Goal: Task Accomplishment & Management: Manage account settings

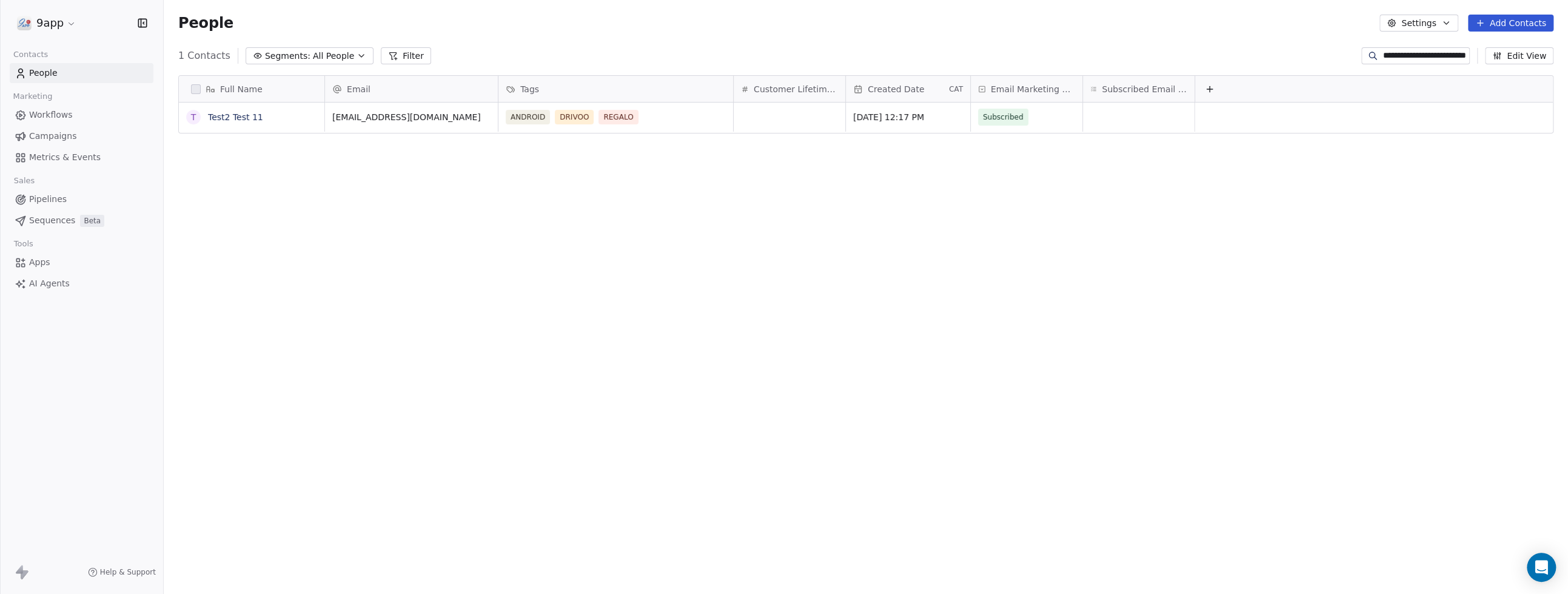
scroll to position [511, 1392]
click at [388, 55] on icon at bounding box center [393, 56] width 10 height 10
click at [1397, 57] on input "**********" at bounding box center [1425, 55] width 85 height 12
click at [27, 20] on span "Filters" at bounding box center [36, 14] width 29 height 15
click at [150, 16] on icon at bounding box center [150, 15] width 10 height 10
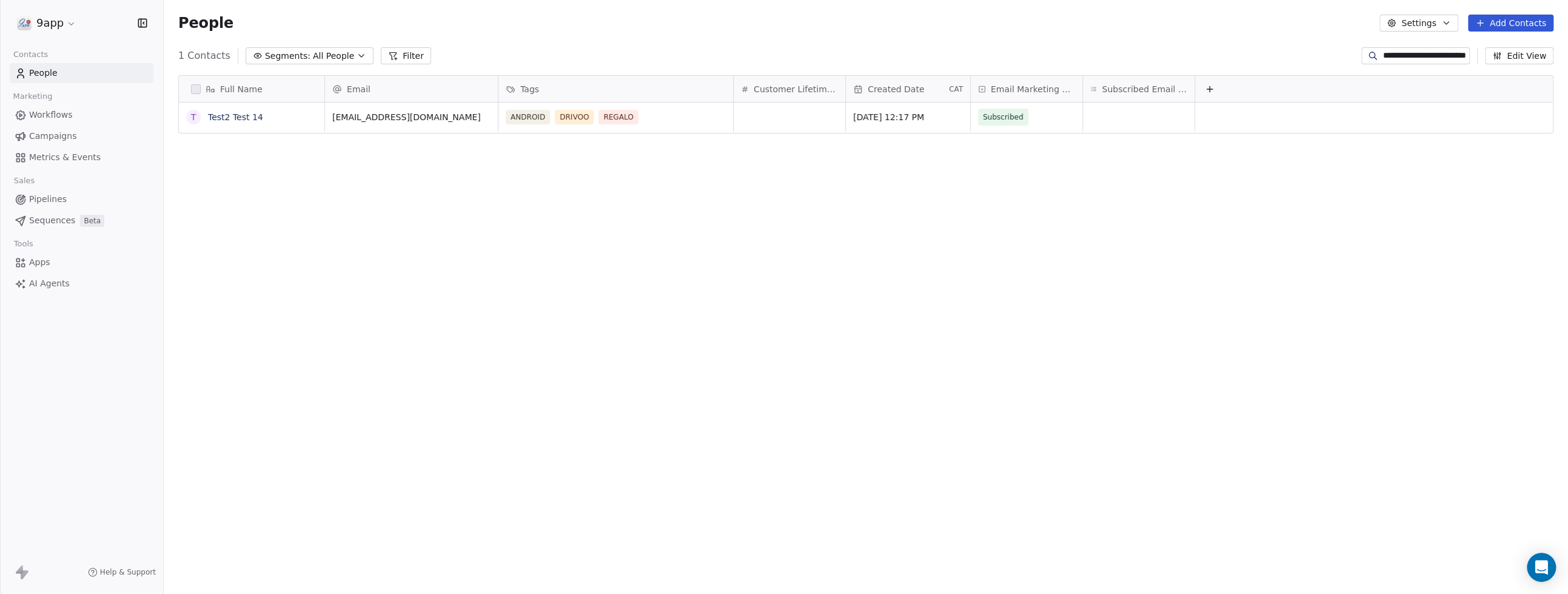
click at [36, 120] on span "Workflows" at bounding box center [51, 115] width 43 height 13
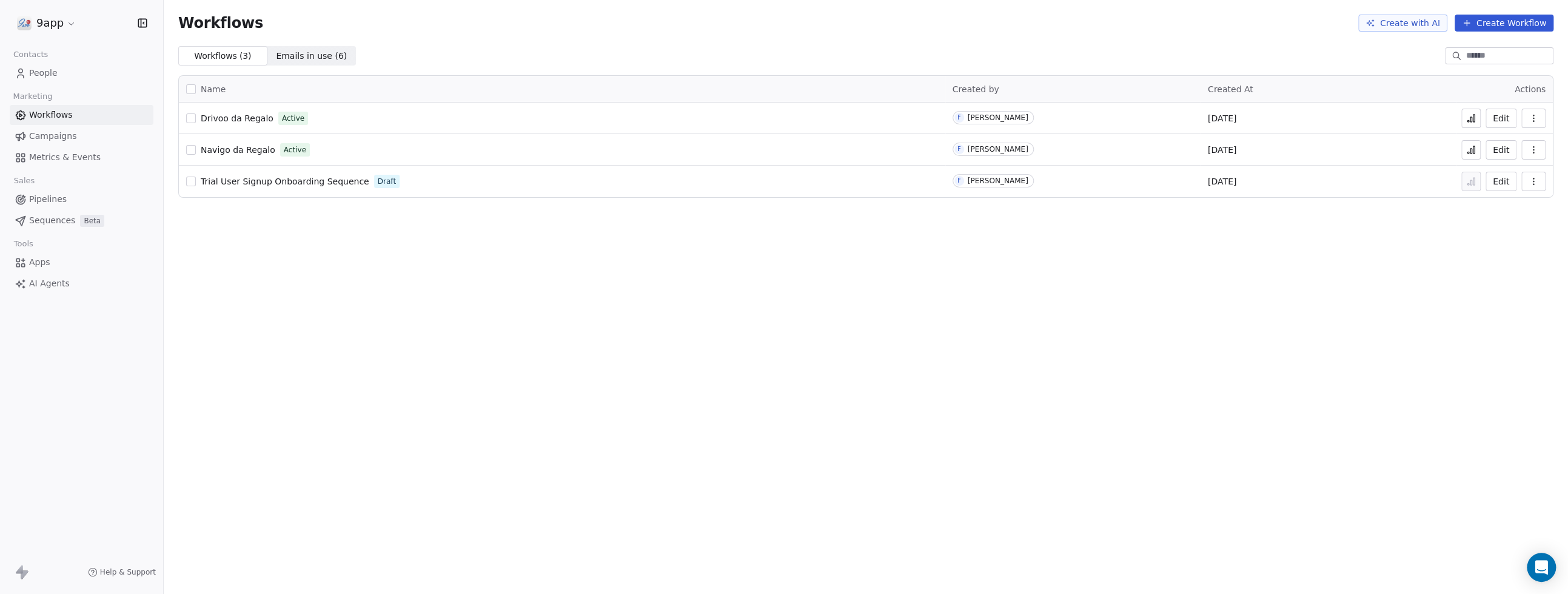
click at [43, 74] on span "People" at bounding box center [43, 73] width 29 height 13
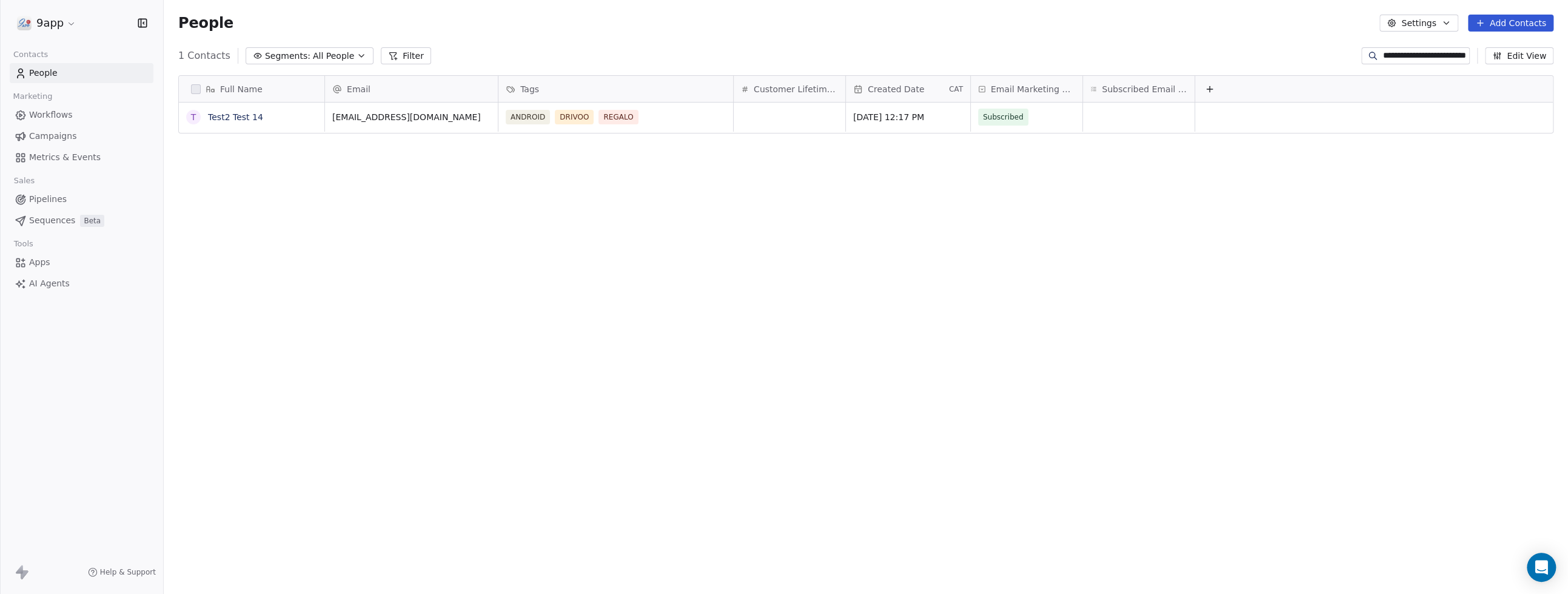
scroll to position [511, 1392]
click at [1426, 53] on input "**********" at bounding box center [1425, 55] width 85 height 12
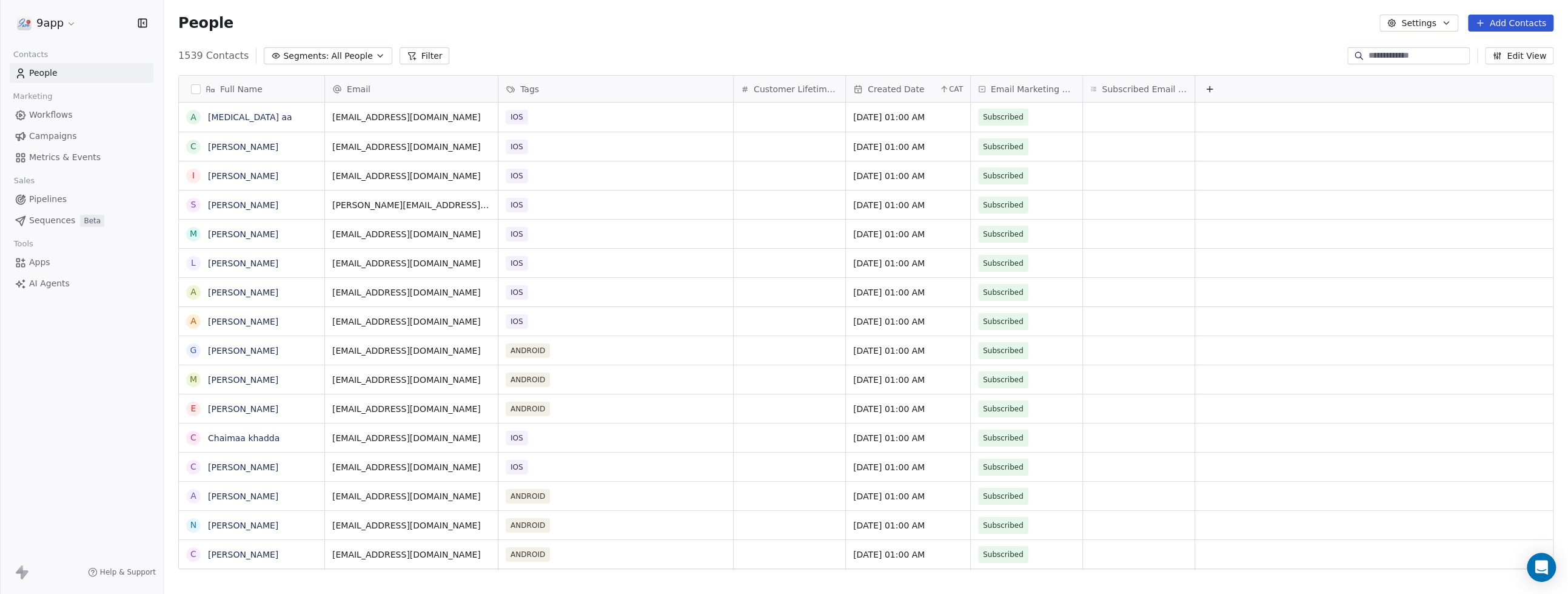
click at [411, 56] on button "Filter" at bounding box center [425, 56] width 50 height 17
click at [46, 52] on span "Add Filter" at bounding box center [49, 50] width 40 height 13
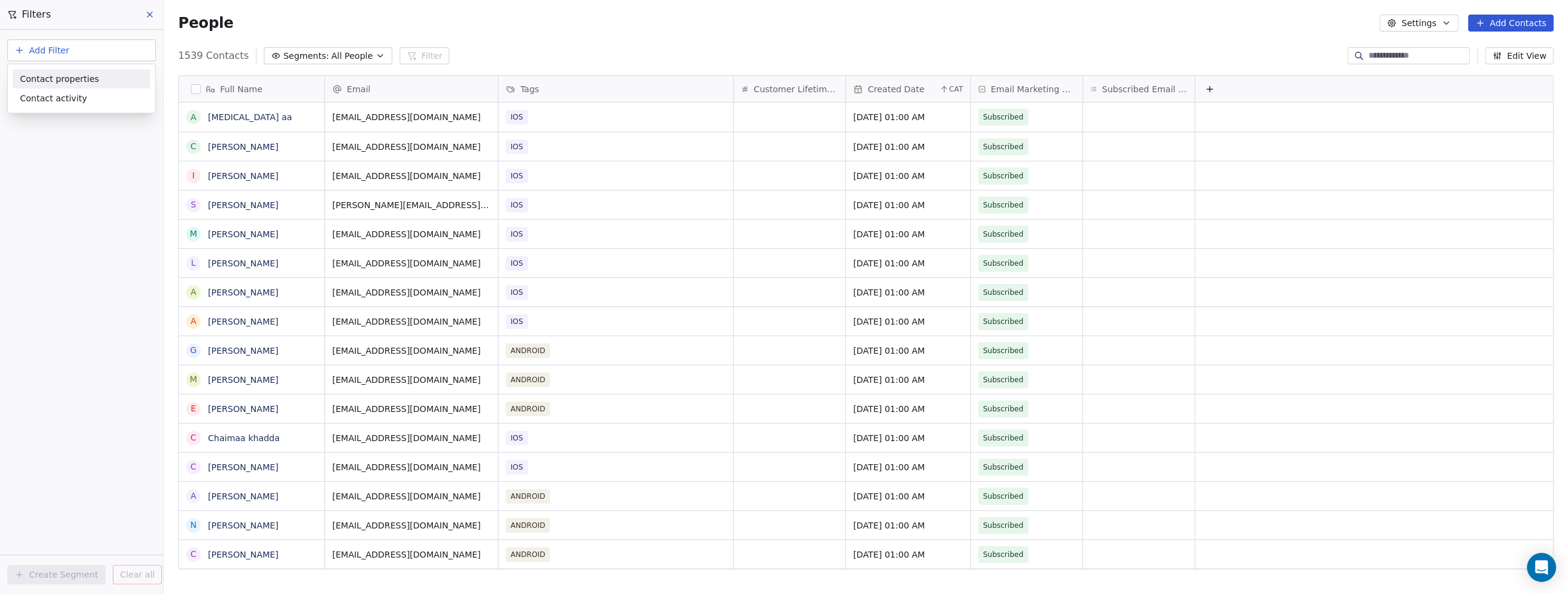
click at [38, 81] on span "Contact properties" at bounding box center [59, 78] width 79 height 13
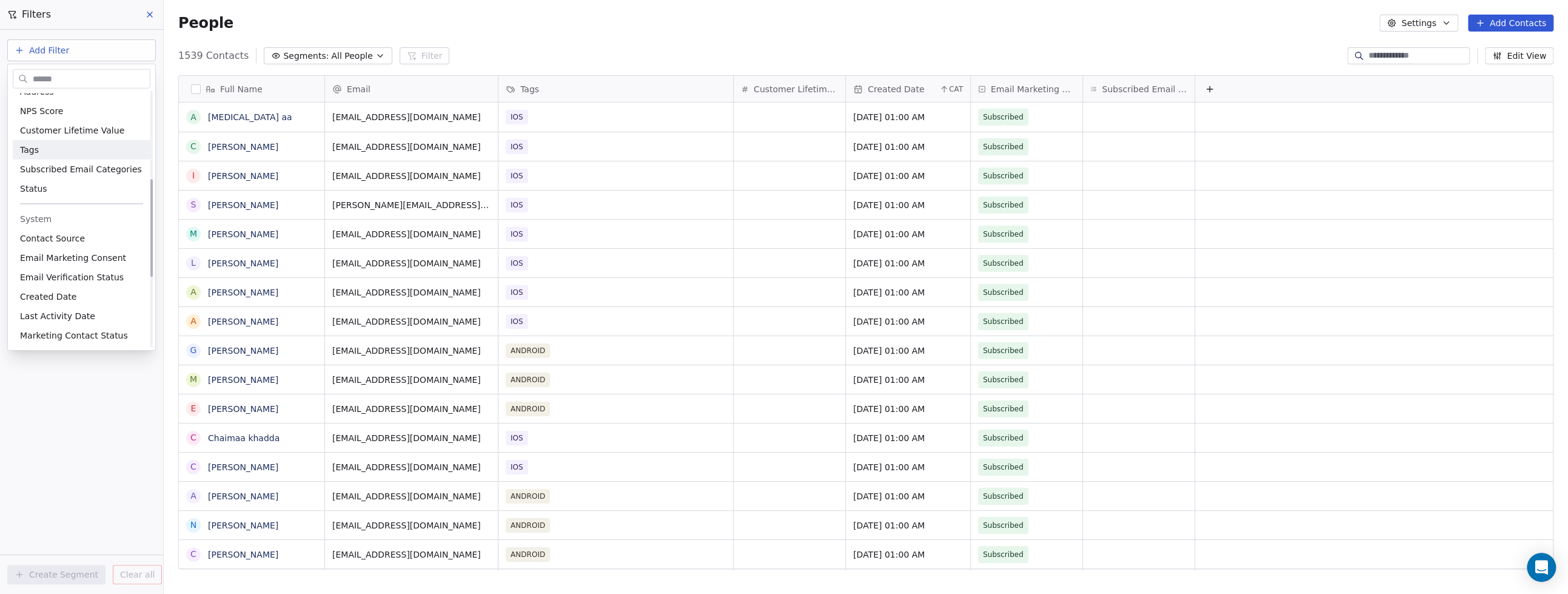
scroll to position [227, 0]
click at [34, 148] on span "Tags" at bounding box center [29, 147] width 19 height 12
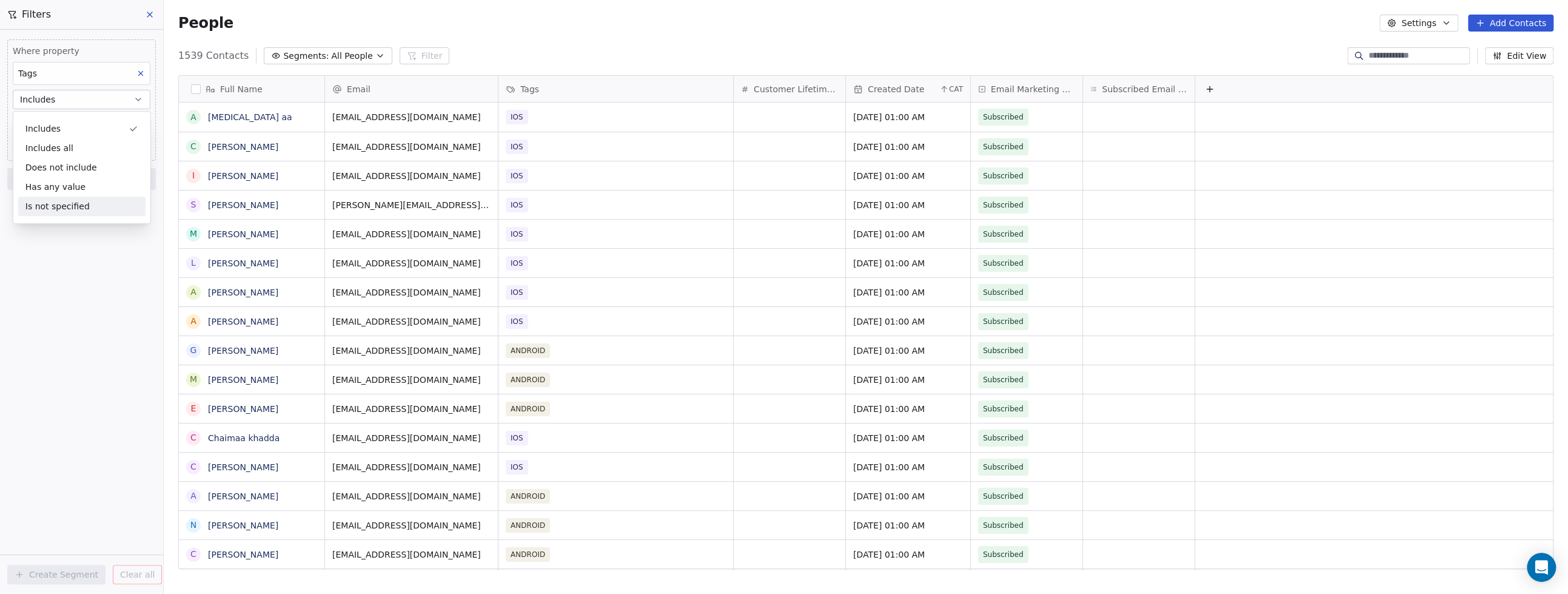
click at [56, 295] on div "Where property Tags Includes Select Tags Add filter to this group Add another f…" at bounding box center [81, 312] width 163 height 565
click at [57, 145] on span "Add filter to this group" at bounding box center [73, 147] width 82 height 10
click at [36, 295] on html "9app Contacts People Marketing Workflows Campaigns Metrics & Events Sales Pipel…" at bounding box center [784, 297] width 1568 height 594
click at [57, 128] on body "9app Contacts People Marketing Workflows Campaigns Metrics & Events Sales Pipel…" at bounding box center [784, 297] width 1568 height 594
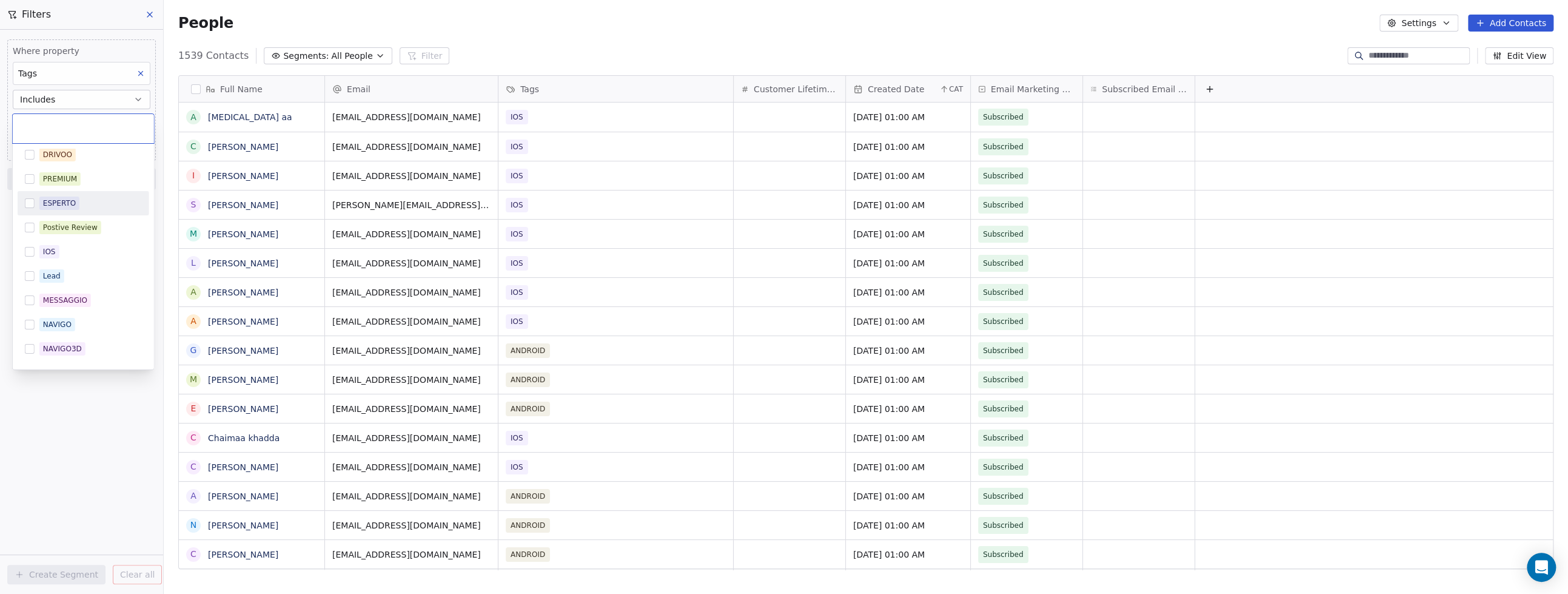
click at [28, 202] on button "Suggestions" at bounding box center [30, 204] width 10 height 10
click at [72, 411] on html "9app Contacts People Marketing Workflows Campaigns Metrics & Events Sales Pipel…" at bounding box center [784, 297] width 1568 height 594
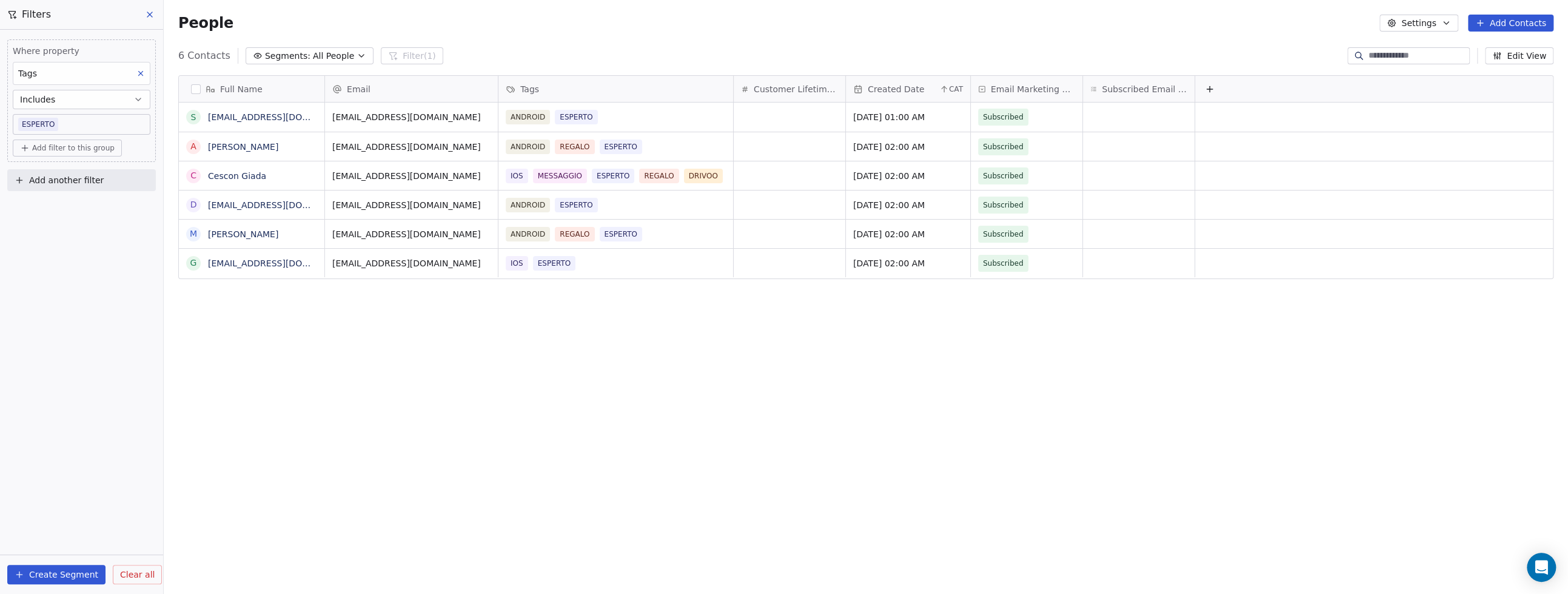
scroll to position [511, 1392]
click at [143, 73] on icon at bounding box center [141, 73] width 8 height 8
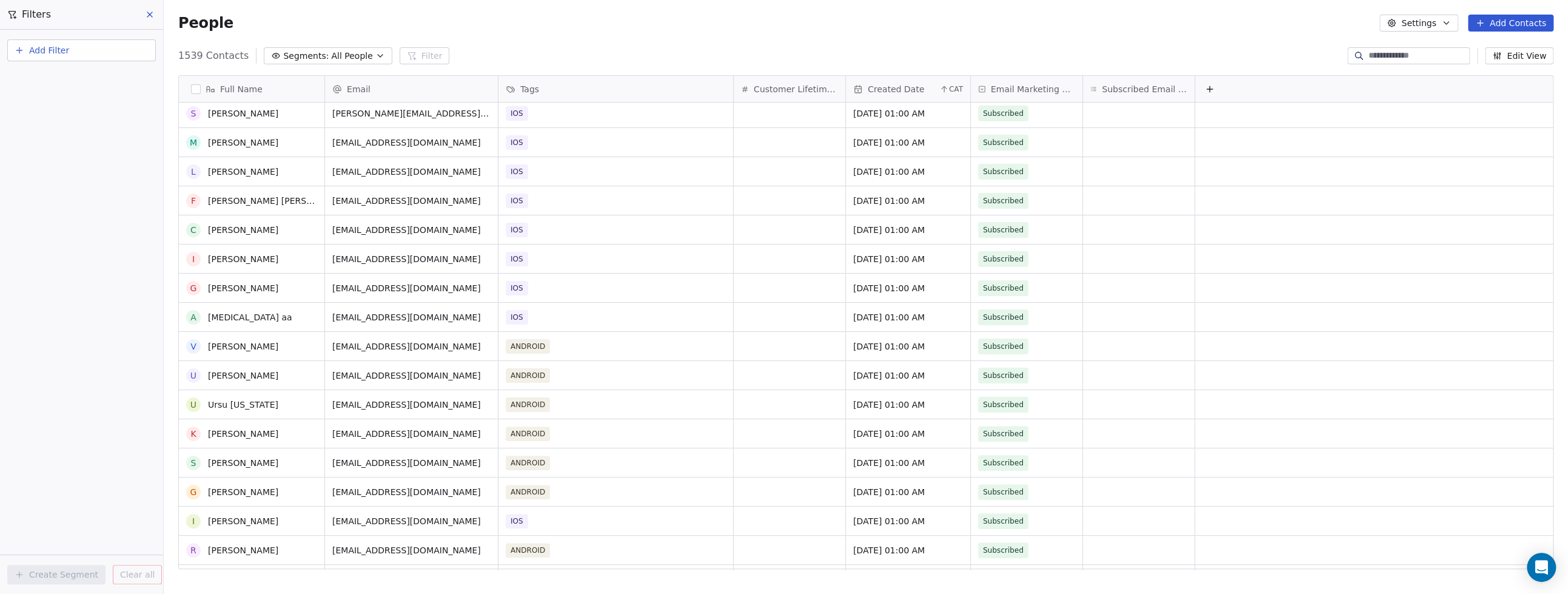
scroll to position [227, 0]
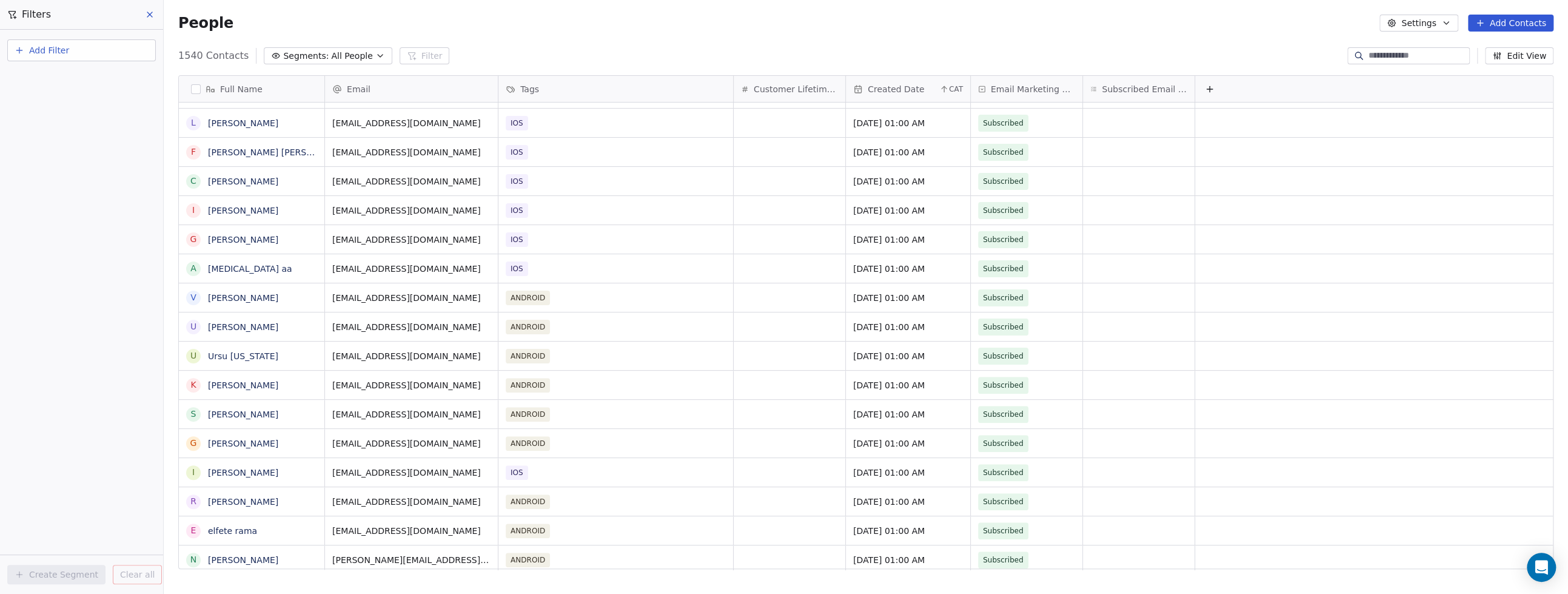
click at [1386, 57] on input at bounding box center [1418, 55] width 99 height 12
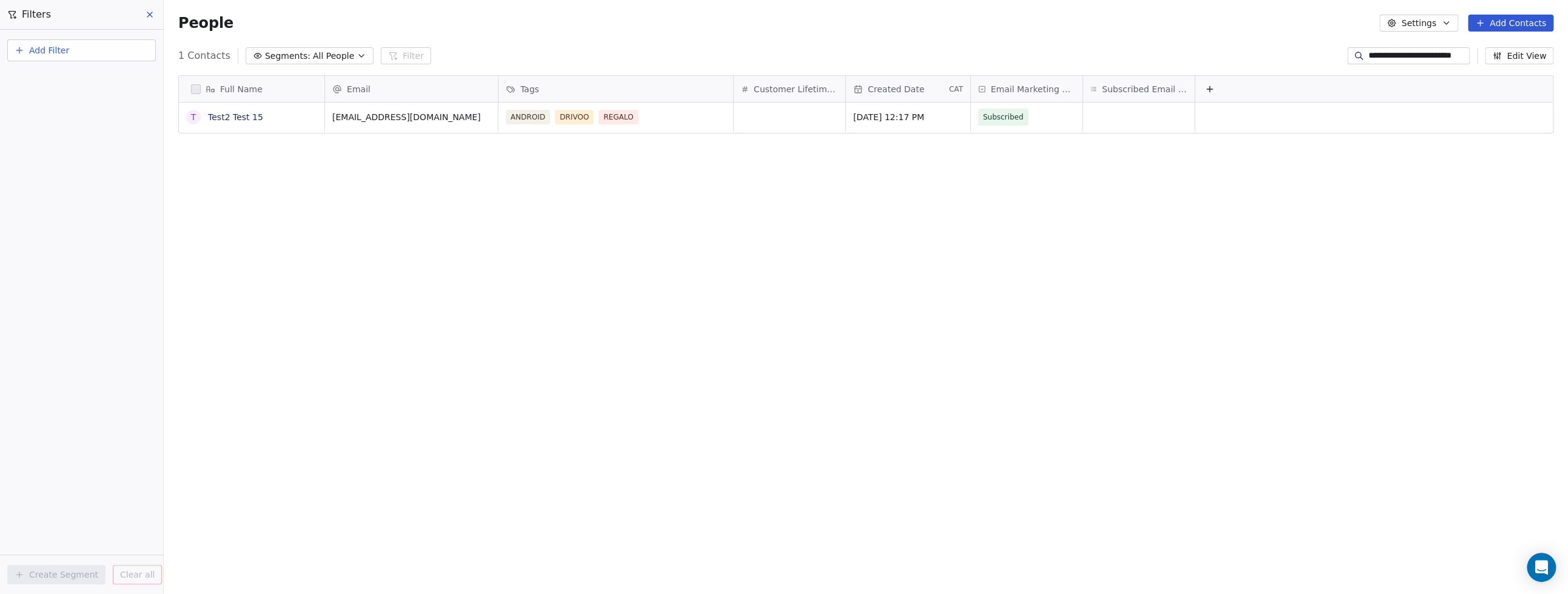
scroll to position [511, 1392]
click at [539, 215] on div "Full Name T Test2 Test 15 Email Tags Customer Lifetime Value Created Date CAT E…" at bounding box center [865, 327] width 1404 height 523
click at [1425, 55] on input "**********" at bounding box center [1418, 55] width 99 height 12
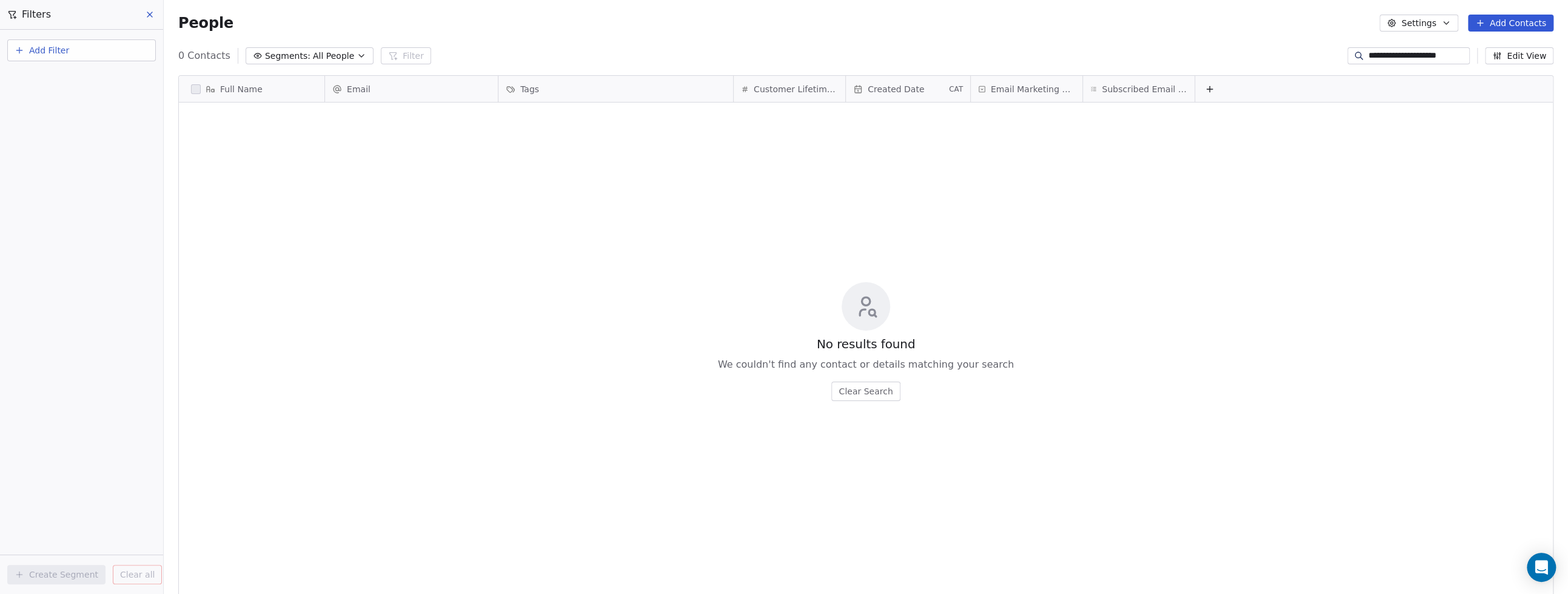
click at [1407, 57] on input "**********" at bounding box center [1418, 55] width 99 height 12
type input "**********"
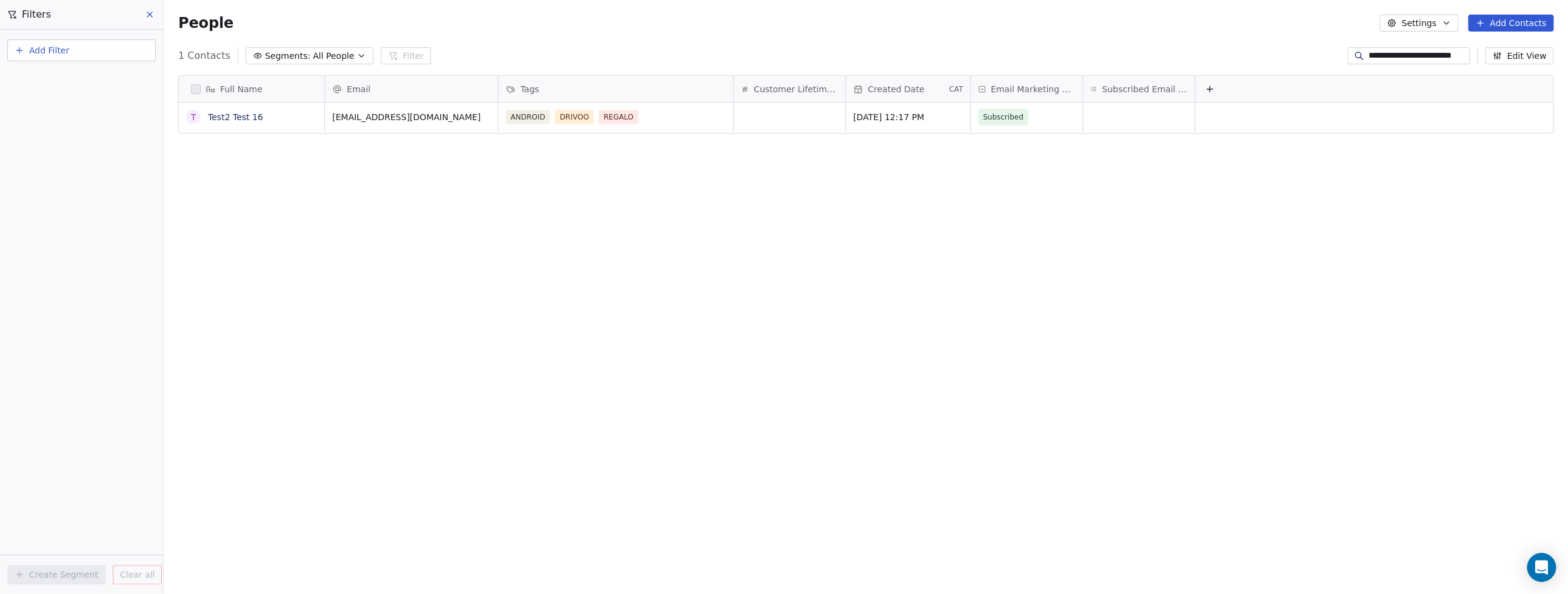
click at [82, 337] on div "Add Filter Create Segment Clear all" at bounding box center [81, 312] width 163 height 565
click at [194, 116] on button "grid" at bounding box center [194, 117] width 10 height 10
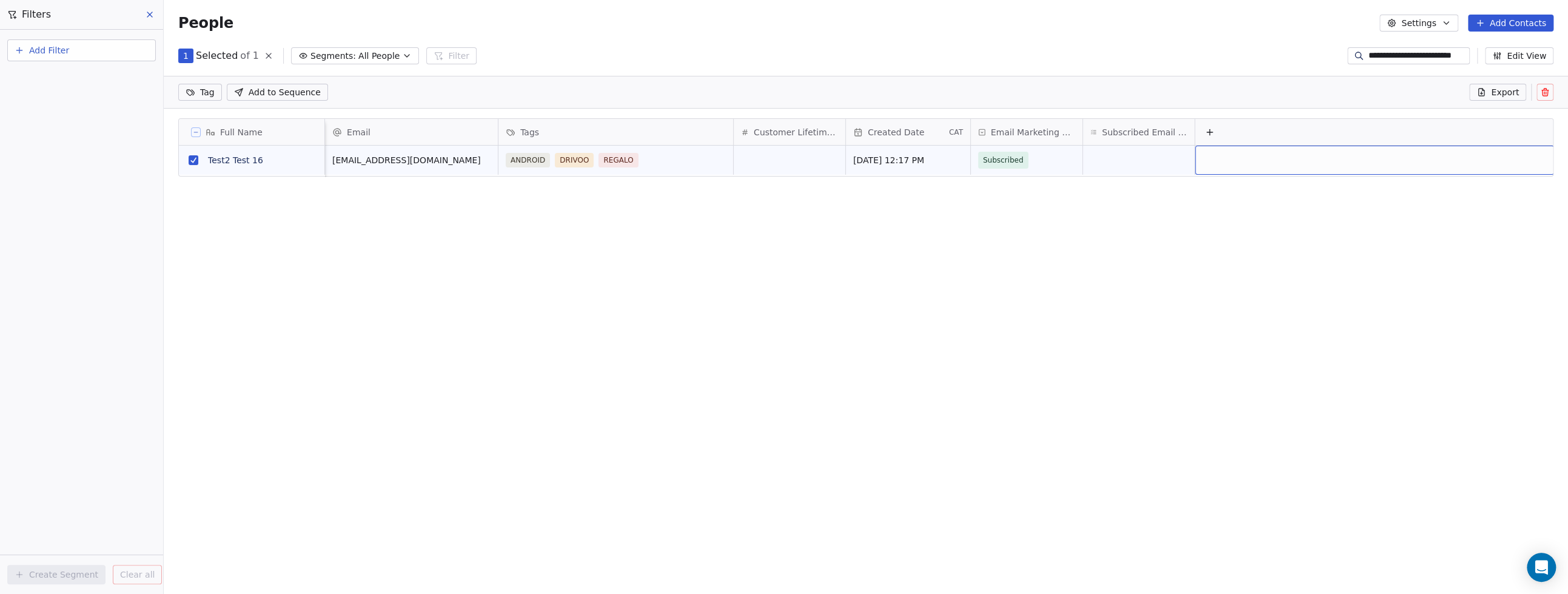
scroll to position [0, 12]
click at [1549, 87] on icon at bounding box center [1545, 92] width 10 height 10
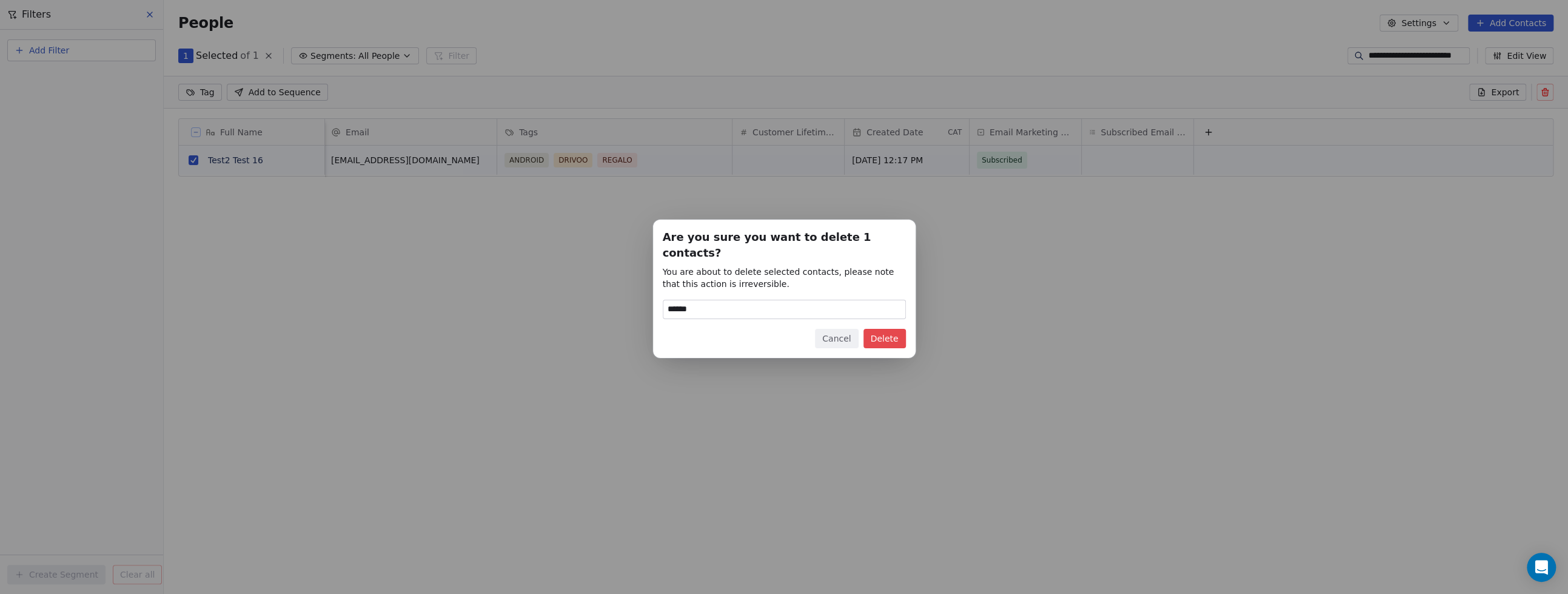
type input "******"
click at [880, 334] on button "Delete" at bounding box center [884, 339] width 43 height 20
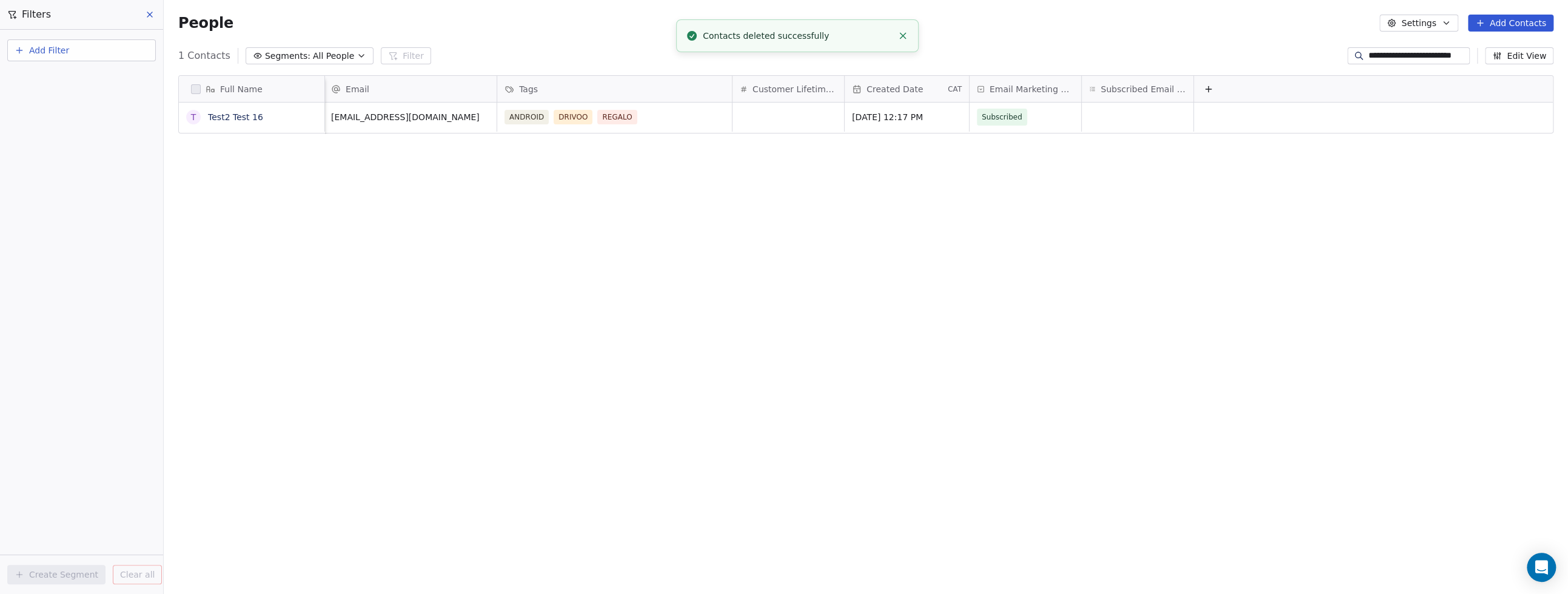
scroll to position [511, 1392]
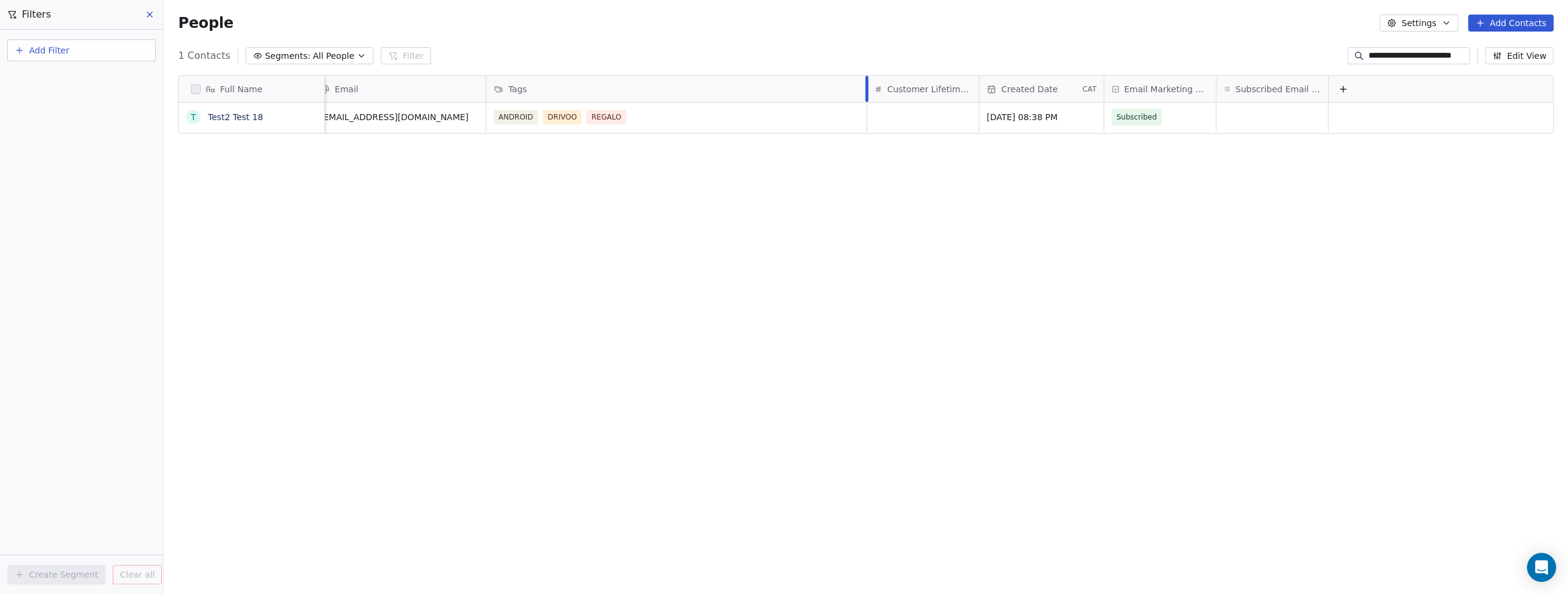
drag, startPoint x: 720, startPoint y: 96, endPoint x: 870, endPoint y: 76, distance: 151.3
click at [868, 76] on div at bounding box center [867, 88] width 3 height 26
click at [606, 118] on span "REGALO" at bounding box center [607, 117] width 39 height 15
click at [554, 120] on span "DRIVOO" at bounding box center [563, 117] width 39 height 15
click at [508, 116] on span "ANDROID" at bounding box center [516, 117] width 44 height 15
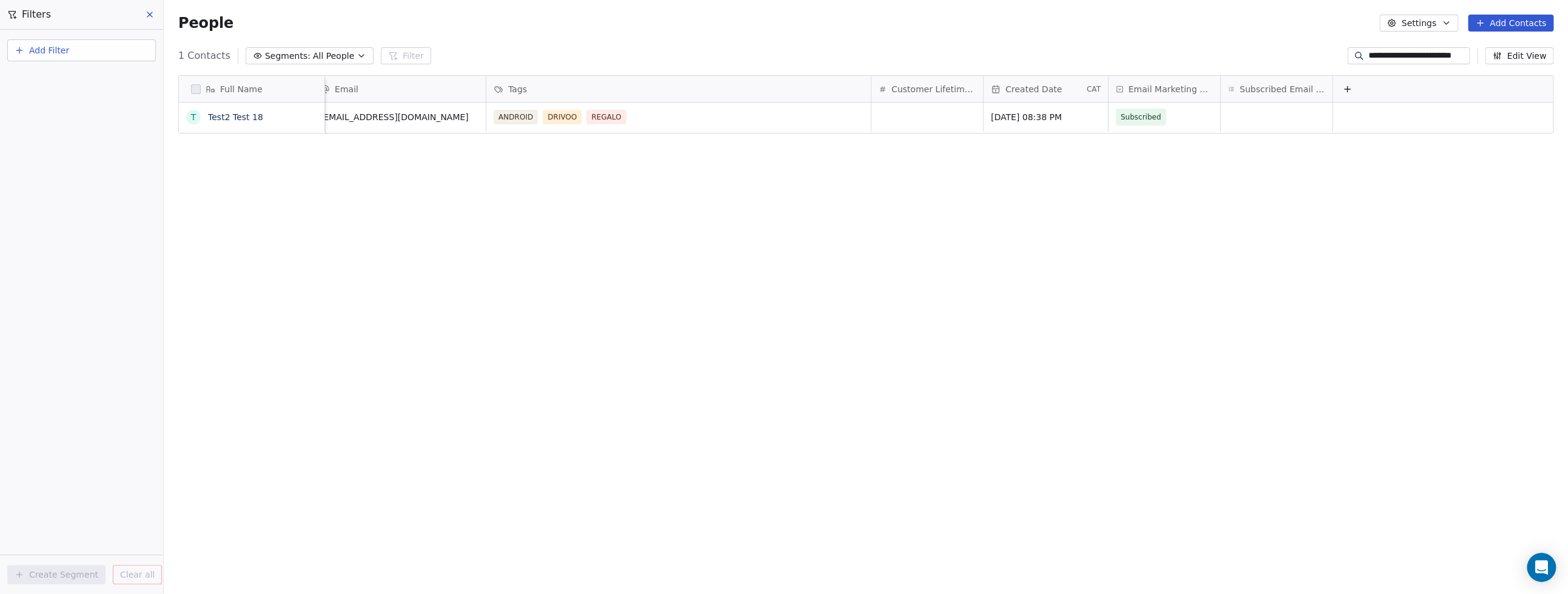
click at [566, 259] on div "Full Name T Test2 Test 18 Email Tags Customer Lifetime Value Created Date CAT E…" at bounding box center [865, 327] width 1404 height 523
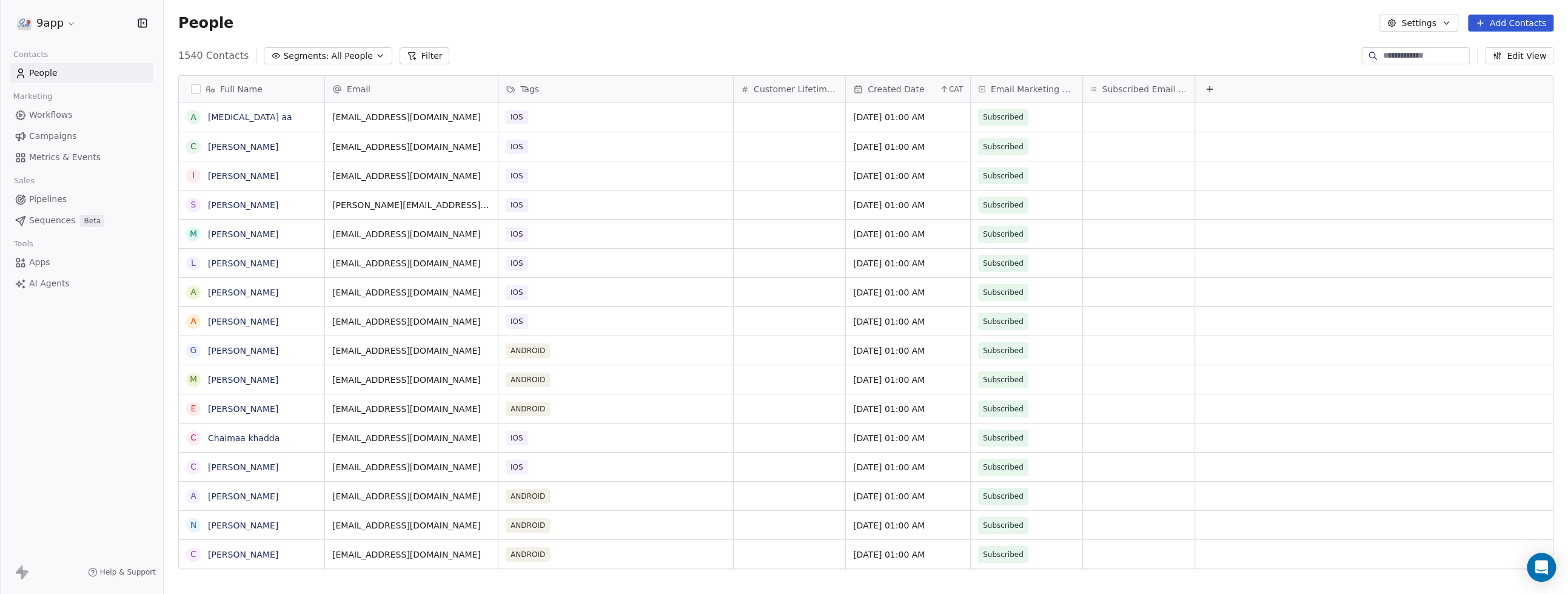
scroll to position [511, 1392]
click at [1385, 62] on div at bounding box center [1415, 56] width 108 height 17
click at [1386, 57] on input at bounding box center [1425, 55] width 85 height 12
type input "**********"
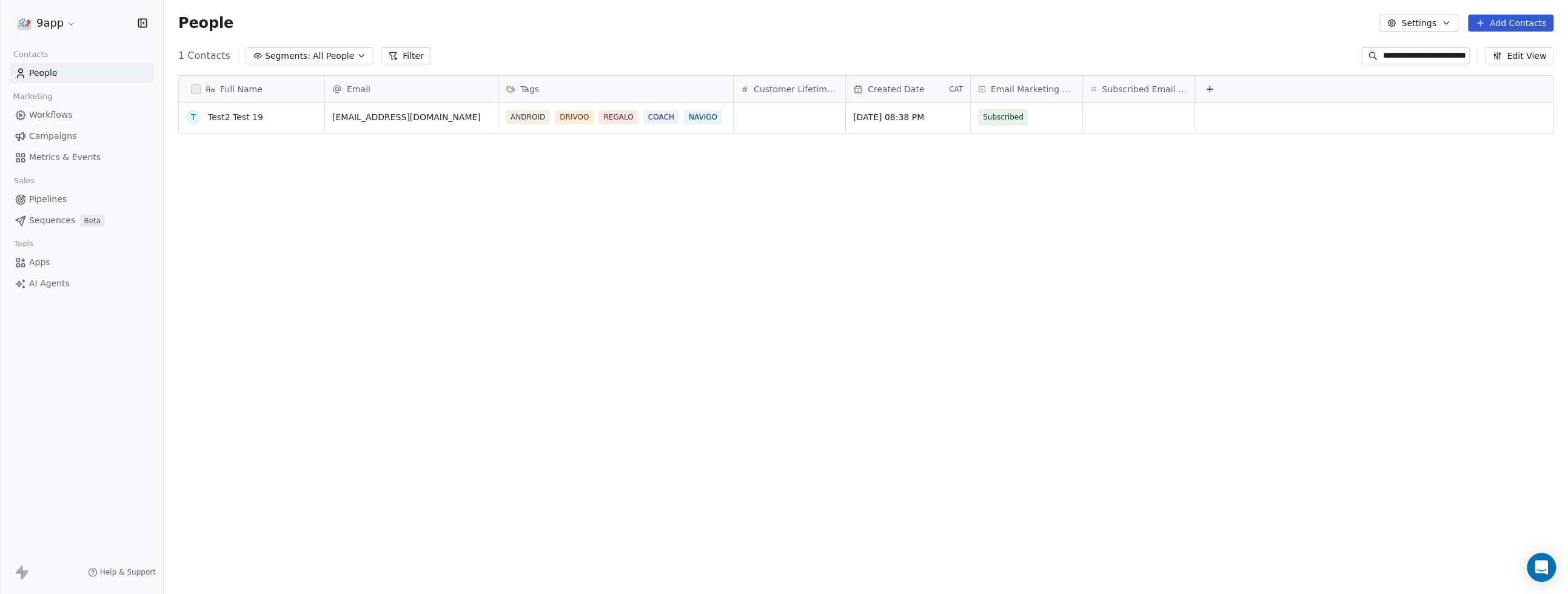
click at [40, 68] on span "People" at bounding box center [43, 73] width 29 height 13
click at [36, 115] on span "Workflows" at bounding box center [51, 115] width 43 height 13
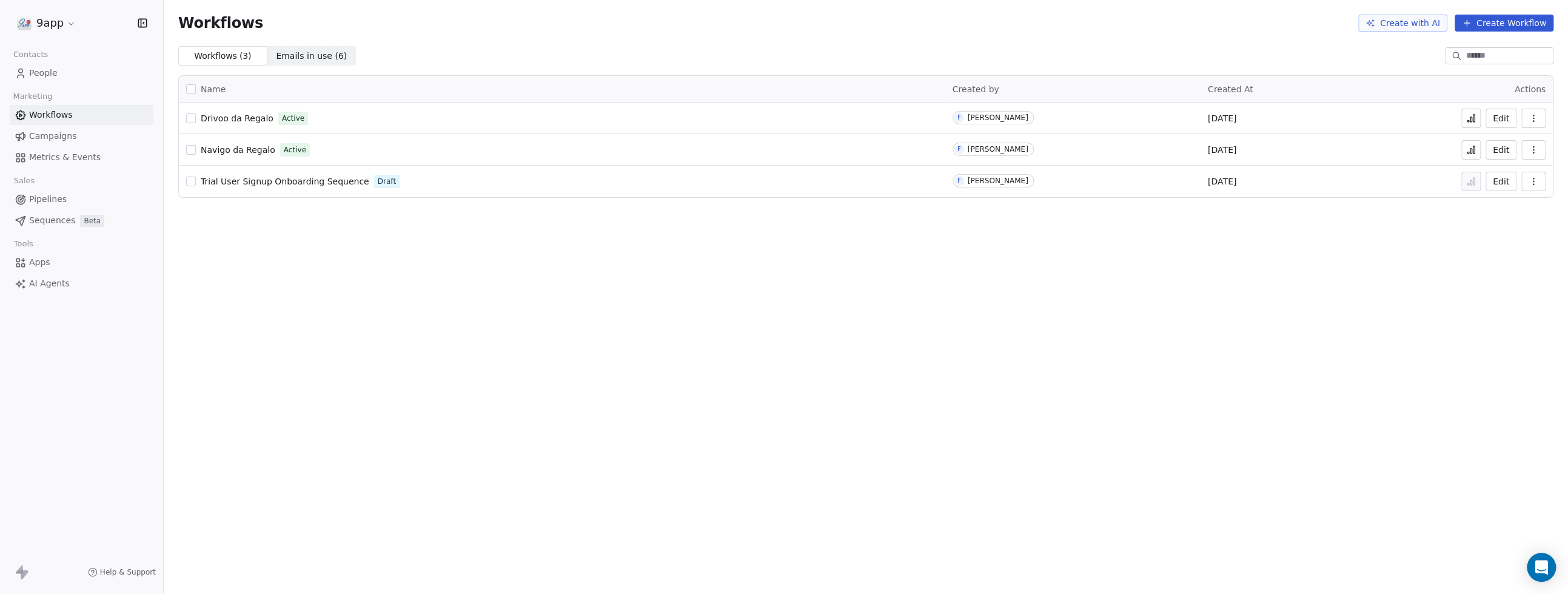
click at [36, 73] on span "People" at bounding box center [43, 73] width 29 height 13
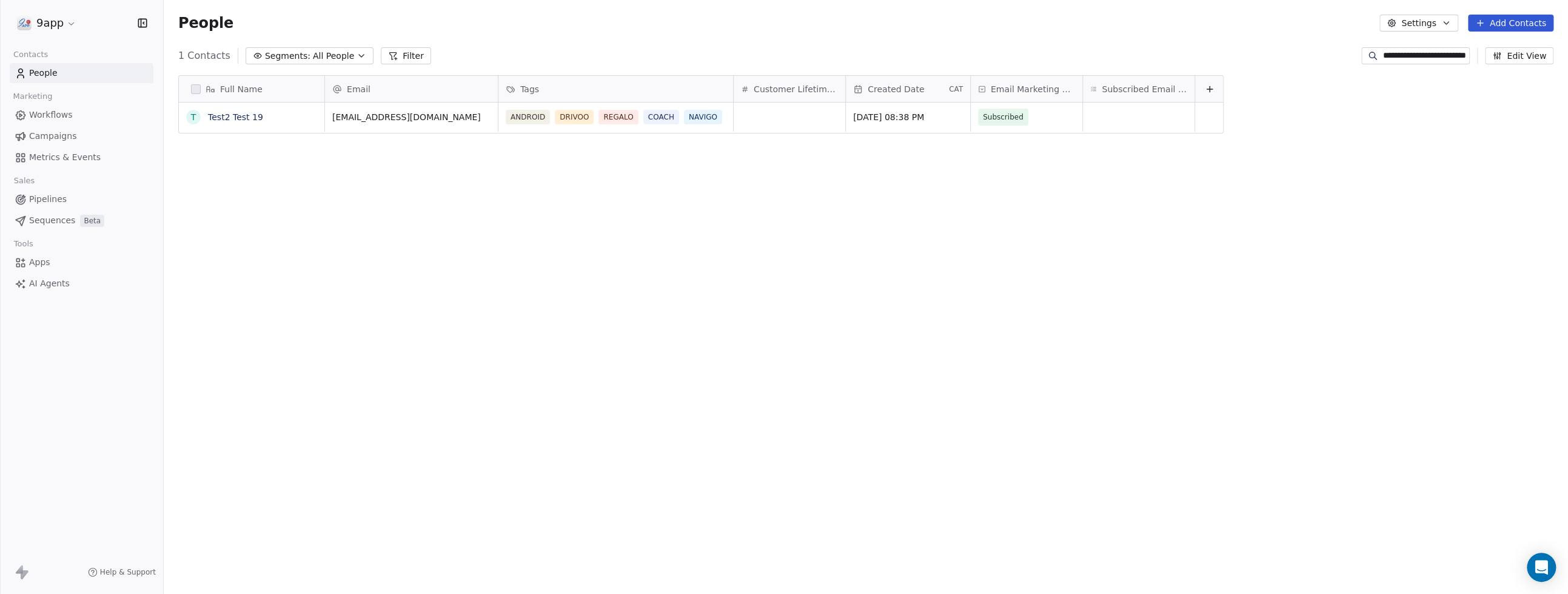
scroll to position [511, 1392]
click at [398, 57] on button "Filter" at bounding box center [406, 56] width 50 height 17
click at [1456, 59] on input "**********" at bounding box center [1425, 55] width 85 height 12
click at [1401, 57] on input "**********" at bounding box center [1425, 55] width 85 height 12
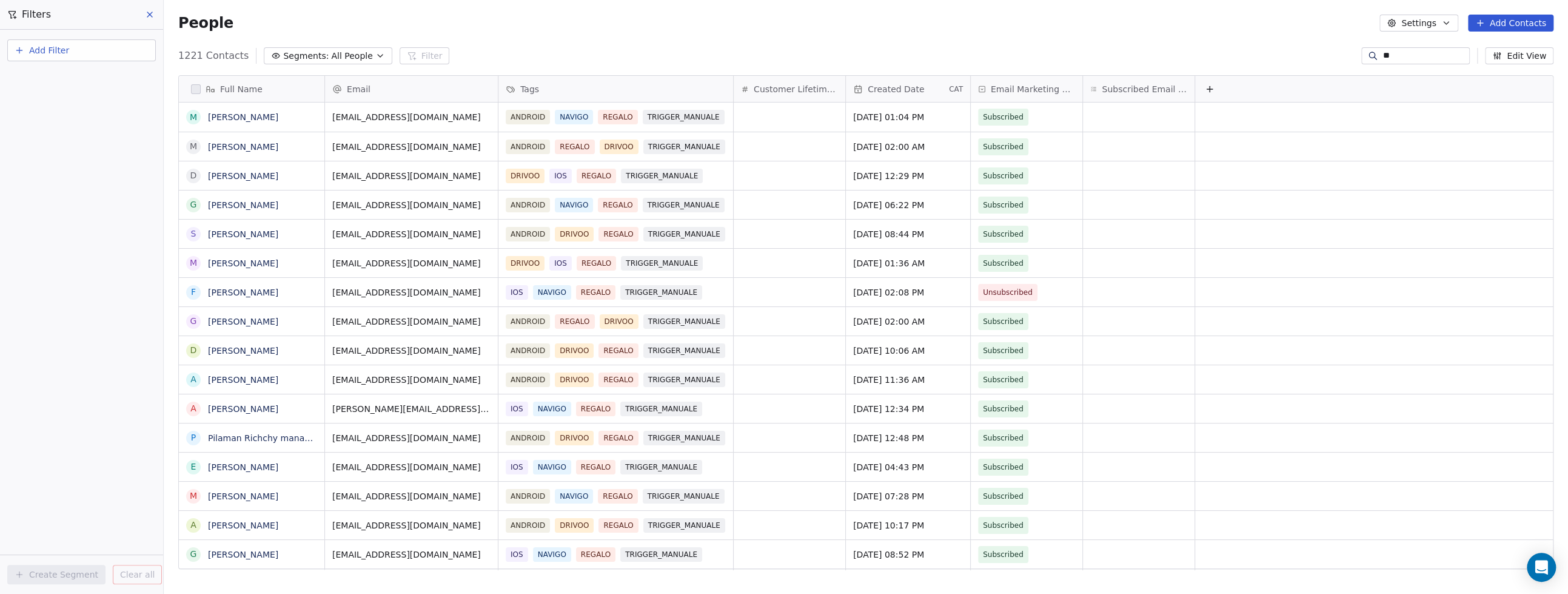
type input "*"
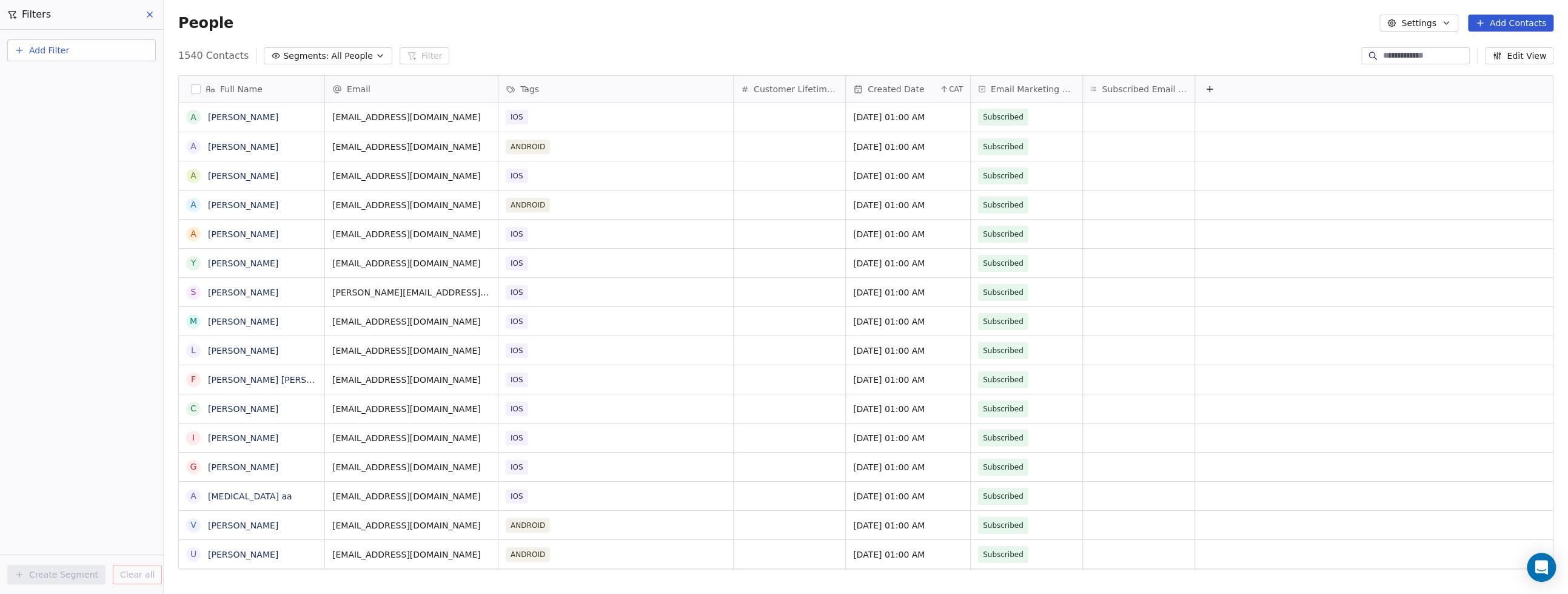
click at [70, 55] on button "Add Filter" at bounding box center [81, 50] width 149 height 22
click at [65, 80] on span "Contact properties" at bounding box center [59, 78] width 79 height 13
click at [59, 374] on html "9app Contacts People Marketing Workflows Campaigns Metrics & Events Sales Pipel…" at bounding box center [784, 297] width 1568 height 594
click at [22, 50] on icon "button" at bounding box center [20, 50] width 10 height 10
click at [36, 83] on span "Contact properties" at bounding box center [59, 78] width 79 height 13
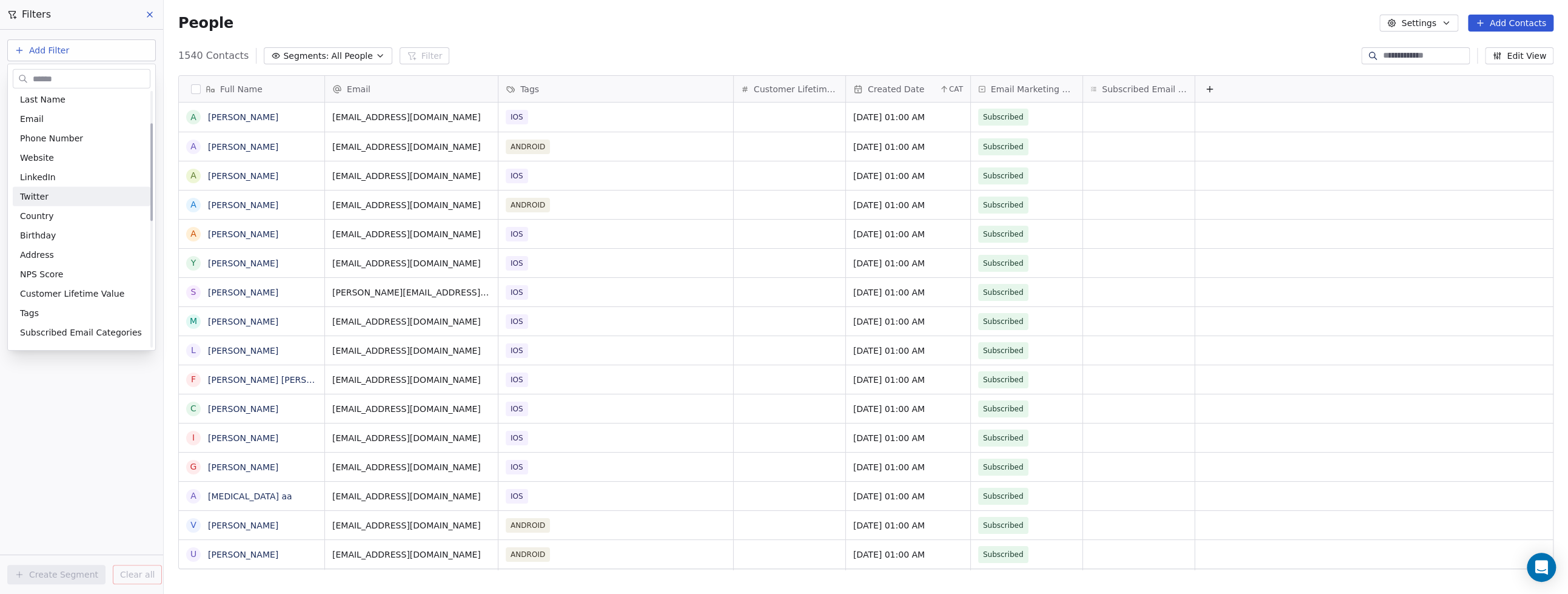
scroll to position [152, 0]
click at [57, 222] on div "Tags" at bounding box center [82, 223] width 123 height 12
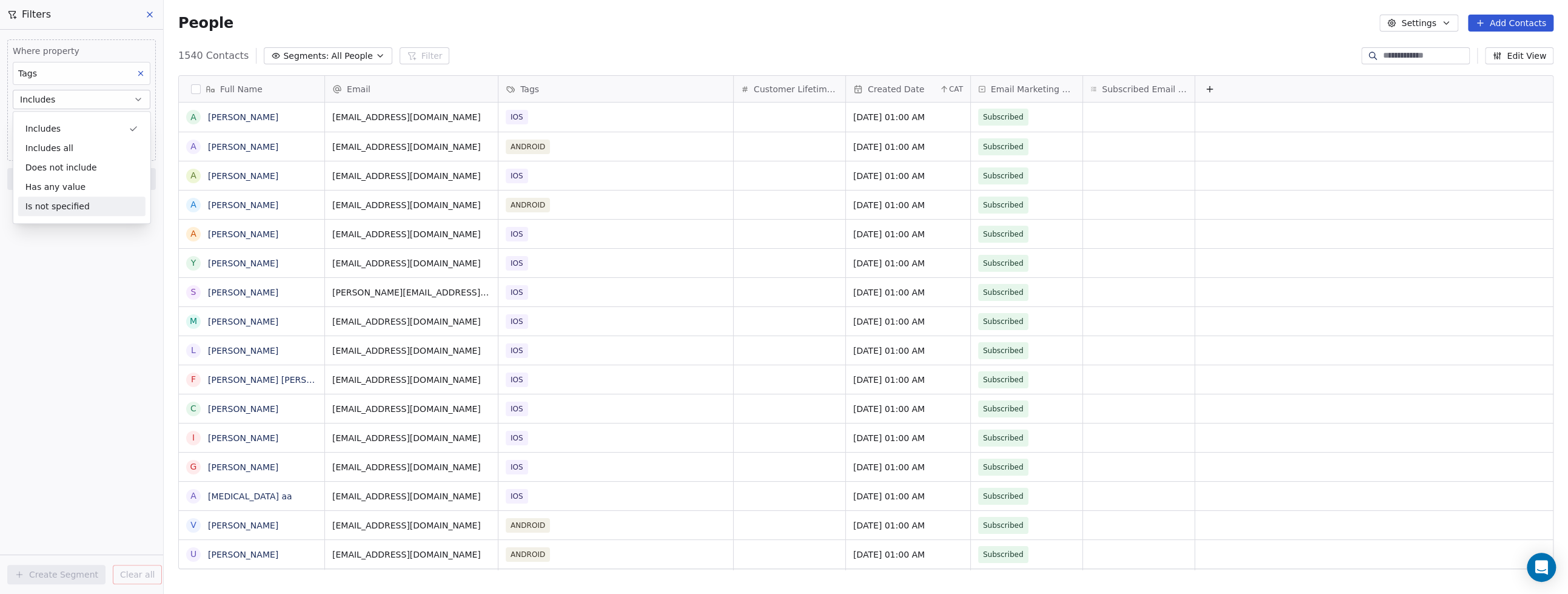
click at [69, 270] on div "Where property Tags Includes Select Tags Add filter to this group Add another f…" at bounding box center [81, 312] width 163 height 565
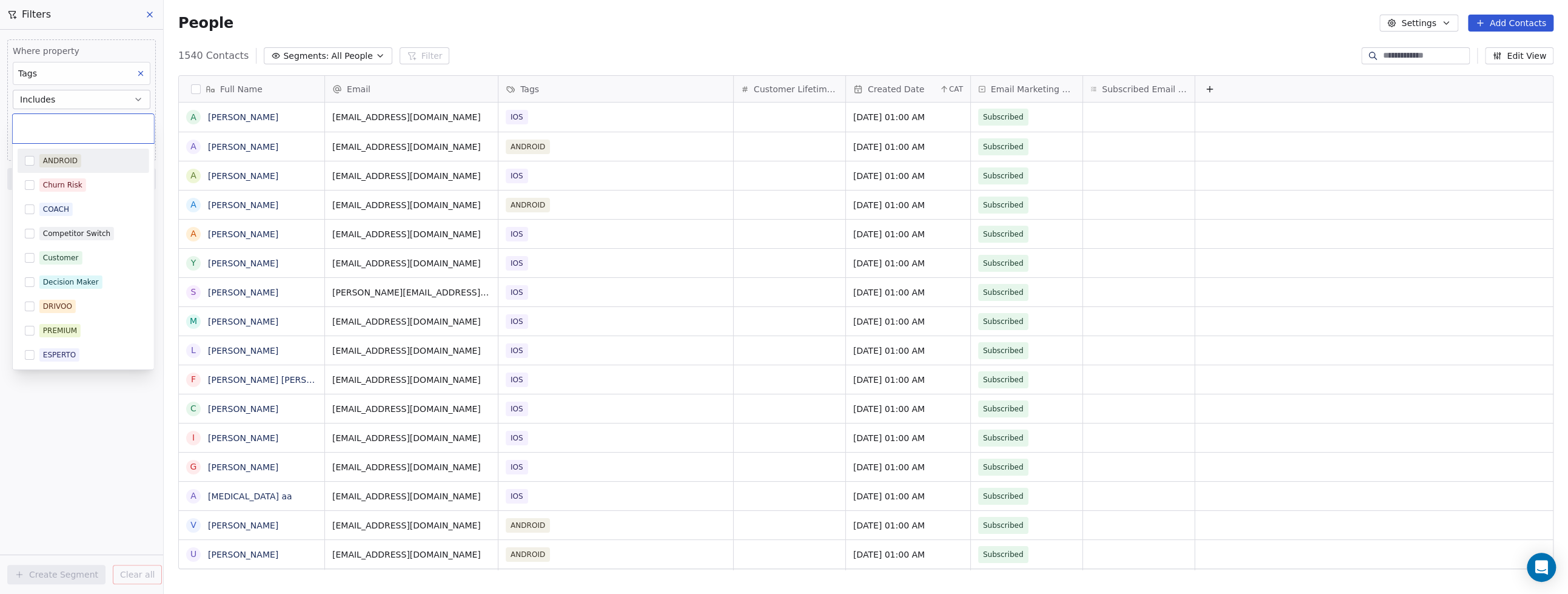
click at [62, 121] on body "9app Contacts People Marketing Workflows Campaigns Metrics & Events Sales Pipel…" at bounding box center [784, 297] width 1568 height 594
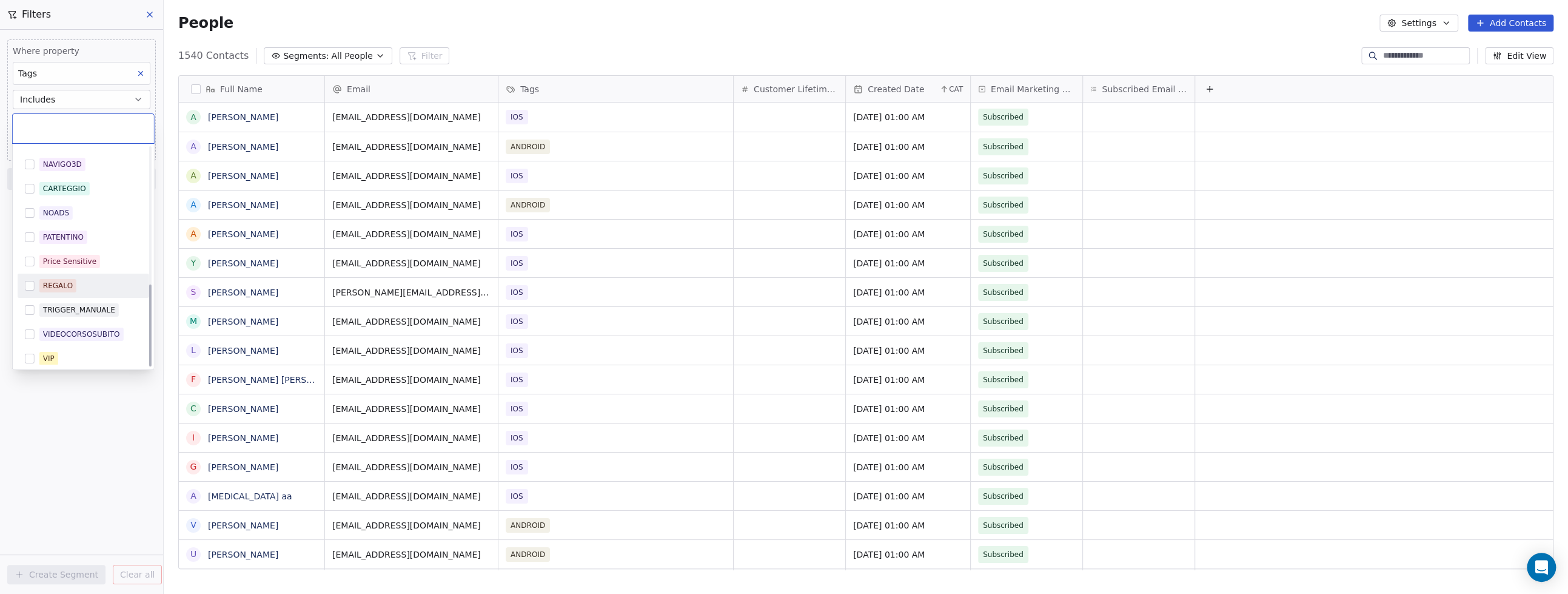
scroll to position [290, 0]
click at [31, 257] on button "Suggestions" at bounding box center [30, 259] width 10 height 10
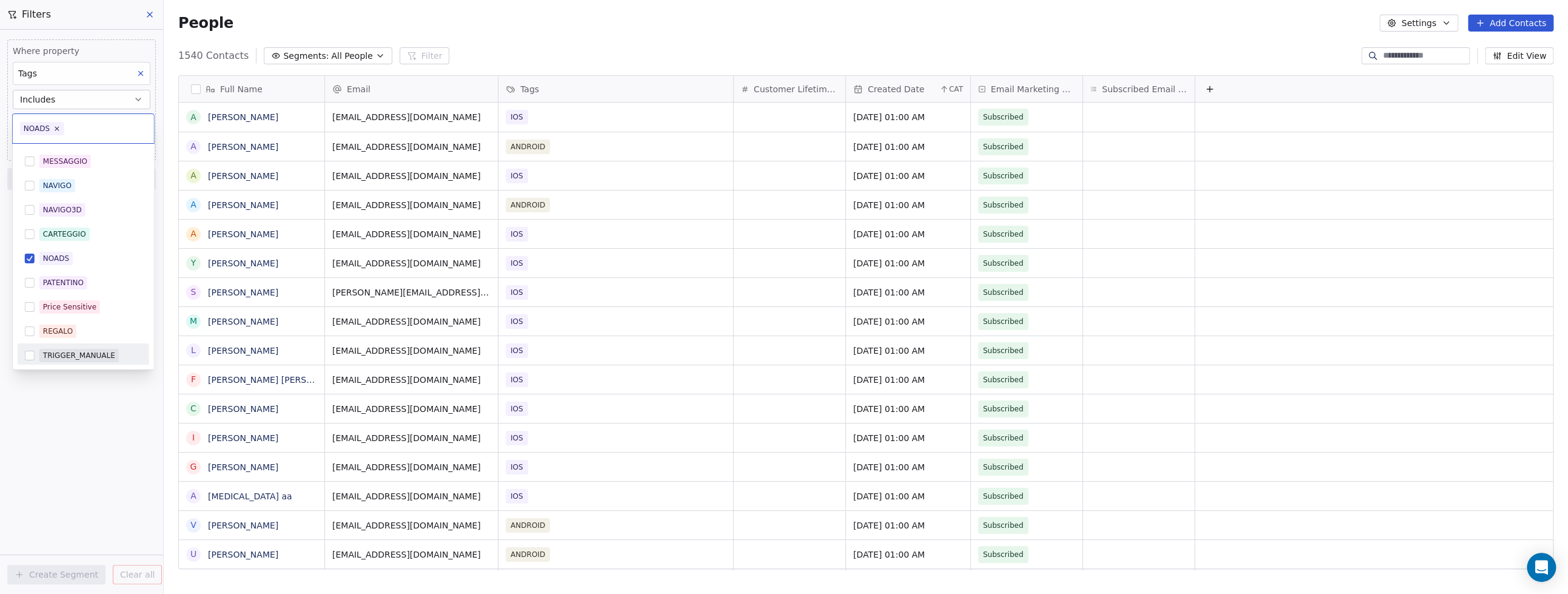
click at [66, 398] on html "9app Contacts People Marketing Workflows Campaigns Metrics & Events Sales Pipel…" at bounding box center [784, 297] width 1568 height 594
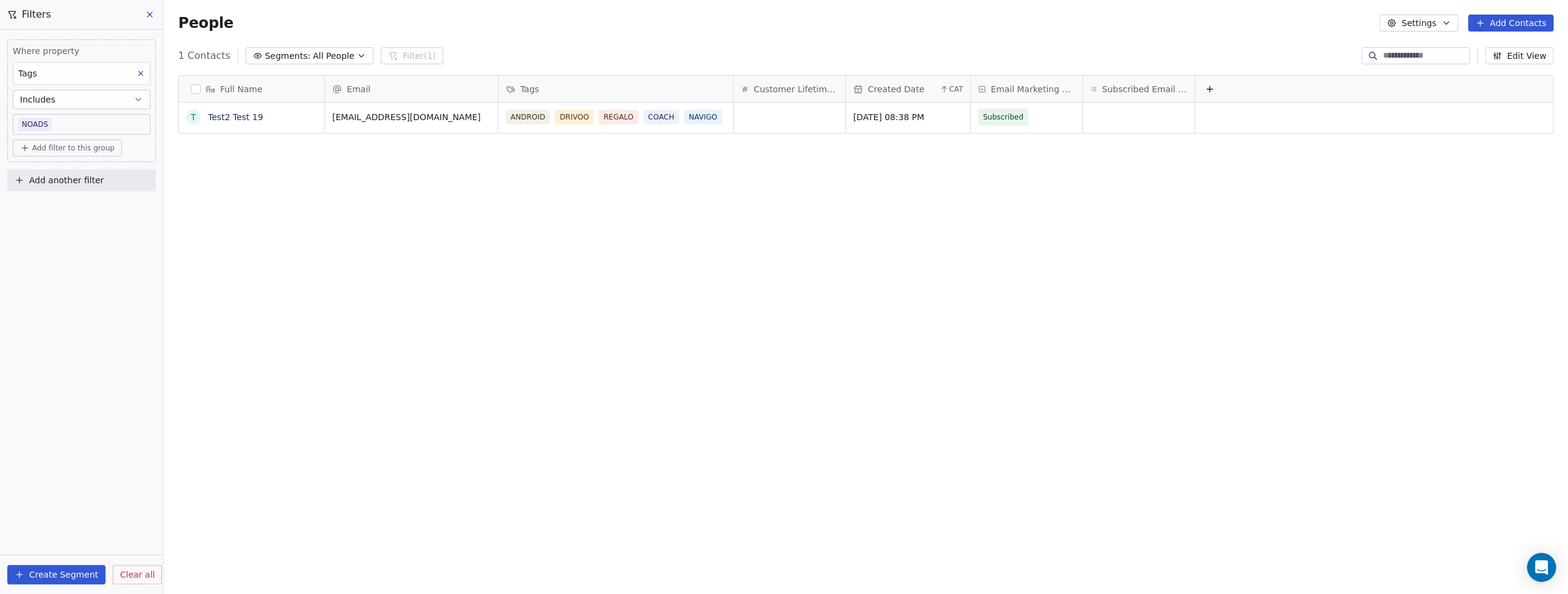
scroll to position [511, 1392]
drag, startPoint x: 733, startPoint y: 83, endPoint x: 830, endPoint y: 79, distance: 97.1
click at [830, 79] on div at bounding box center [831, 88] width 3 height 26
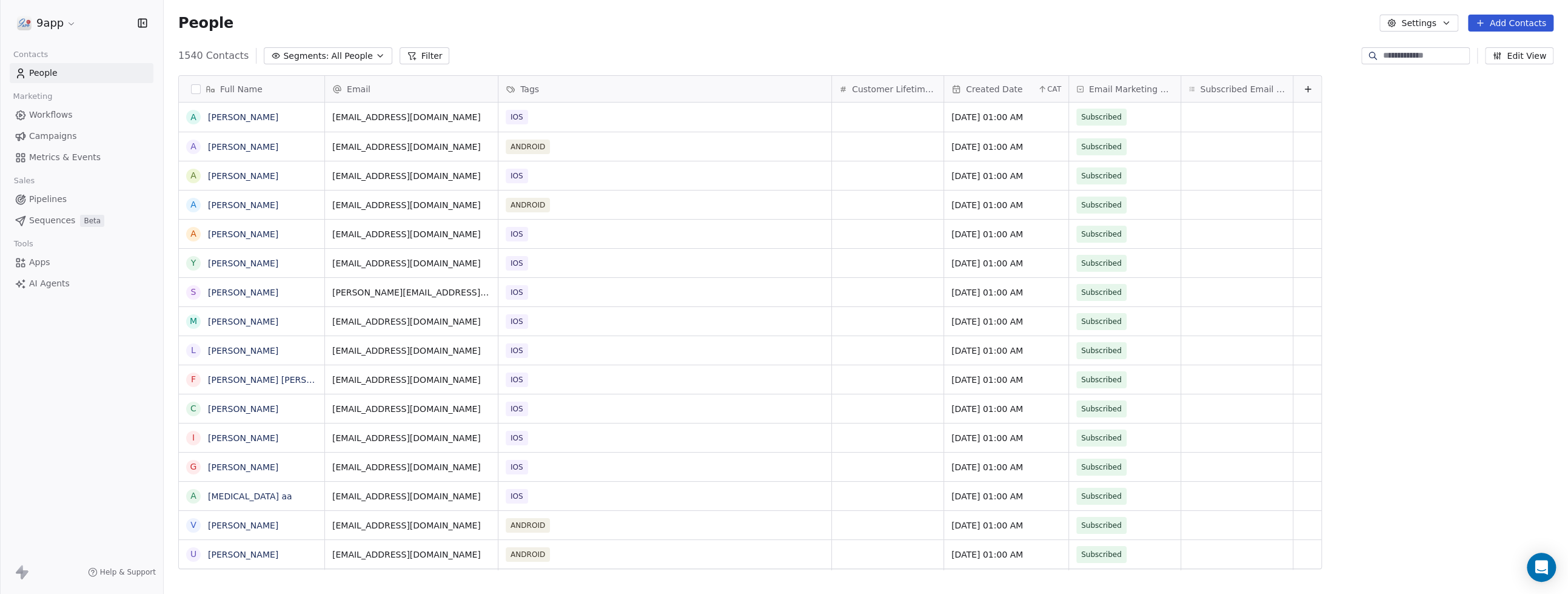
scroll to position [511, 1392]
click at [1386, 50] on input at bounding box center [1425, 55] width 85 height 12
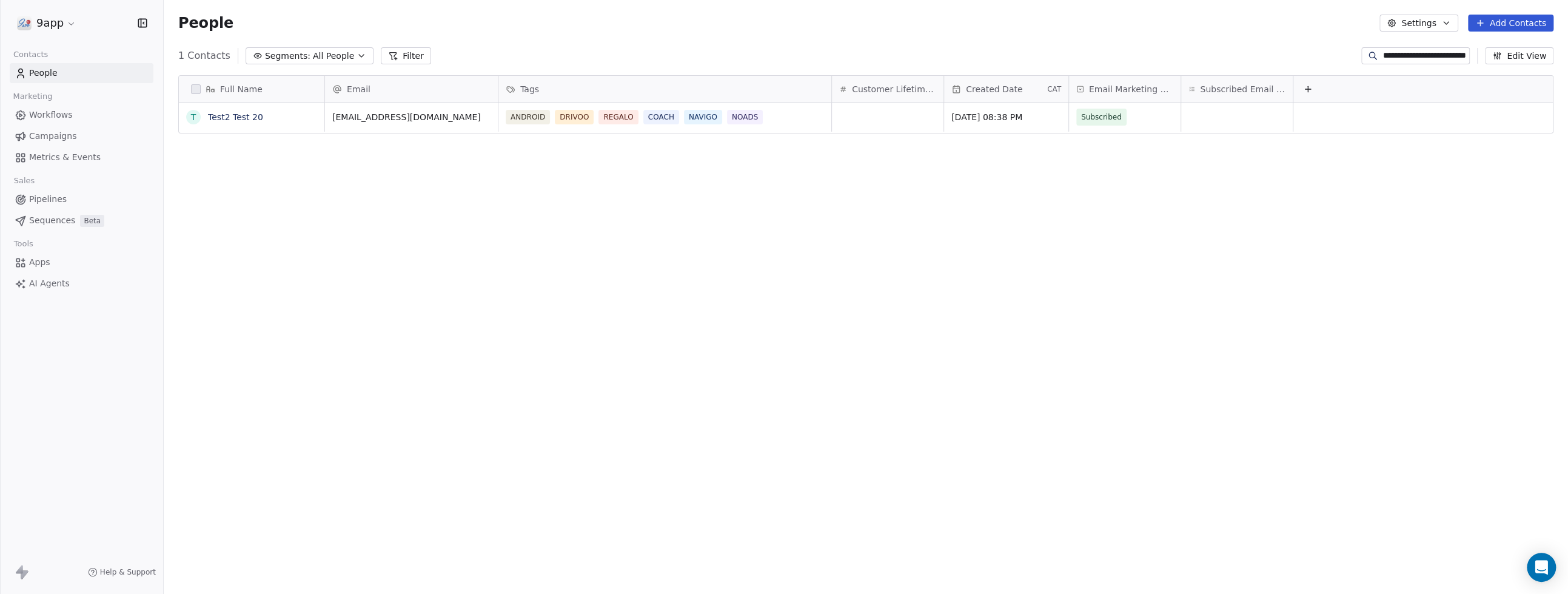
click at [1451, 51] on input "**********" at bounding box center [1425, 55] width 85 height 12
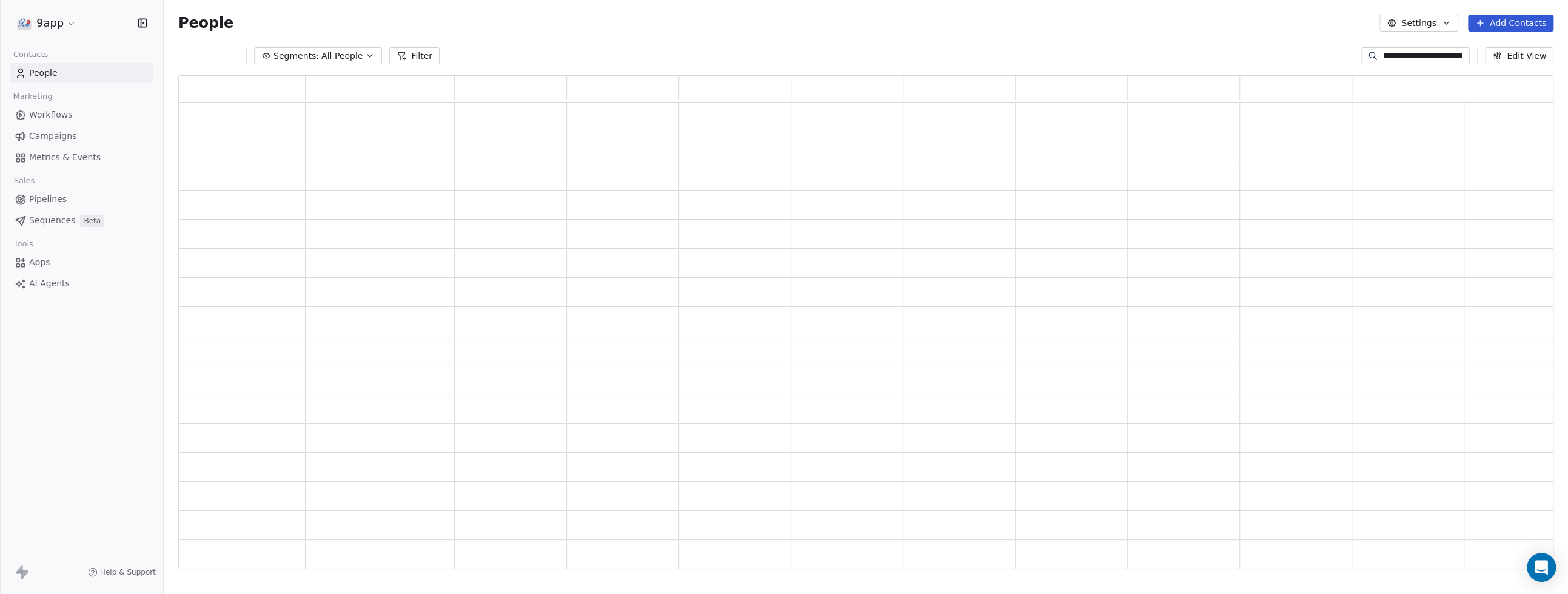
scroll to position [483, 1363]
type input "*"
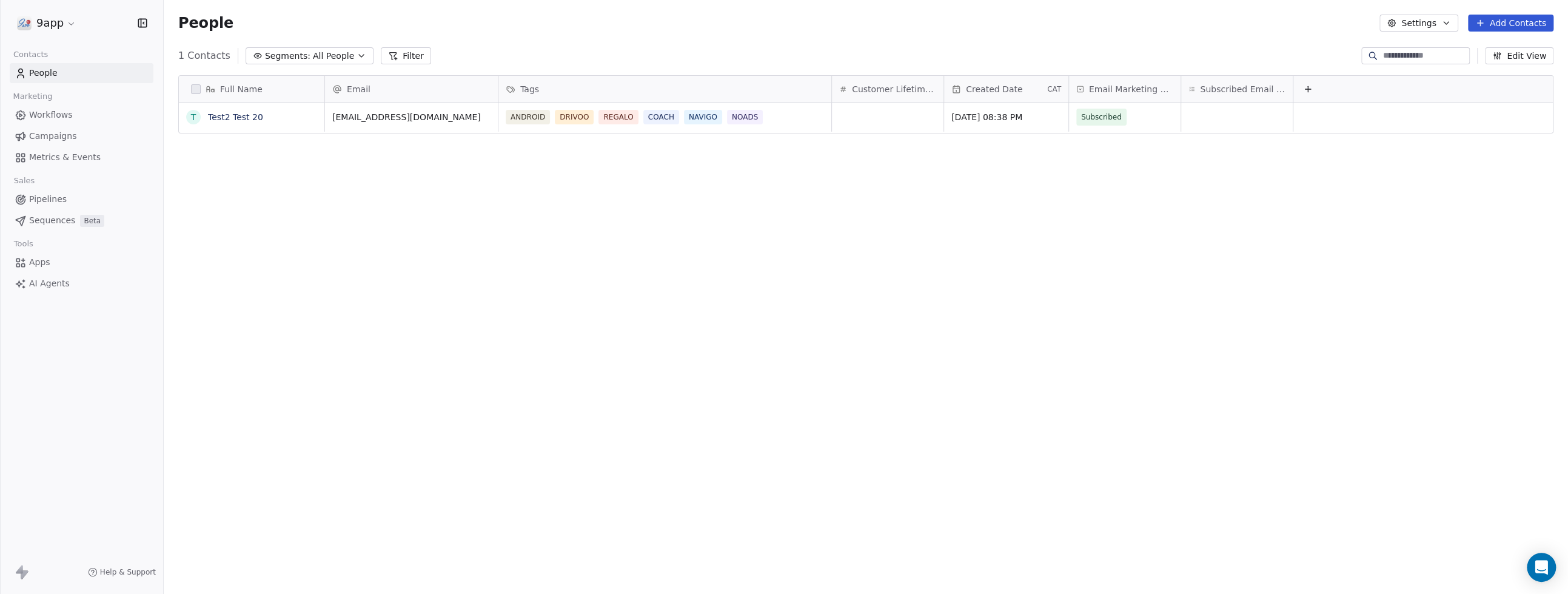
scroll to position [511, 1392]
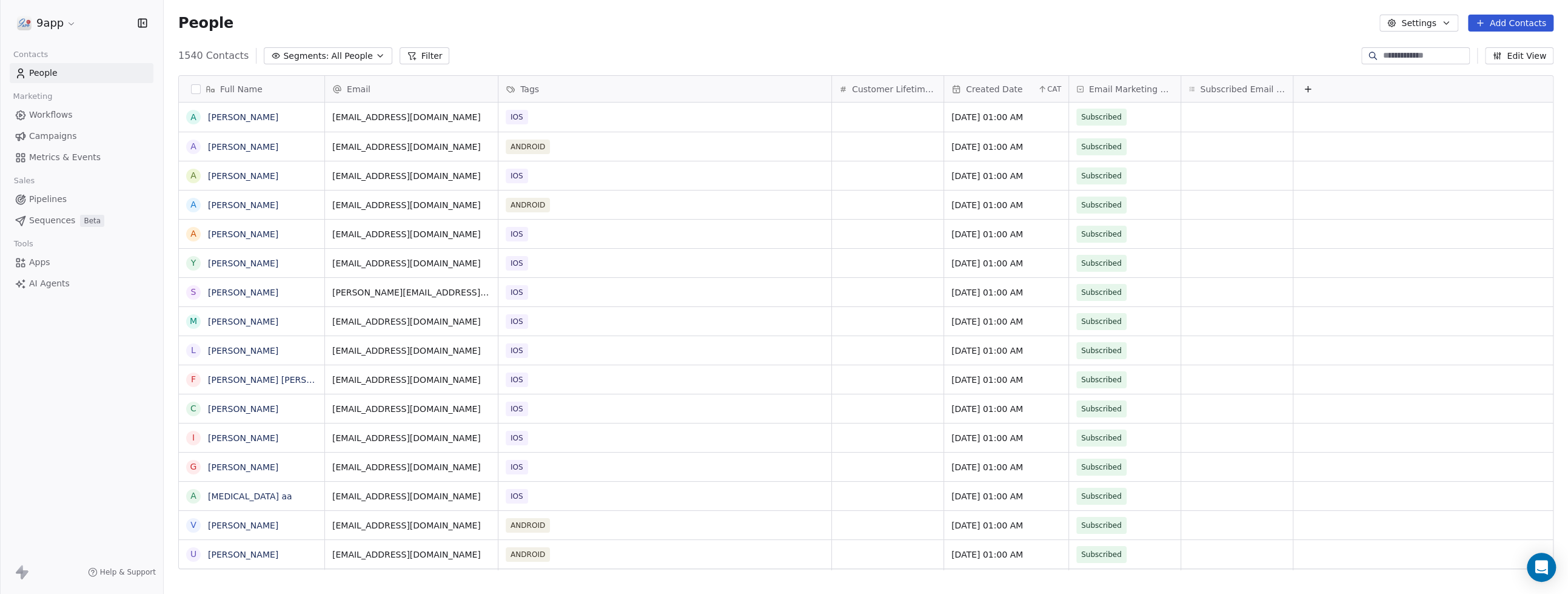
click at [29, 75] on span "People" at bounding box center [43, 73] width 29 height 13
click at [41, 320] on div "9app Contacts People Marketing Workflows Campaigns Metrics & Events Sales Pipel…" at bounding box center [81, 297] width 163 height 594
click at [1383, 52] on input at bounding box center [1425, 55] width 85 height 12
click at [408, 55] on button "Filter" at bounding box center [425, 56] width 50 height 17
click at [89, 53] on button "Add Filter" at bounding box center [81, 50] width 149 height 22
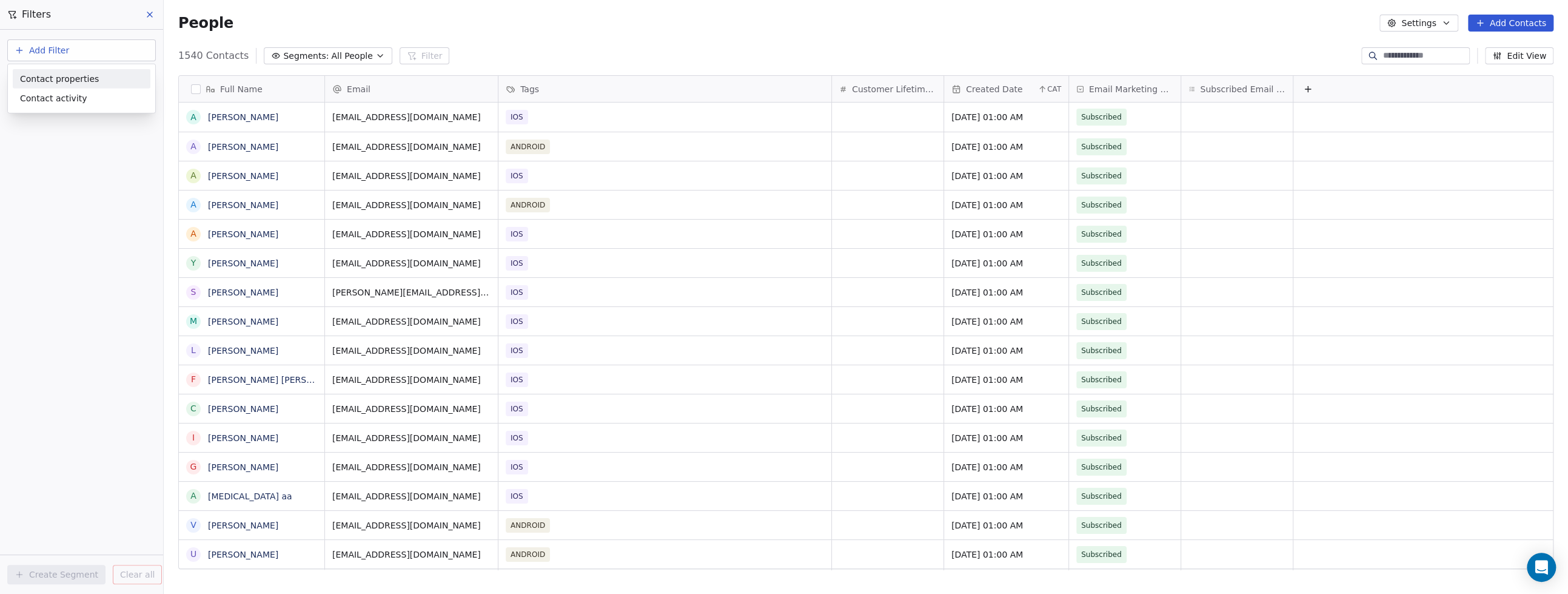
click at [38, 82] on span "Contact properties" at bounding box center [59, 78] width 79 height 13
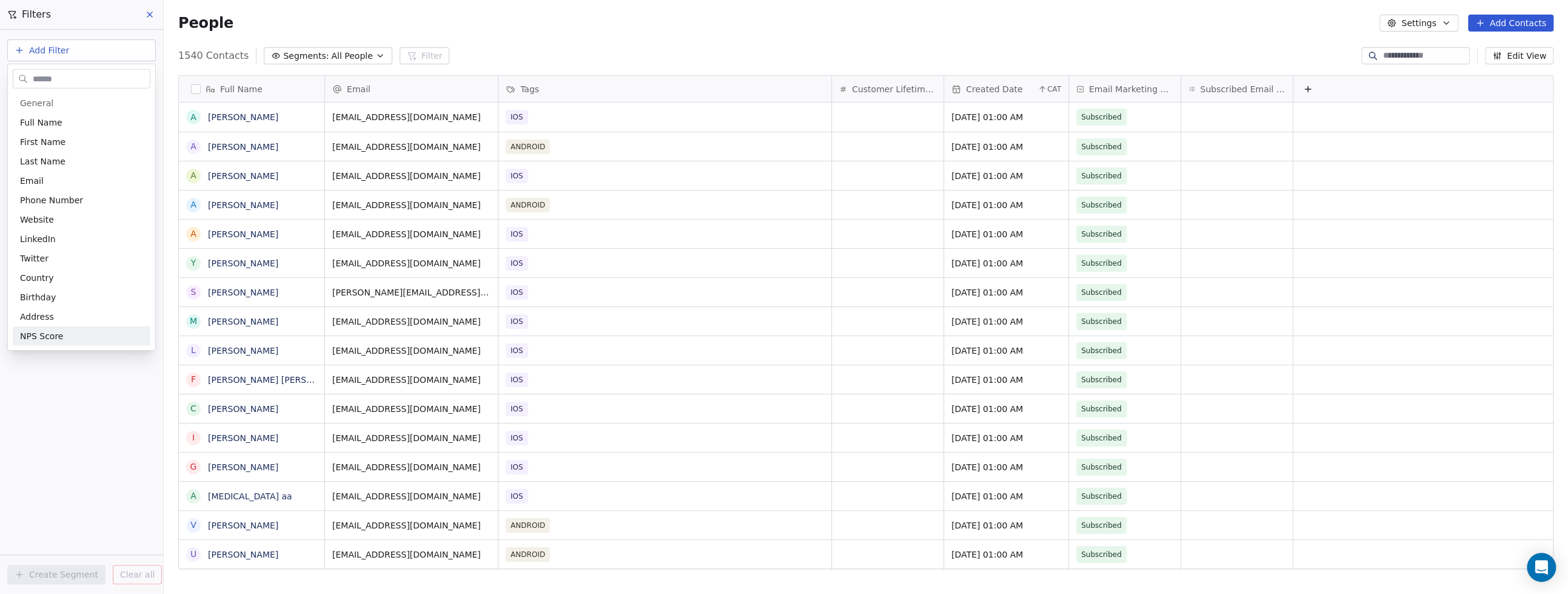
click at [75, 372] on html "9app Contacts People Marketing Workflows Campaigns Metrics & Events Sales Pipel…" at bounding box center [784, 297] width 1568 height 594
click at [13, 48] on button "Add Filter" at bounding box center [81, 50] width 149 height 22
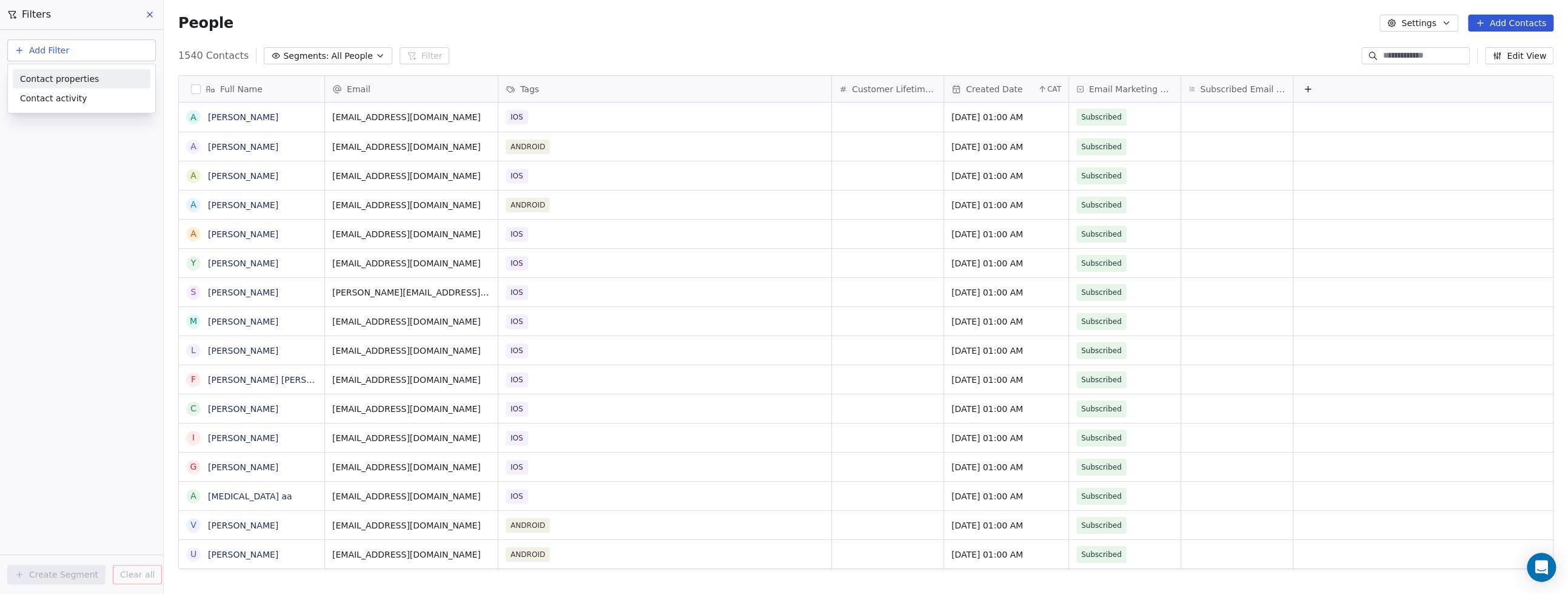
click at [25, 80] on span "Contact properties" at bounding box center [59, 78] width 79 height 13
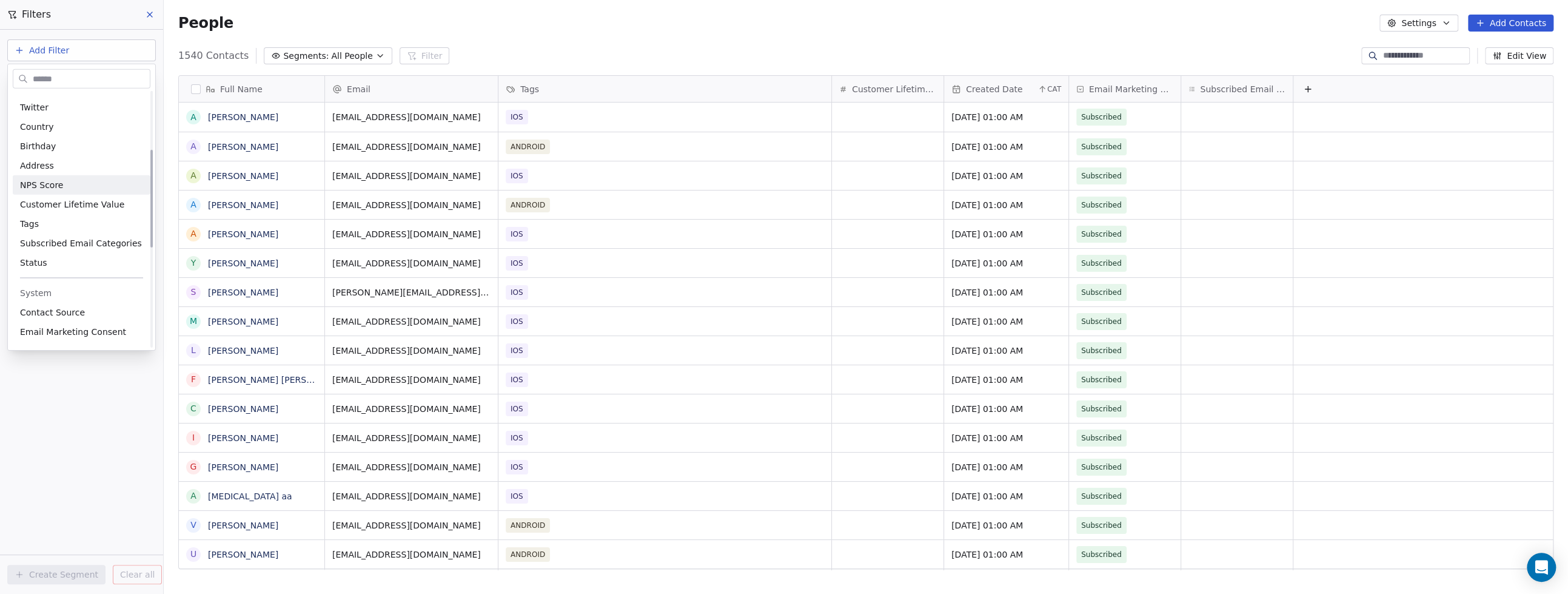
scroll to position [152, 0]
click at [69, 229] on div "Tags" at bounding box center [81, 223] width 138 height 20
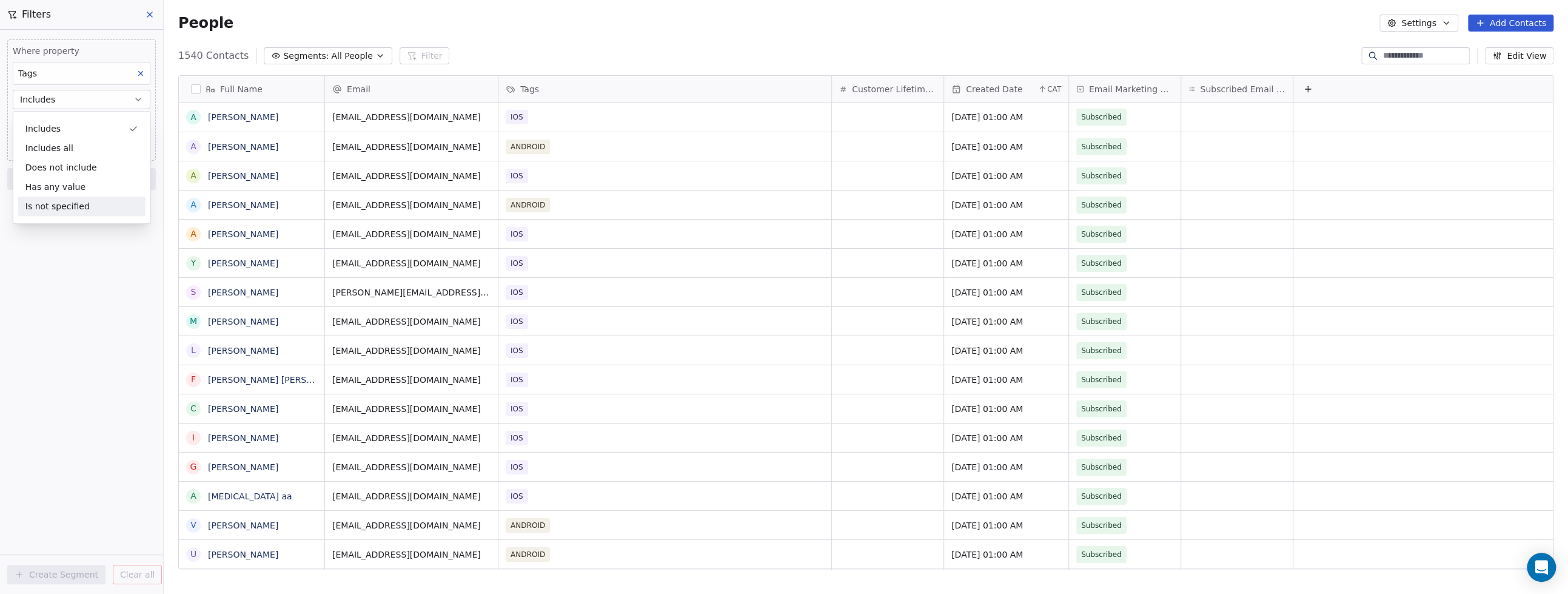
click at [69, 241] on div "Where property Tags Includes Select Tags Add filter to this group Add another f…" at bounding box center [81, 312] width 163 height 565
click at [63, 148] on span "Add filter to this group" at bounding box center [73, 147] width 82 height 10
click at [35, 260] on html "9app Contacts People Marketing Workflows Campaigns Metrics & Events Sales Pipel…" at bounding box center [784, 297] width 1568 height 594
click at [43, 120] on body "9app Contacts People Marketing Workflows Campaigns Metrics & Events Sales Pipel…" at bounding box center [784, 297] width 1568 height 594
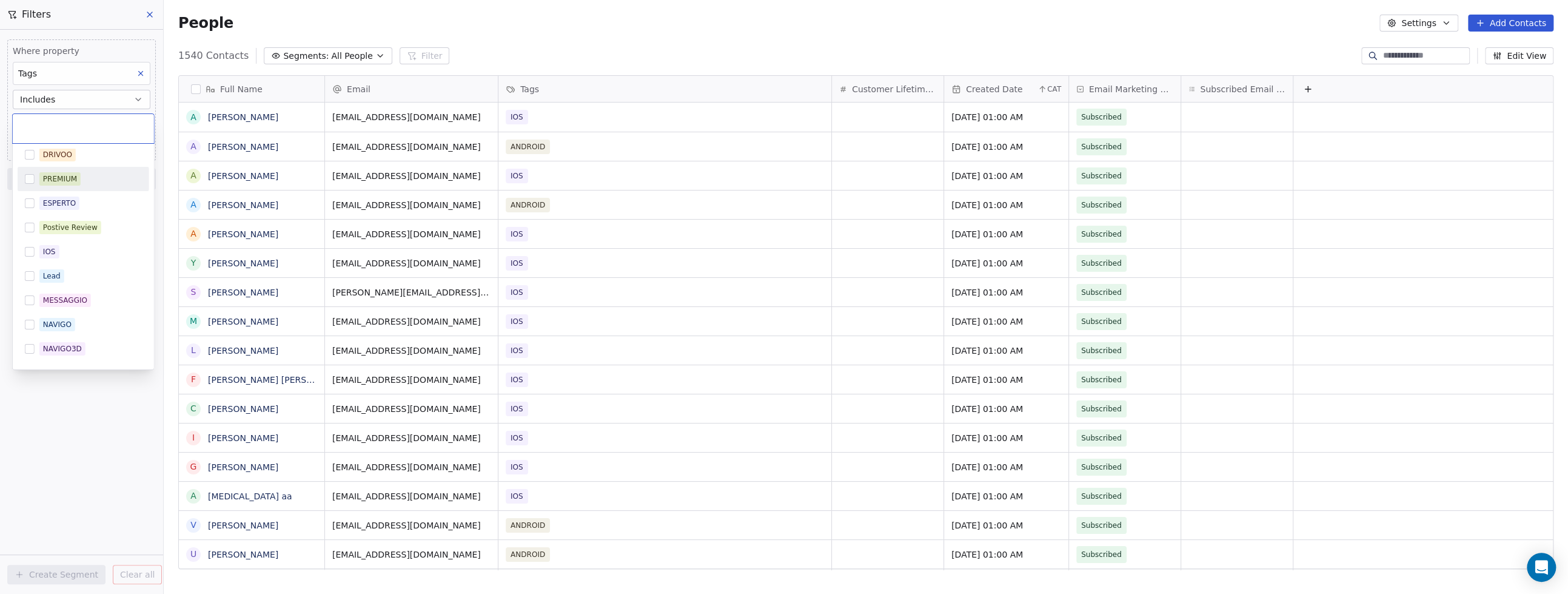
click at [32, 180] on button "Suggestions" at bounding box center [30, 179] width 10 height 10
click at [78, 394] on html "9app Contacts People Marketing Workflows Campaigns Metrics & Events Sales Pipel…" at bounding box center [784, 297] width 1568 height 594
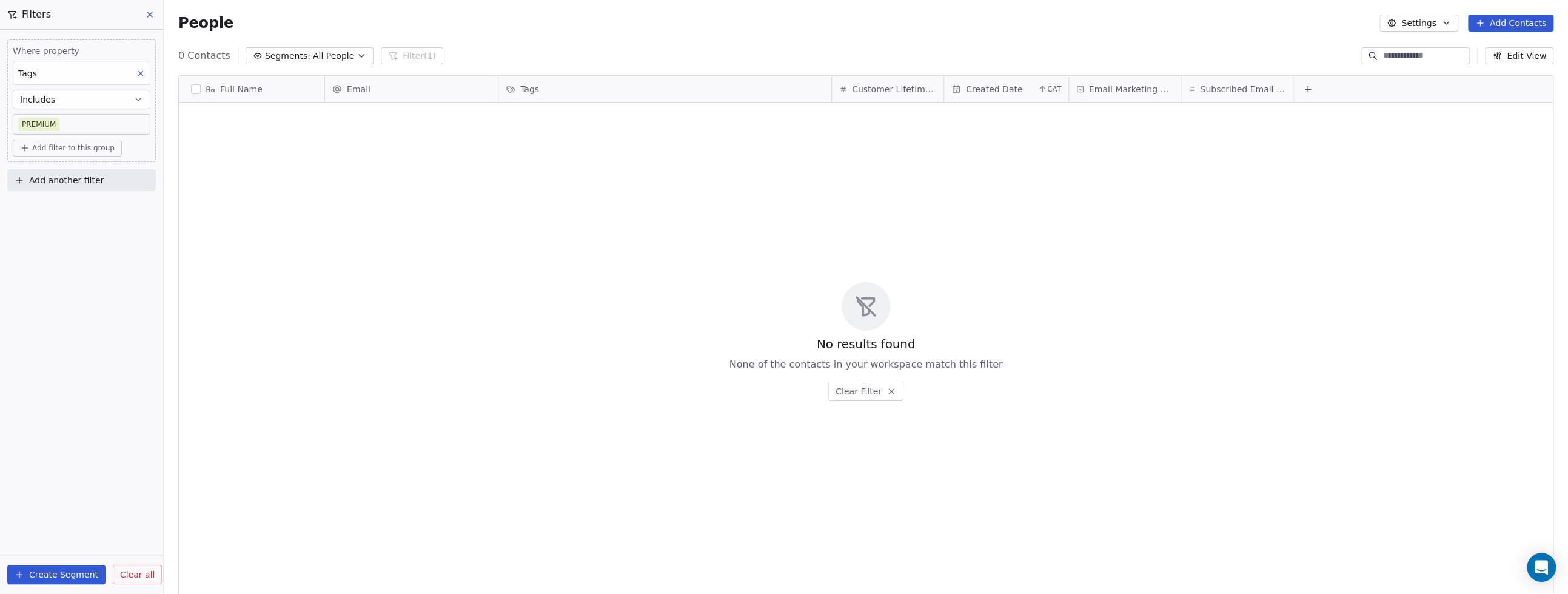
scroll to position [511, 1392]
click at [94, 120] on body "9app Contacts People Marketing Workflows Campaigns Metrics & Events Sales Pipel…" at bounding box center [784, 297] width 1568 height 594
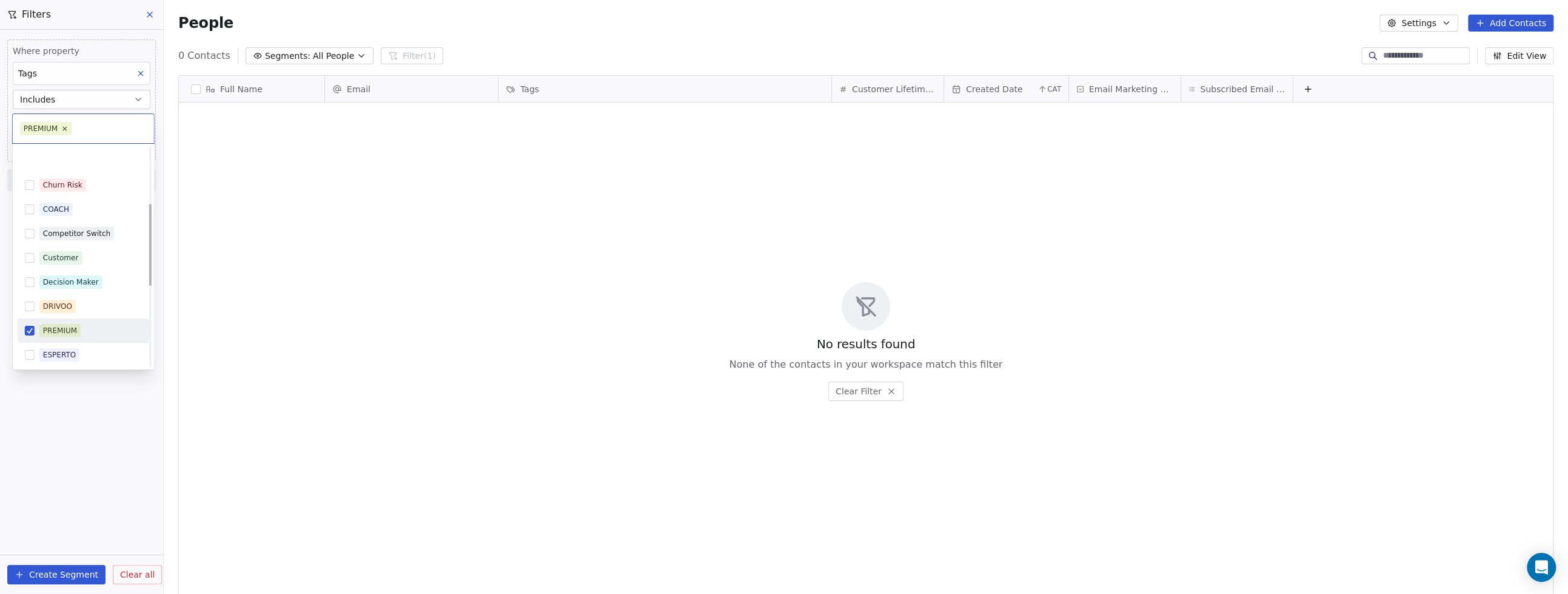
scroll to position [152, 0]
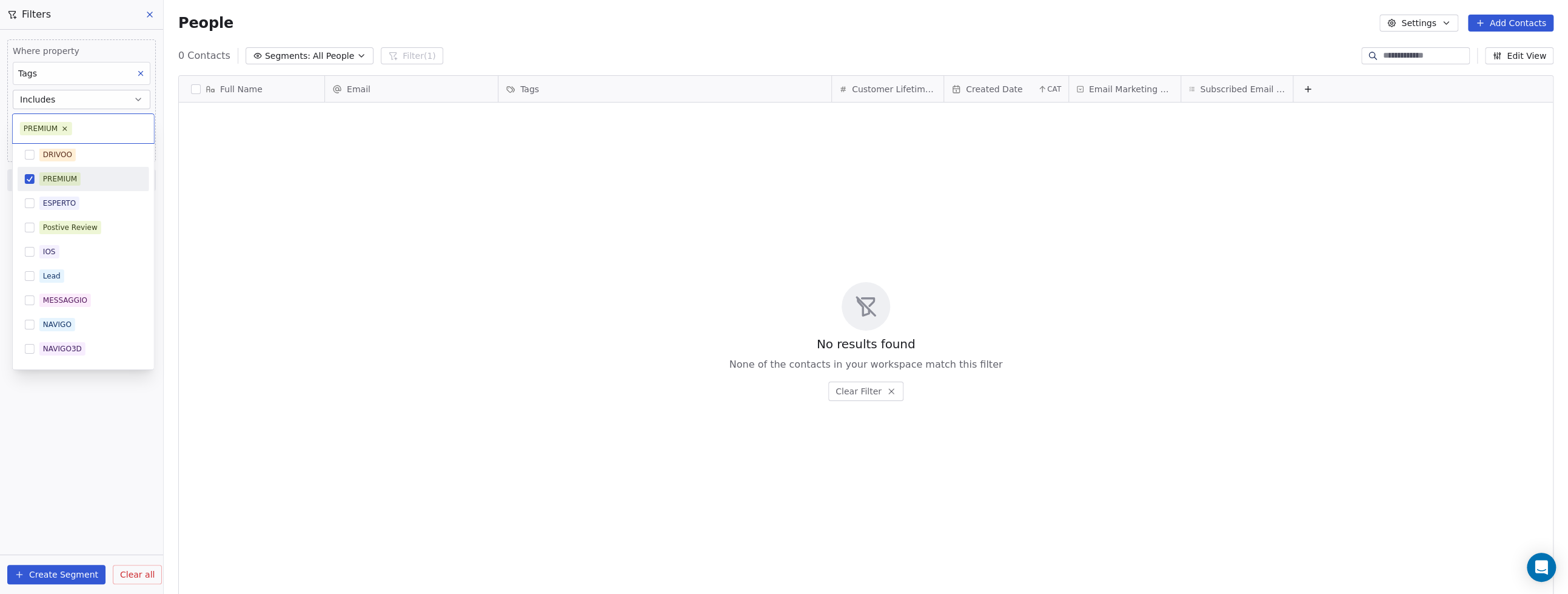
click at [25, 181] on button "Suggestions" at bounding box center [30, 179] width 10 height 10
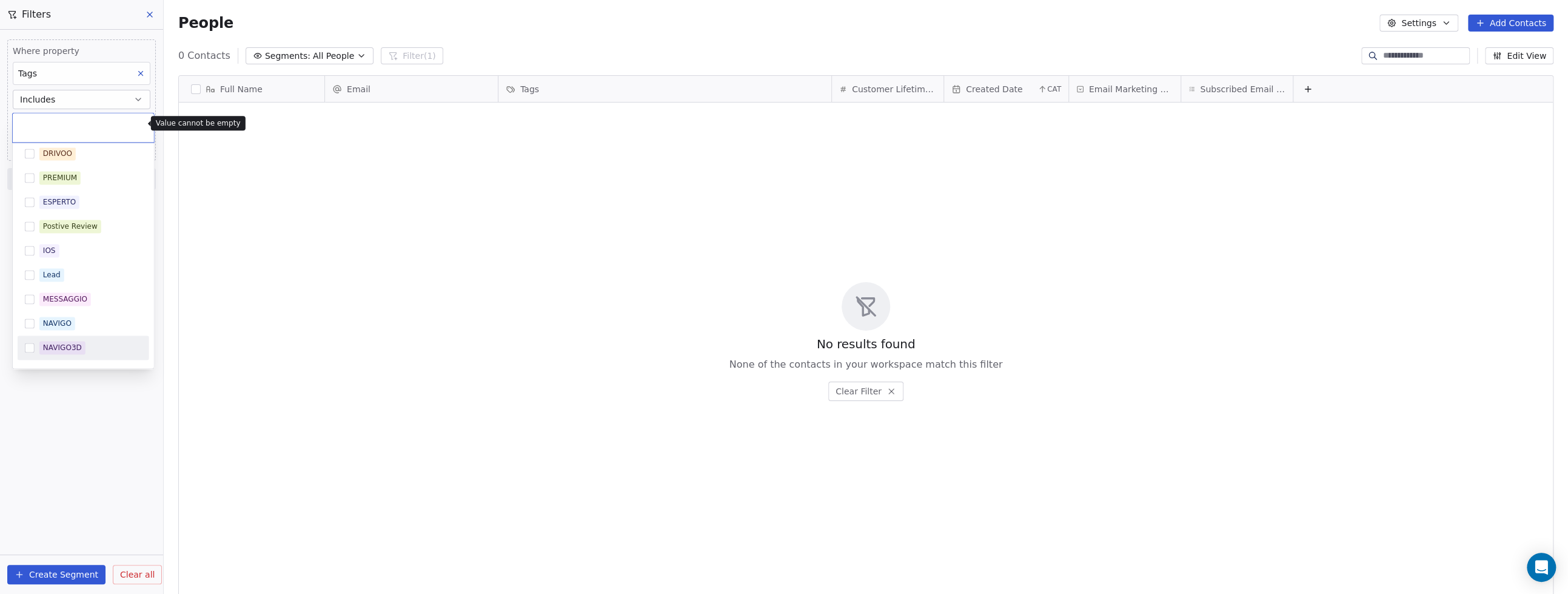
click at [81, 418] on html "9app Contacts People Marketing Workflows Campaigns Metrics & Events Sales Pipel…" at bounding box center [784, 297] width 1568 height 594
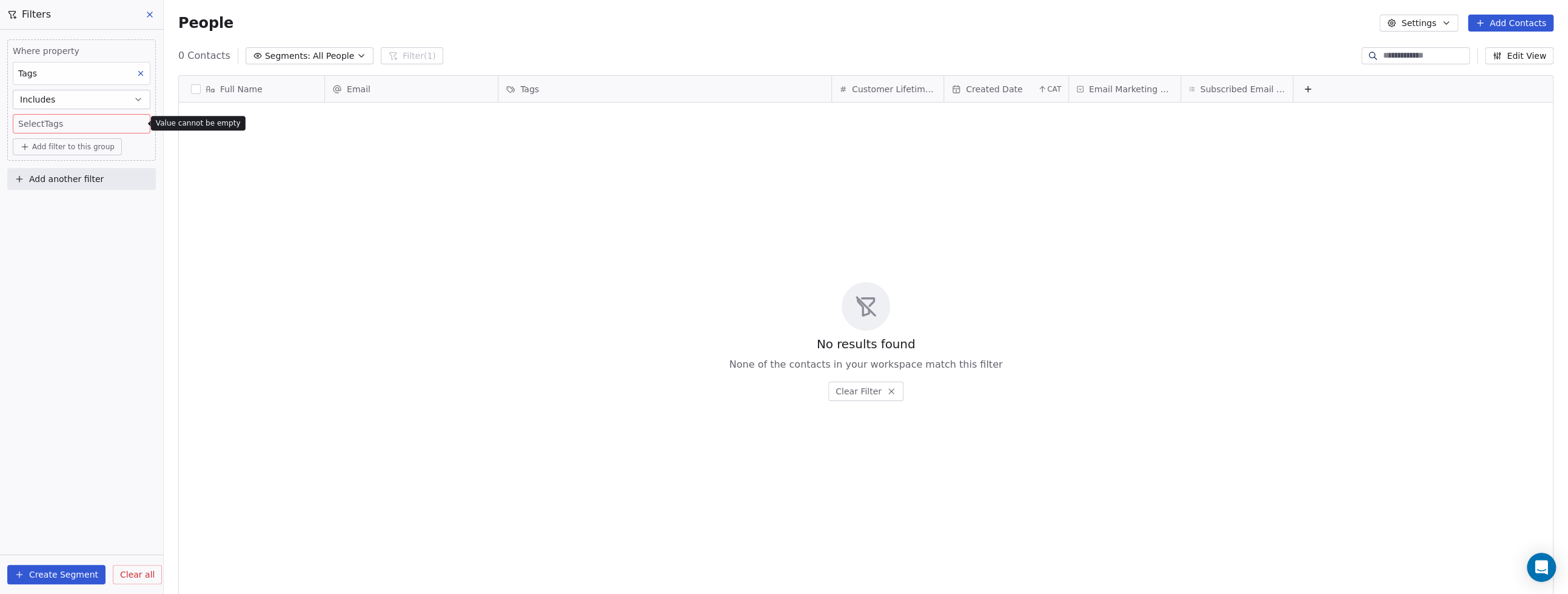
click at [151, 19] on icon at bounding box center [150, 15] width 10 height 10
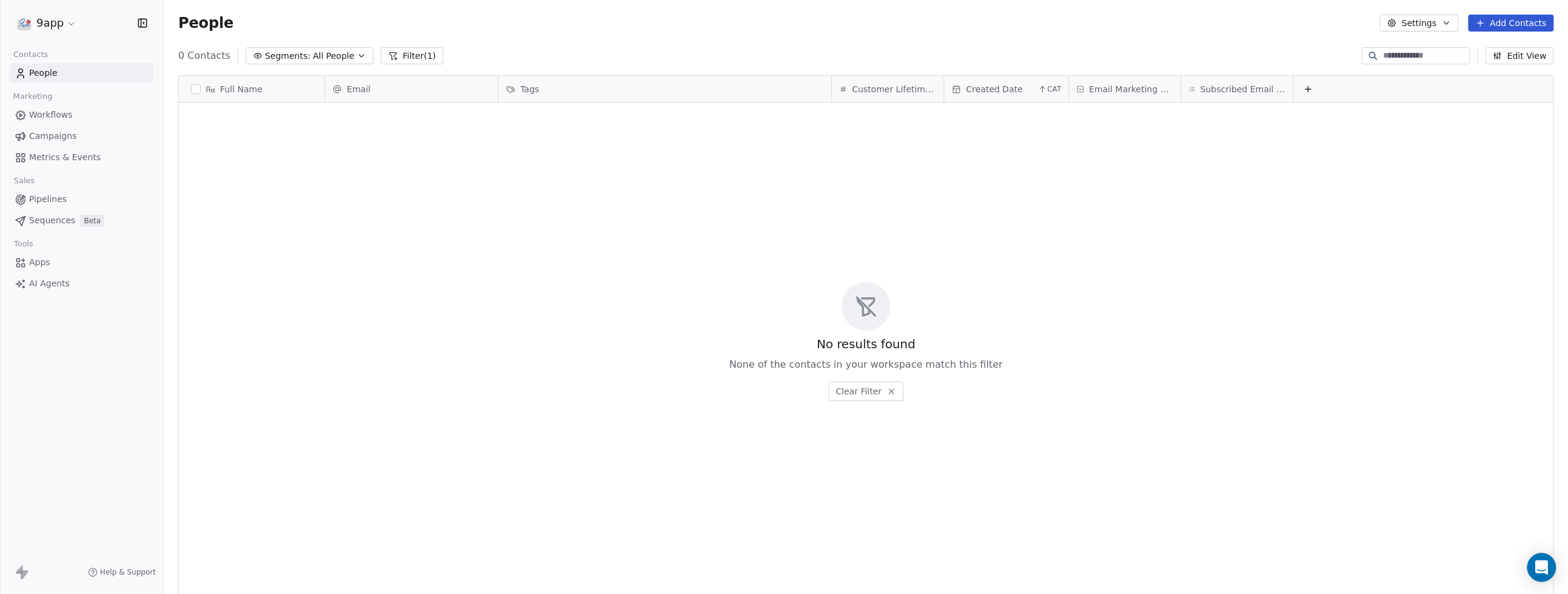
click at [99, 73] on link "People" at bounding box center [82, 73] width 144 height 20
click at [48, 115] on span "Workflows" at bounding box center [51, 115] width 43 height 13
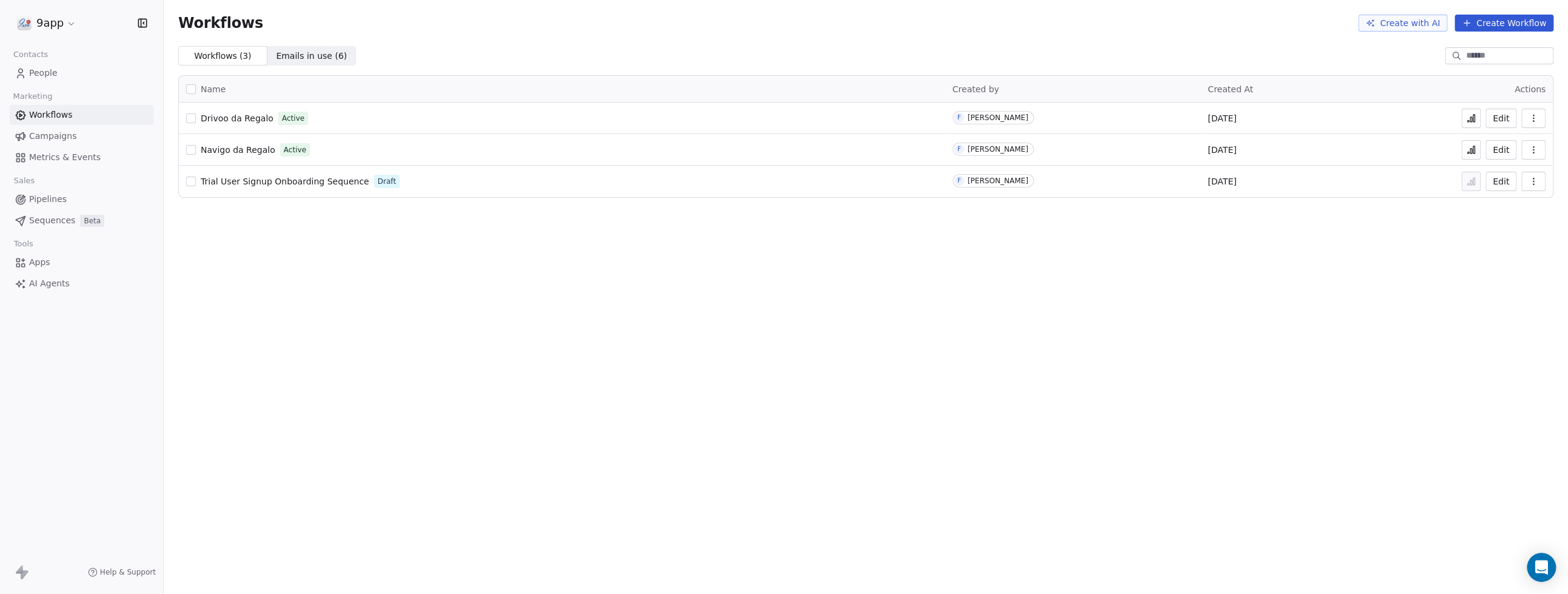
click at [36, 72] on span "People" at bounding box center [43, 73] width 29 height 13
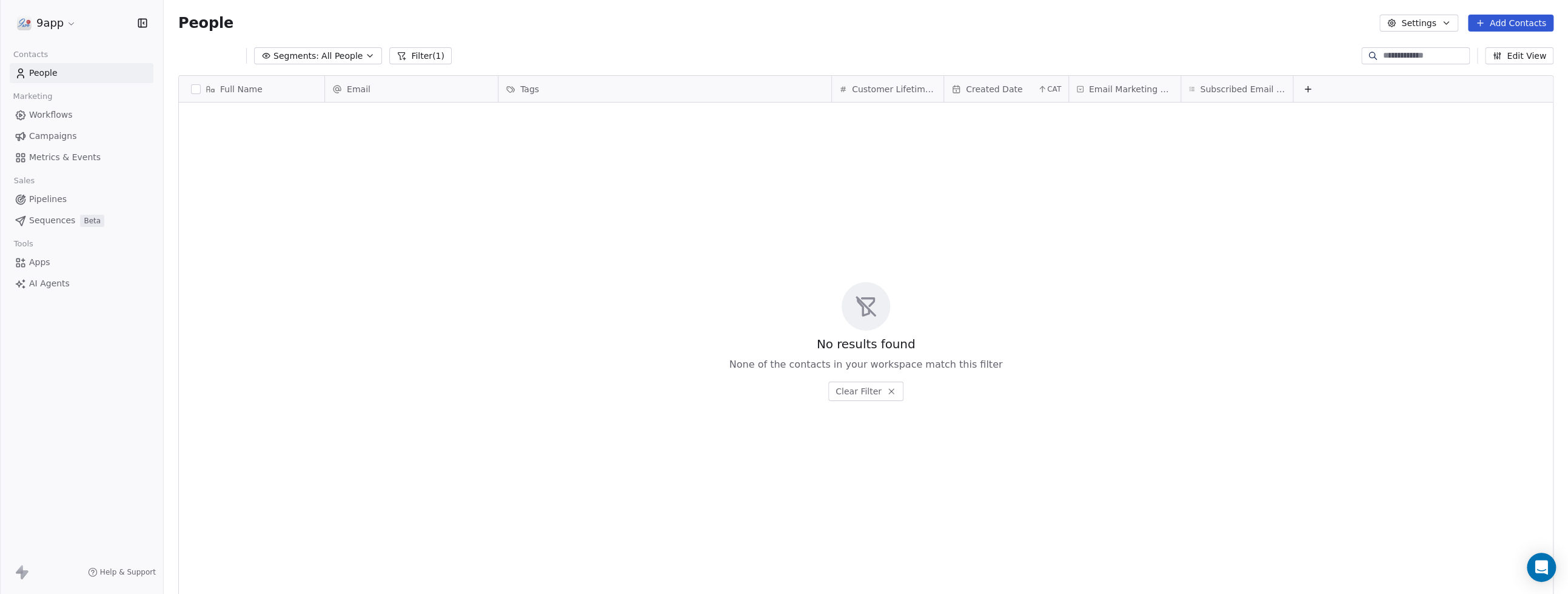
scroll to position [511, 1392]
click at [320, 57] on span "All People" at bounding box center [333, 56] width 41 height 13
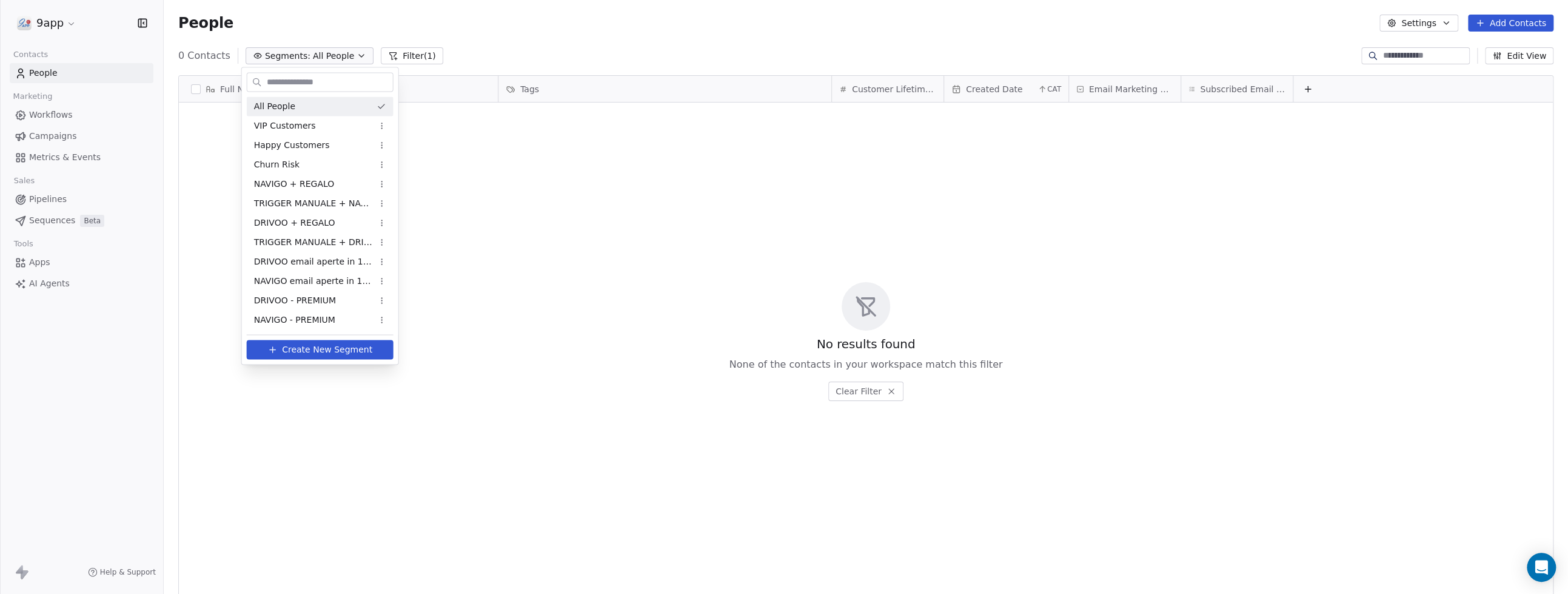
click at [401, 57] on html "9app Contacts People Marketing Workflows Campaigns Metrics & Events Sales Pipel…" at bounding box center [784, 297] width 1568 height 594
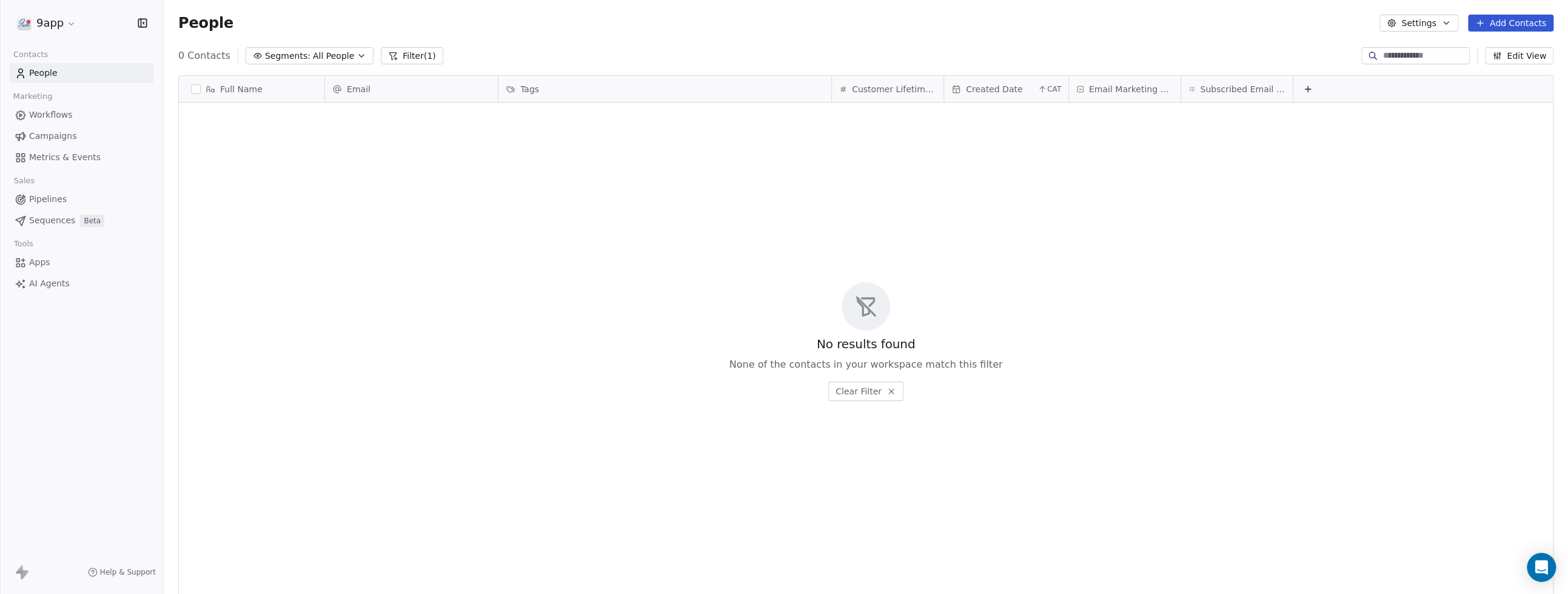
click at [401, 57] on button "Filter (1)" at bounding box center [412, 56] width 62 height 17
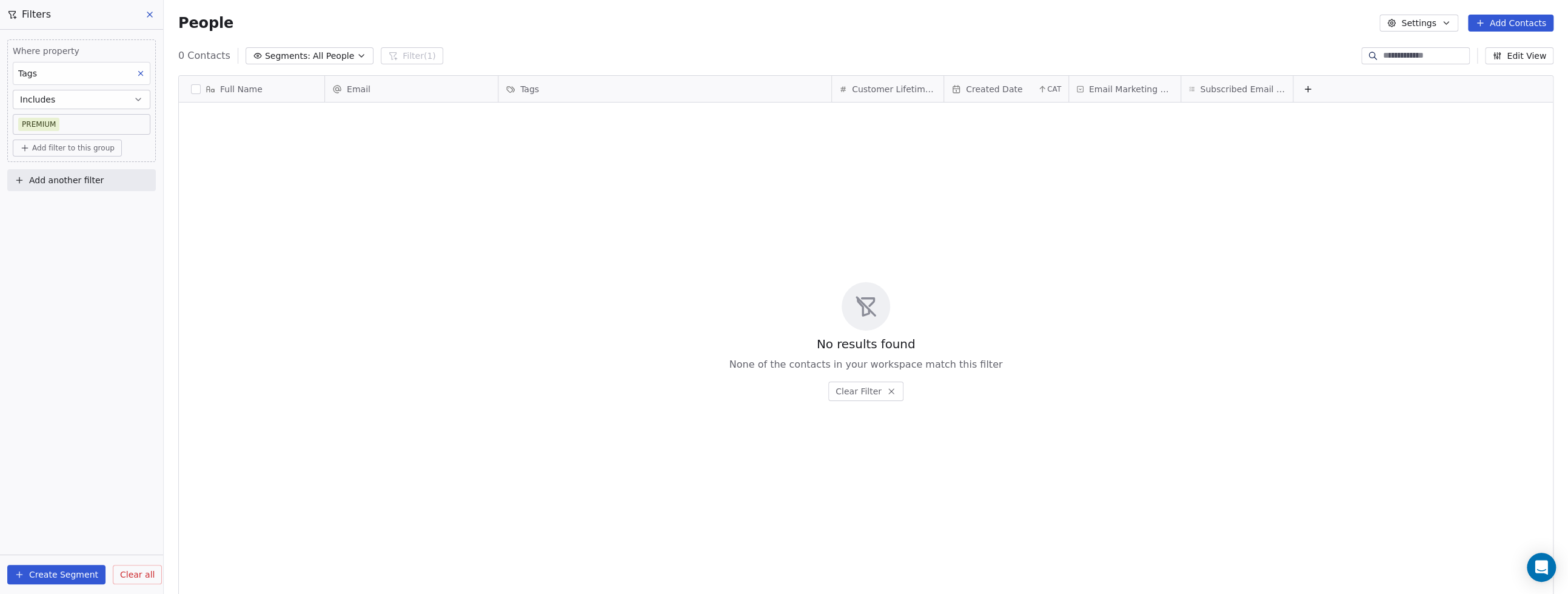
click at [75, 277] on div "Where property Tags Includes PREMIUM Add filter to this group Add another filte…" at bounding box center [81, 312] width 163 height 565
click at [152, 14] on icon at bounding box center [150, 15] width 10 height 10
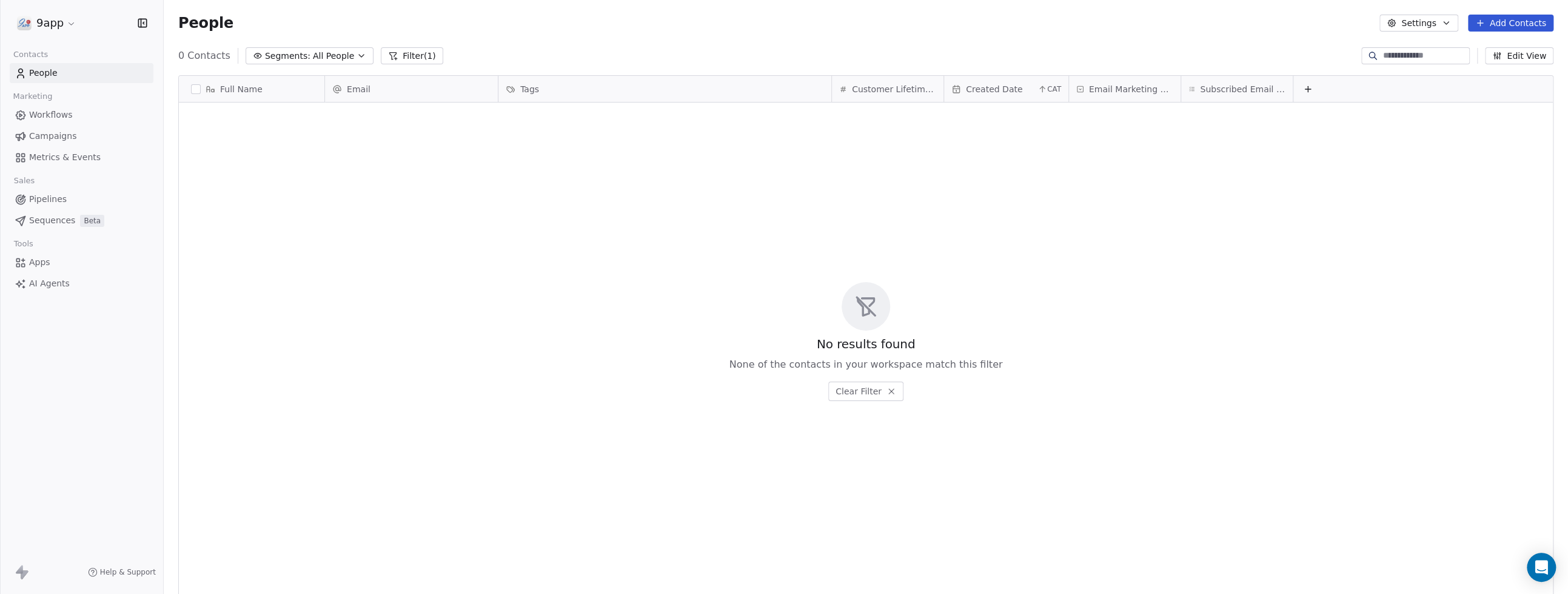
click at [38, 80] on link "People" at bounding box center [82, 73] width 144 height 20
click at [48, 285] on span "AI Agents" at bounding box center [50, 283] width 41 height 13
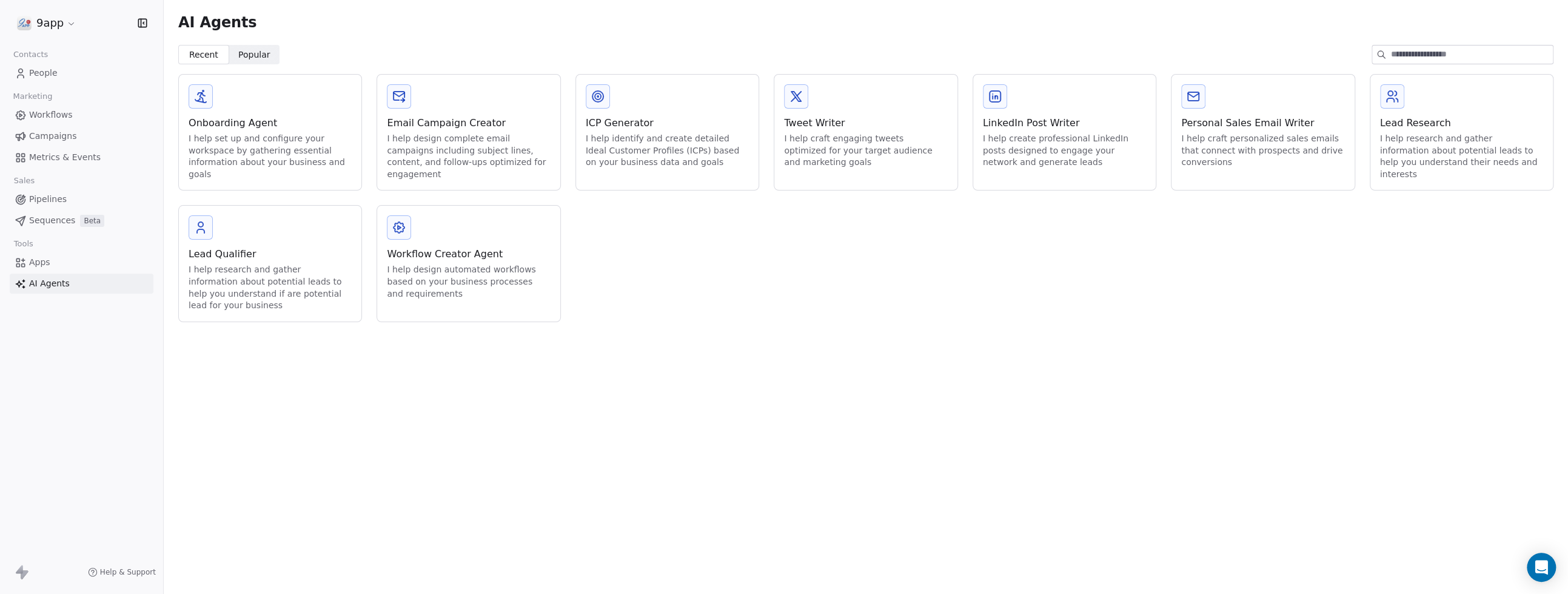
click at [36, 116] on span "Workflows" at bounding box center [51, 115] width 43 height 13
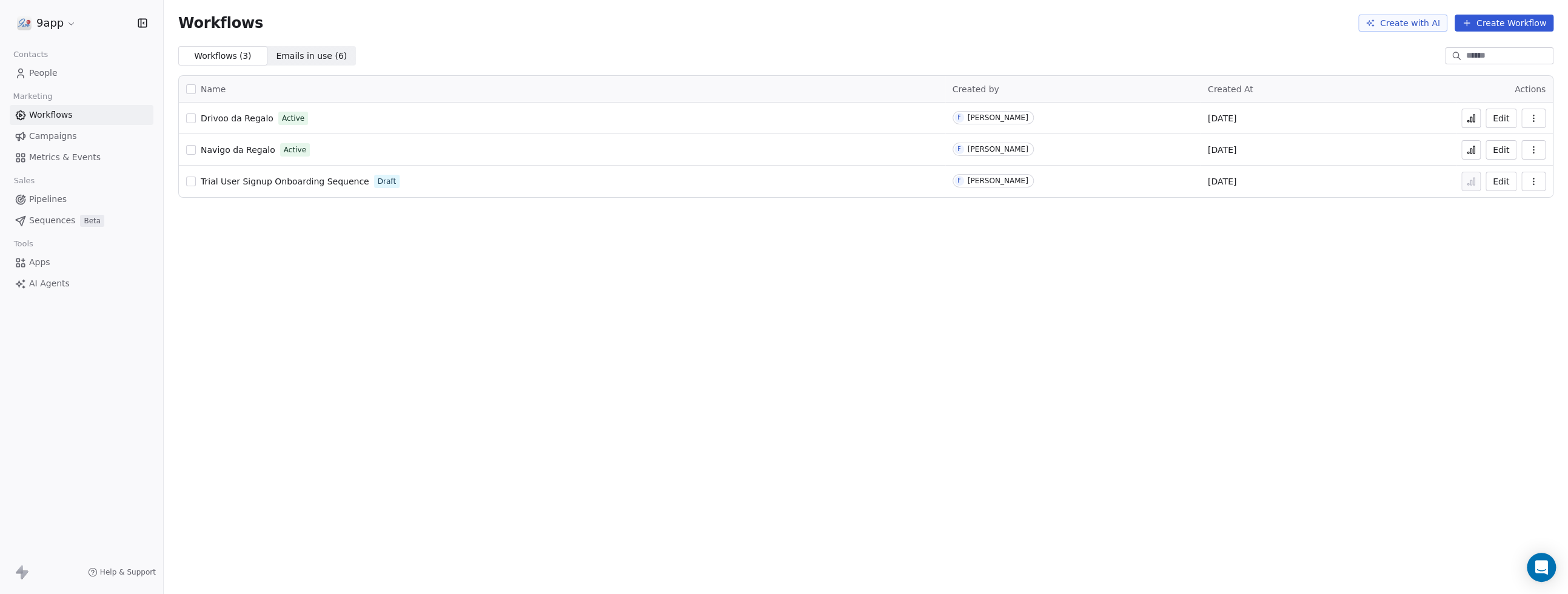
click at [37, 135] on span "Campaigns" at bounding box center [53, 136] width 48 height 13
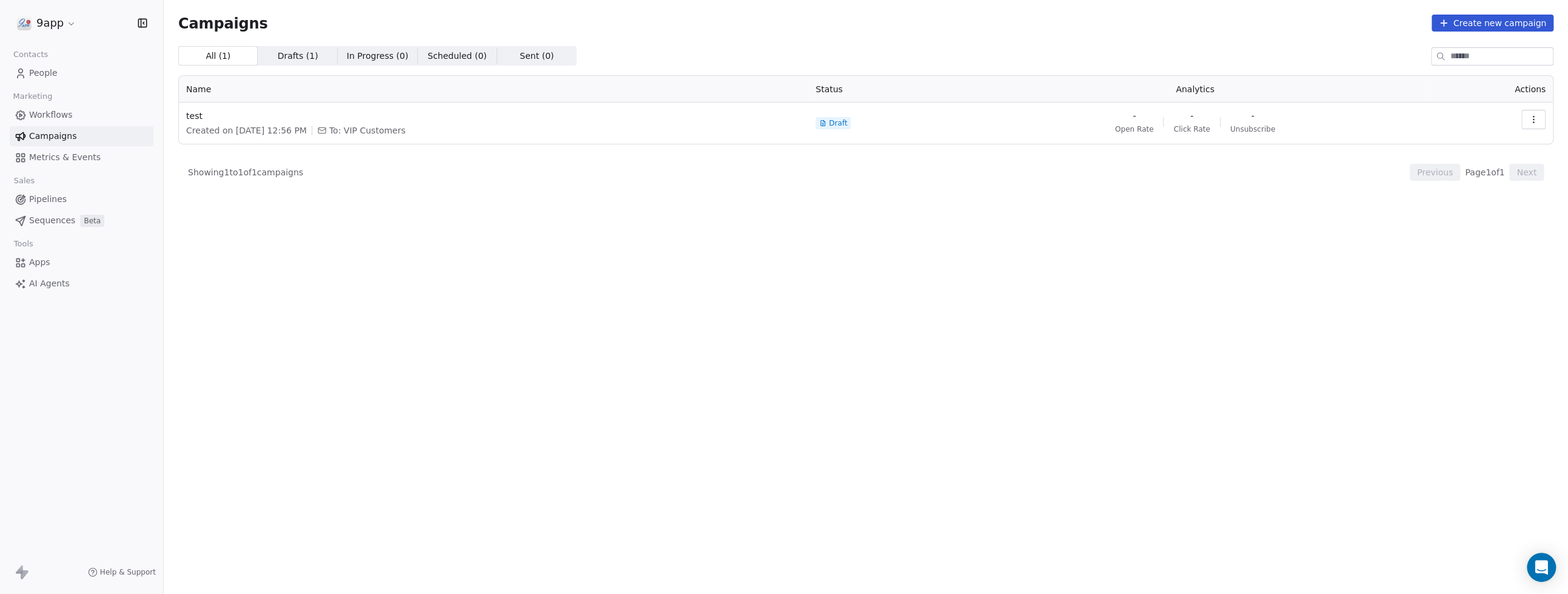
click at [38, 156] on span "Metrics & Events" at bounding box center [65, 157] width 71 height 13
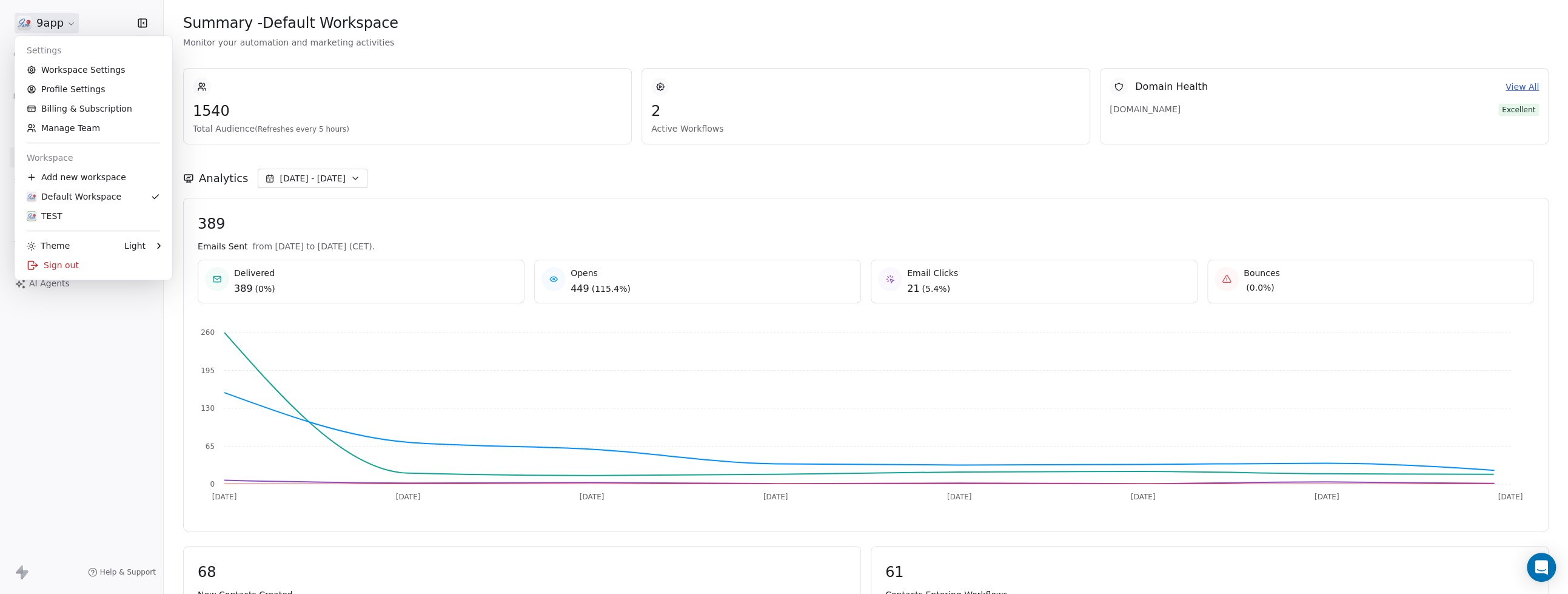
click at [74, 22] on html "9app Contacts People Marketing Workflows Campaigns Metrics & Events Sales Pipel…" at bounding box center [784, 297] width 1568 height 594
click at [57, 86] on link "Profile Settings" at bounding box center [94, 90] width 148 height 20
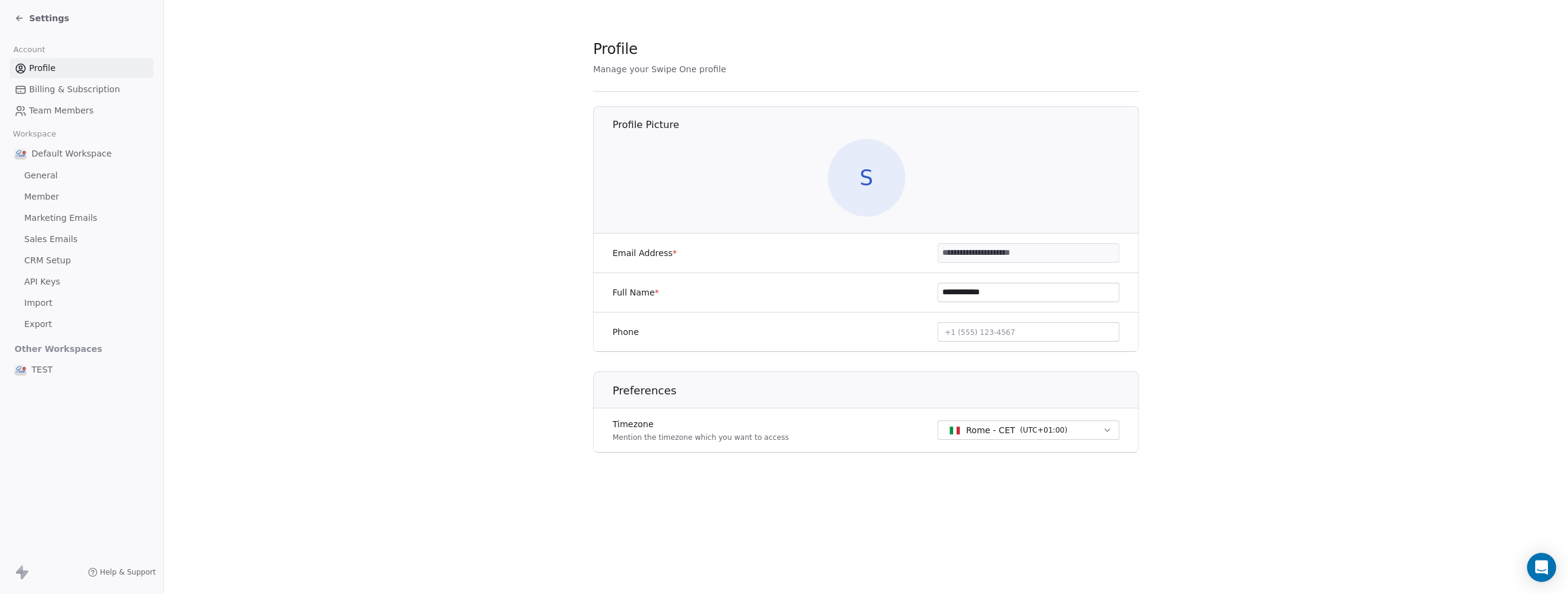
click at [29, 90] on span "Billing & Subscription" at bounding box center [75, 90] width 91 height 13
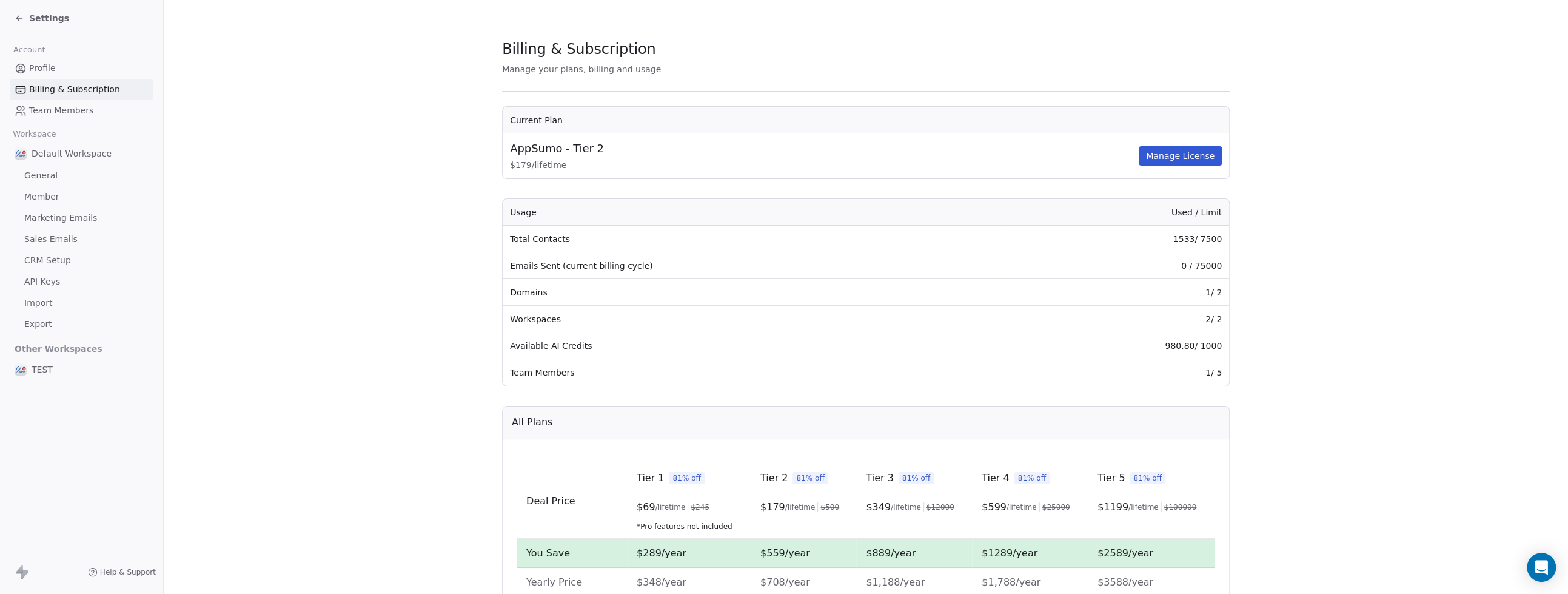
click at [41, 372] on span "TEST" at bounding box center [42, 369] width 21 height 12
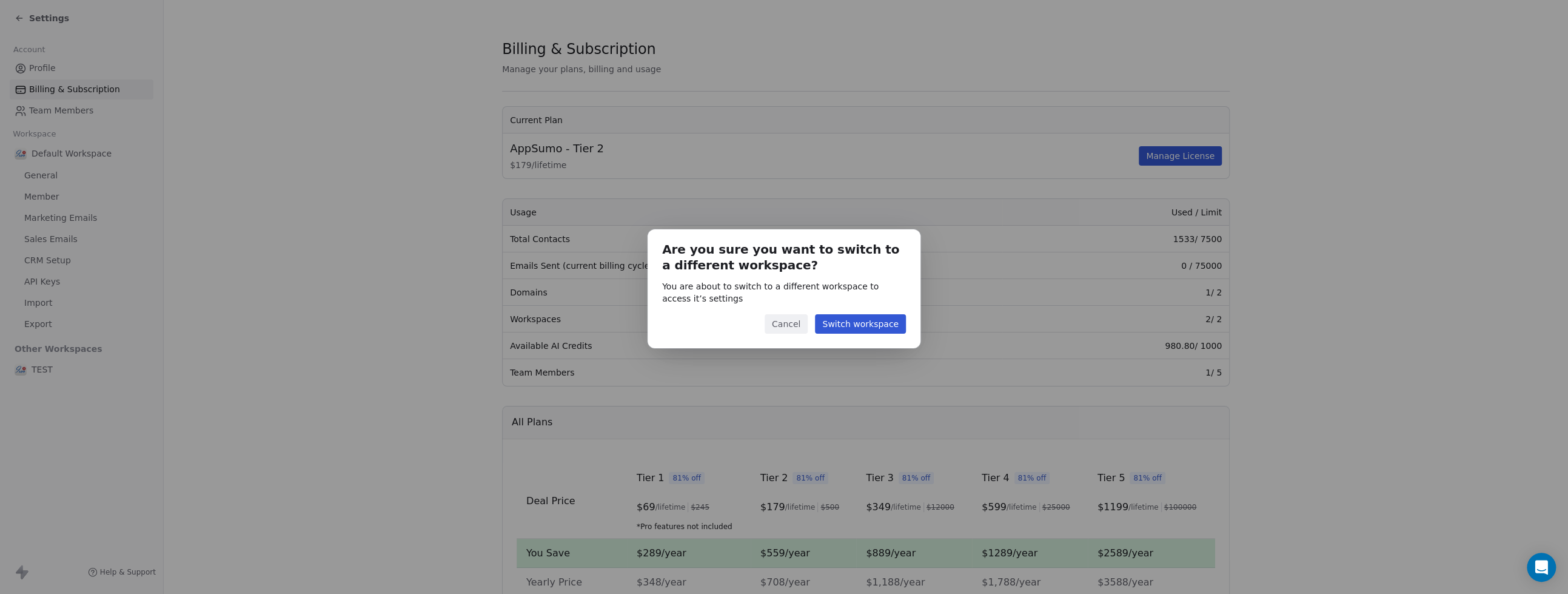
click at [843, 327] on button "Switch workspace" at bounding box center [861, 324] width 91 height 20
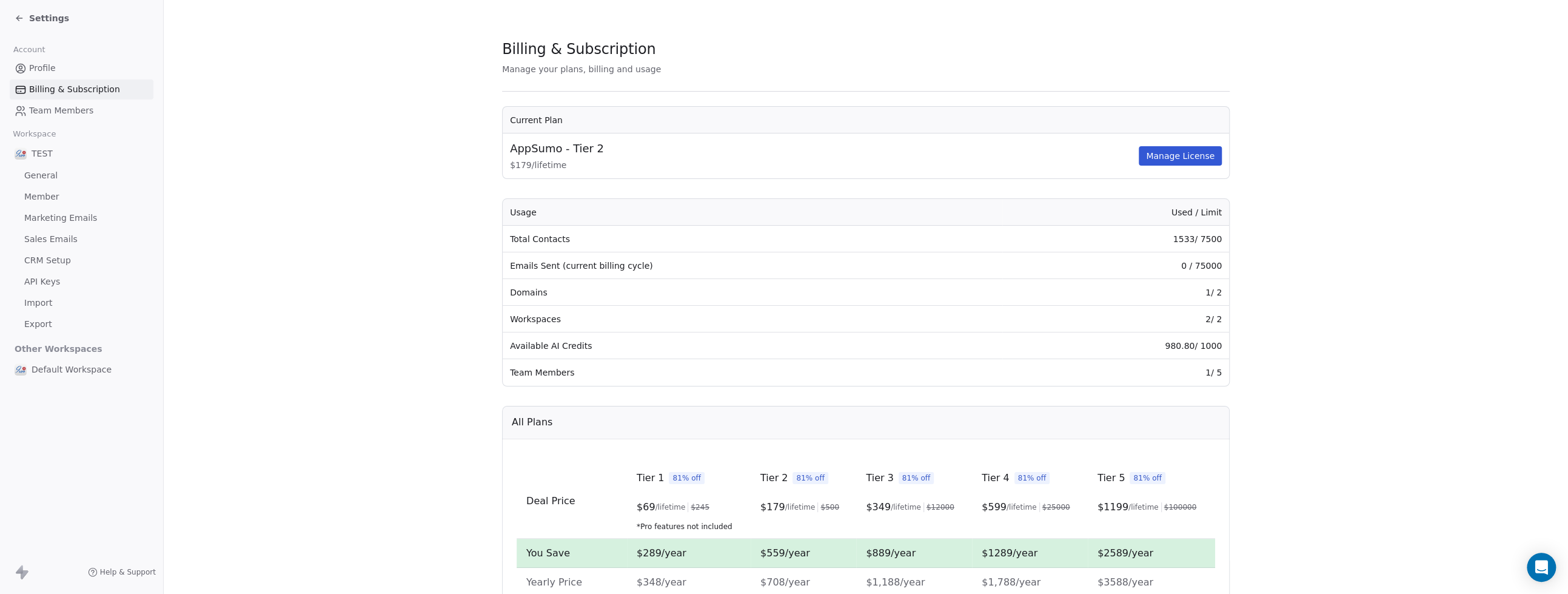
click at [41, 176] on span "General" at bounding box center [41, 176] width 34 height 13
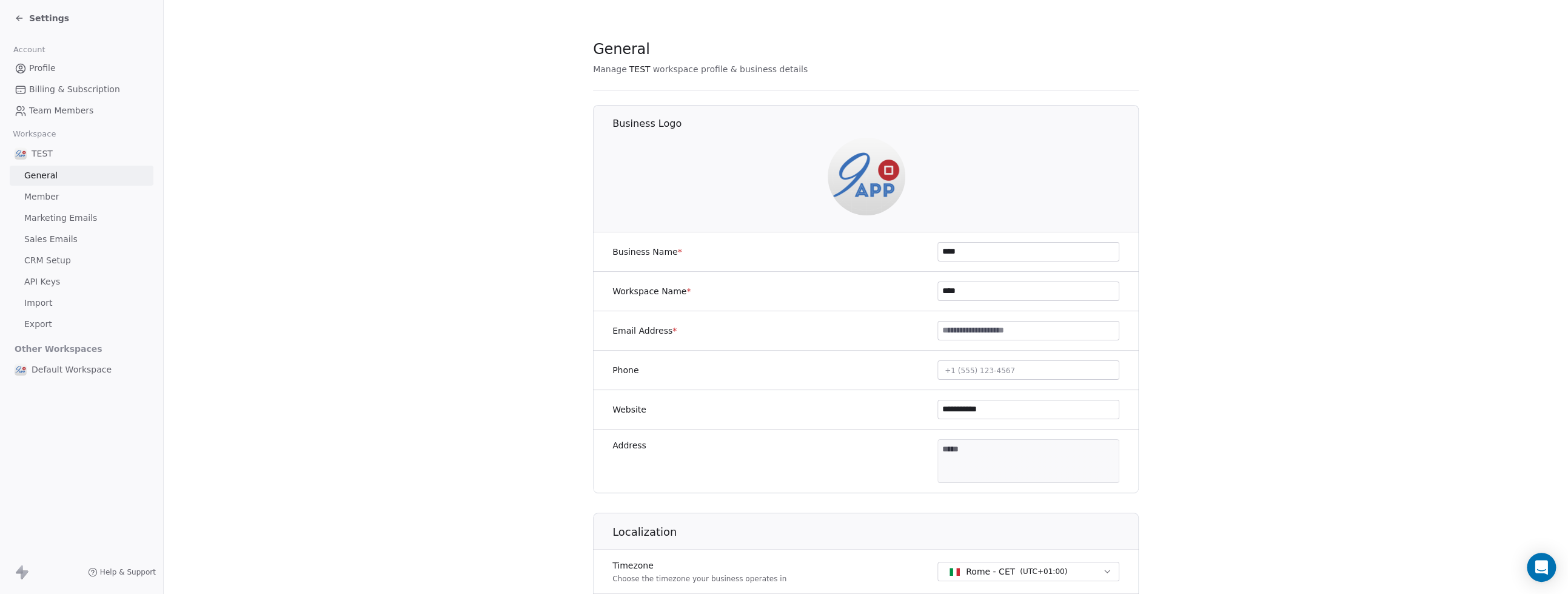
click at [41, 372] on span "Default Workspace" at bounding box center [71, 369] width 80 height 12
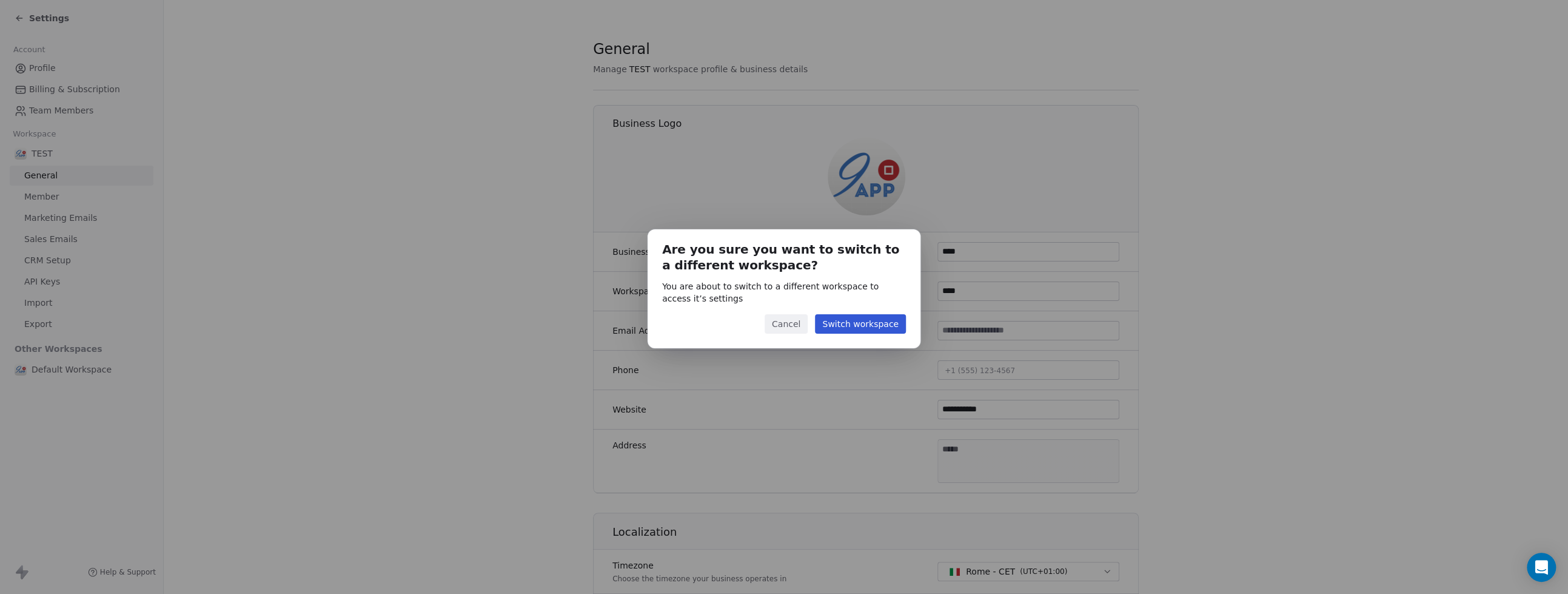
click at [842, 319] on button "Switch workspace" at bounding box center [861, 324] width 91 height 20
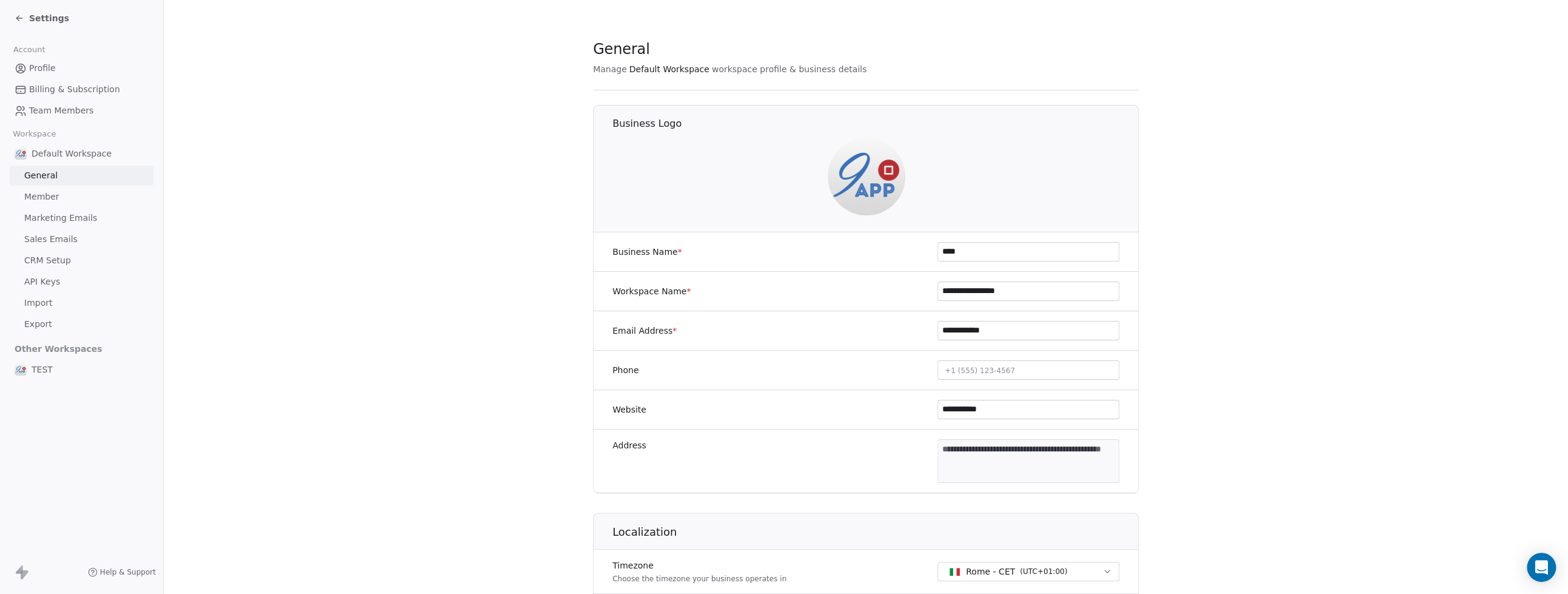
click at [55, 195] on span "Member" at bounding box center [42, 197] width 35 height 13
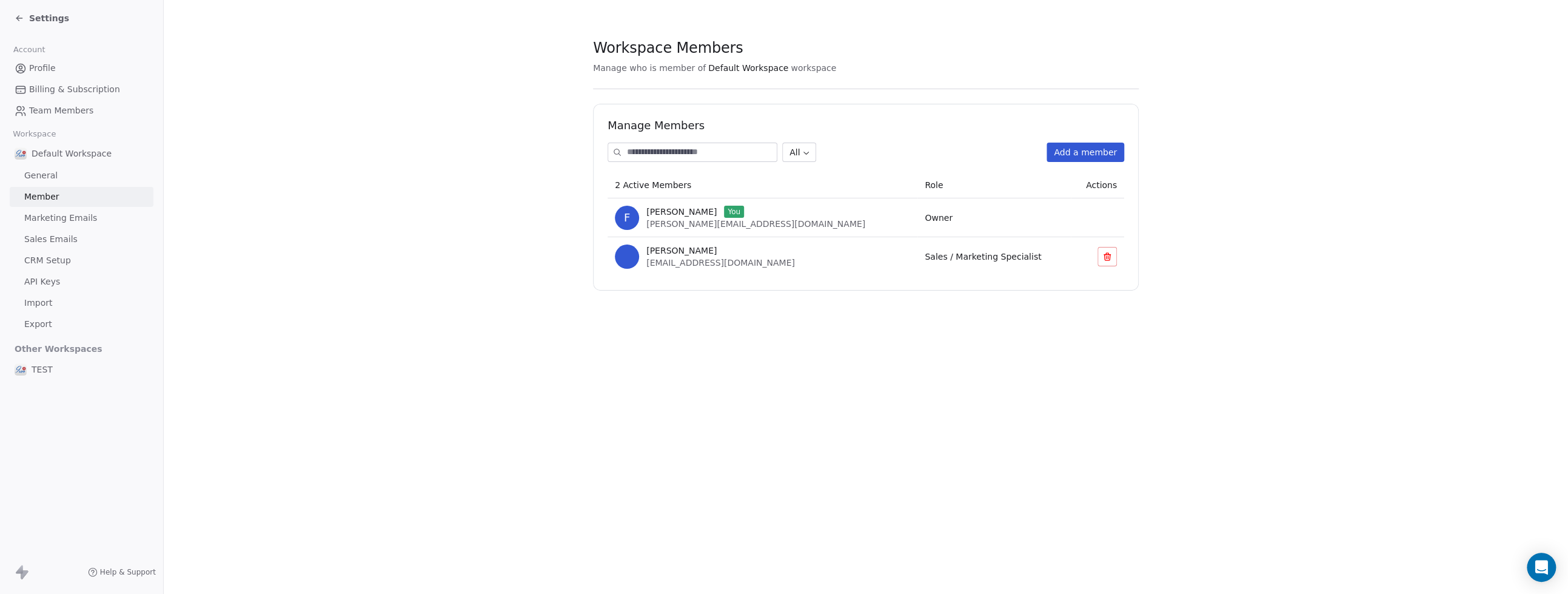
click at [53, 222] on span "Marketing Emails" at bounding box center [61, 218] width 73 height 13
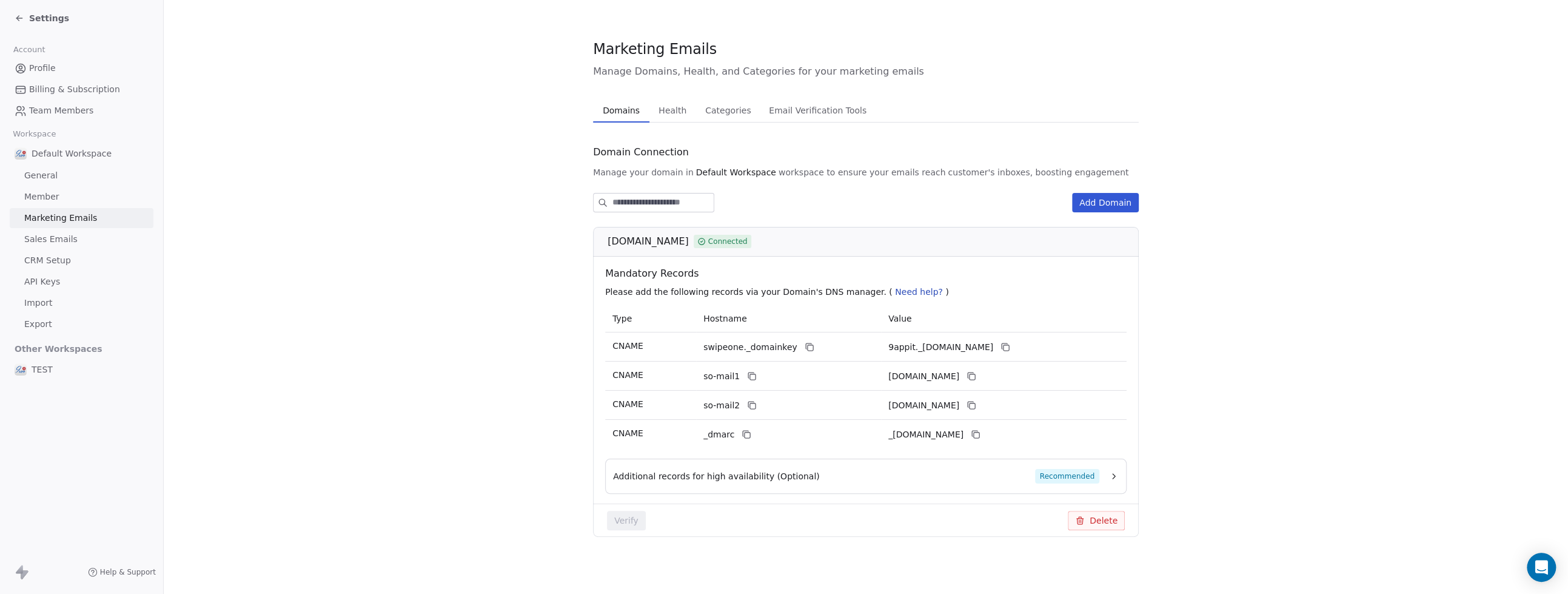
click at [50, 245] on span "Sales Emails" at bounding box center [51, 239] width 53 height 13
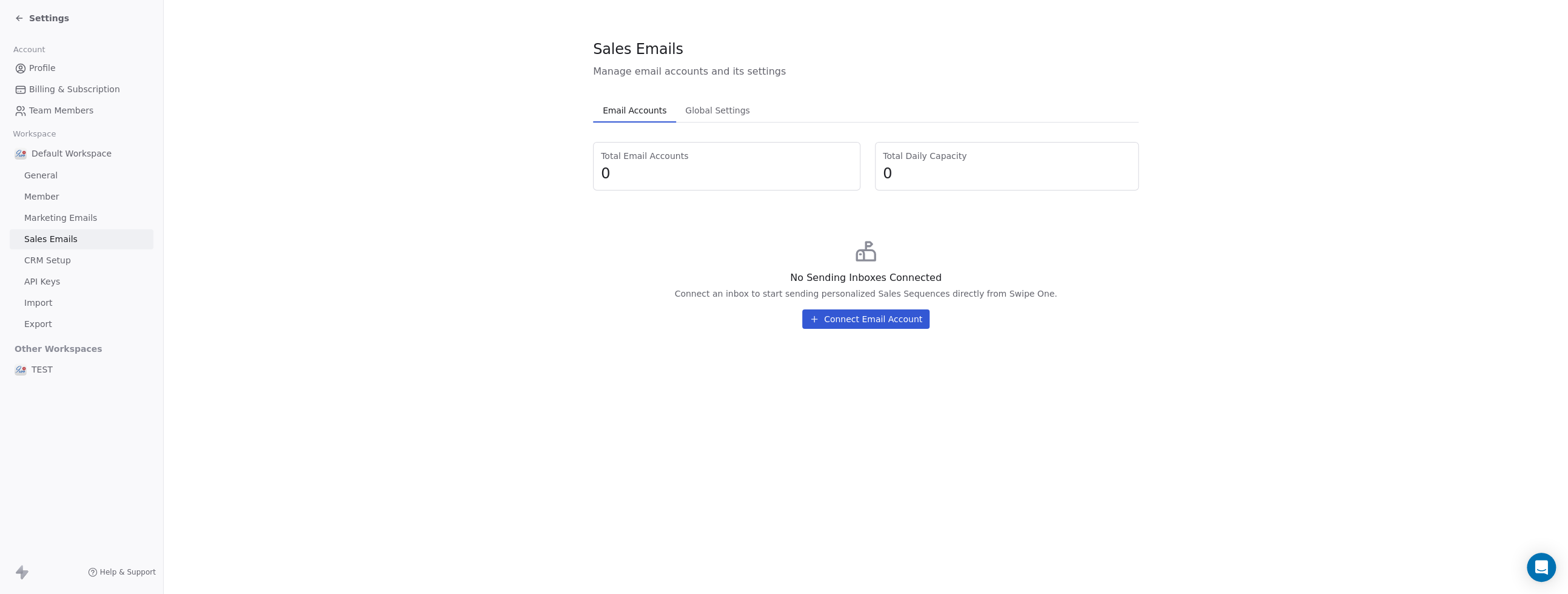
click at [50, 257] on span "CRM Setup" at bounding box center [48, 260] width 47 height 13
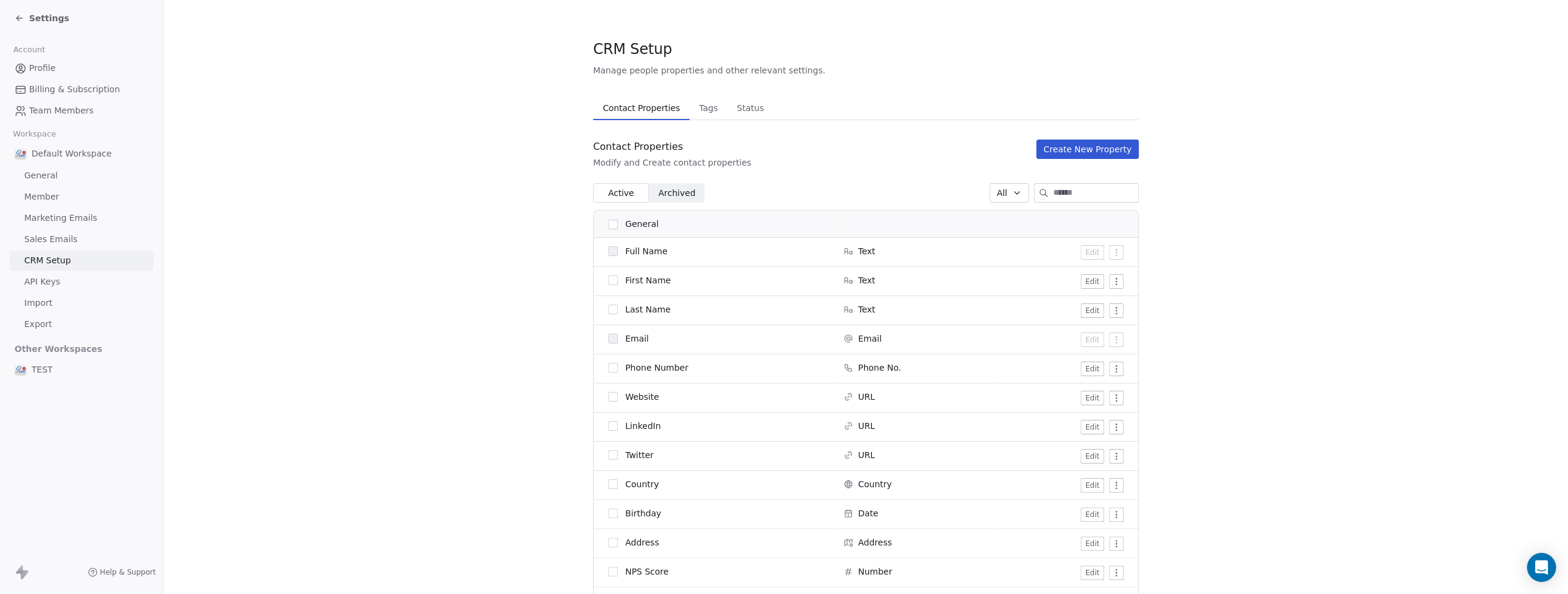
click at [694, 106] on span "Tags" at bounding box center [708, 108] width 29 height 17
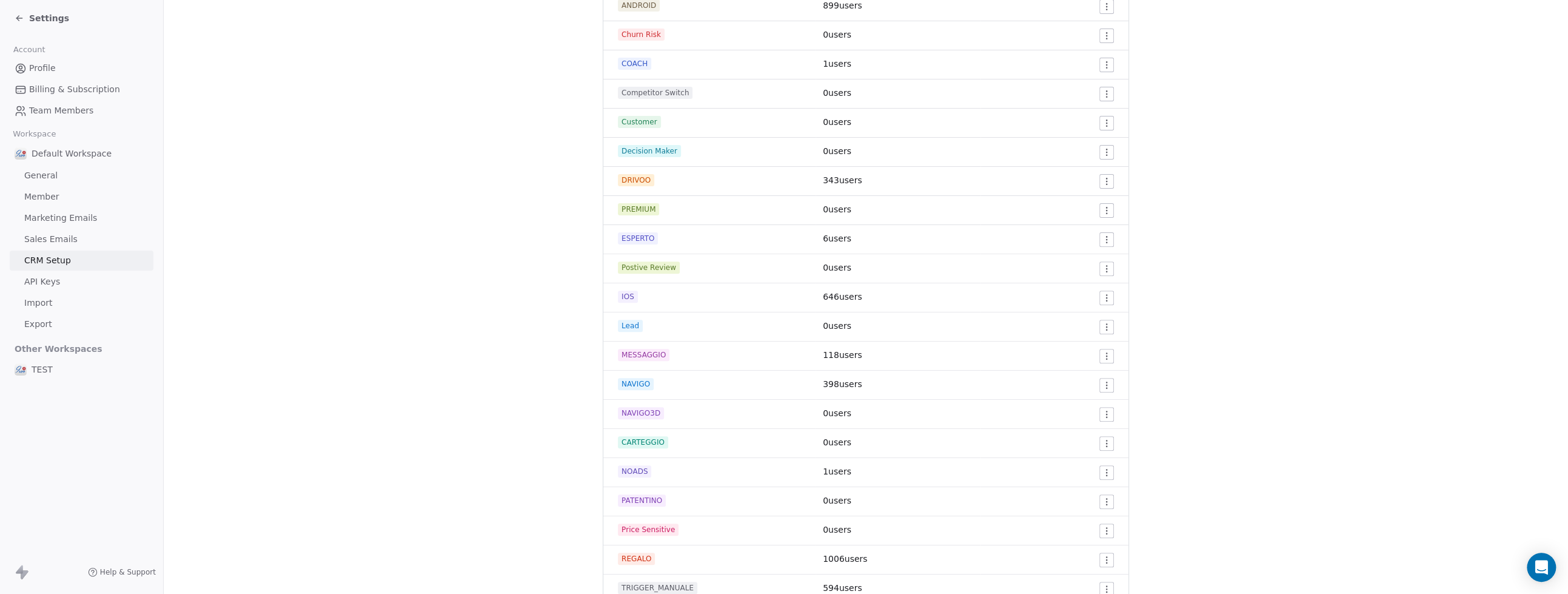
scroll to position [231, 0]
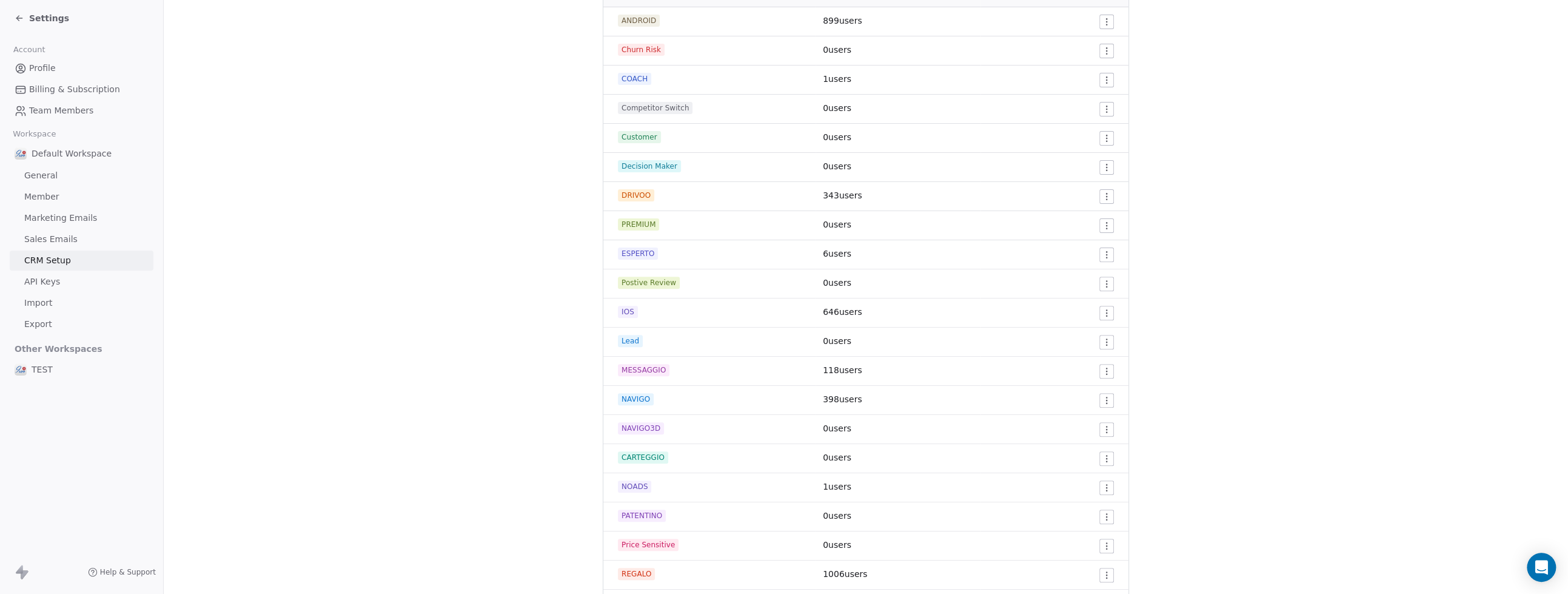
click at [726, 226] on div "PREMIUM" at bounding box center [713, 224] width 190 height 12
click at [1099, 225] on html "Settings Account Profile Billing & Subscription Team Members Workspace Default …" at bounding box center [784, 297] width 1568 height 594
click at [1085, 269] on span "Delete" at bounding box center [1085, 269] width 28 height 12
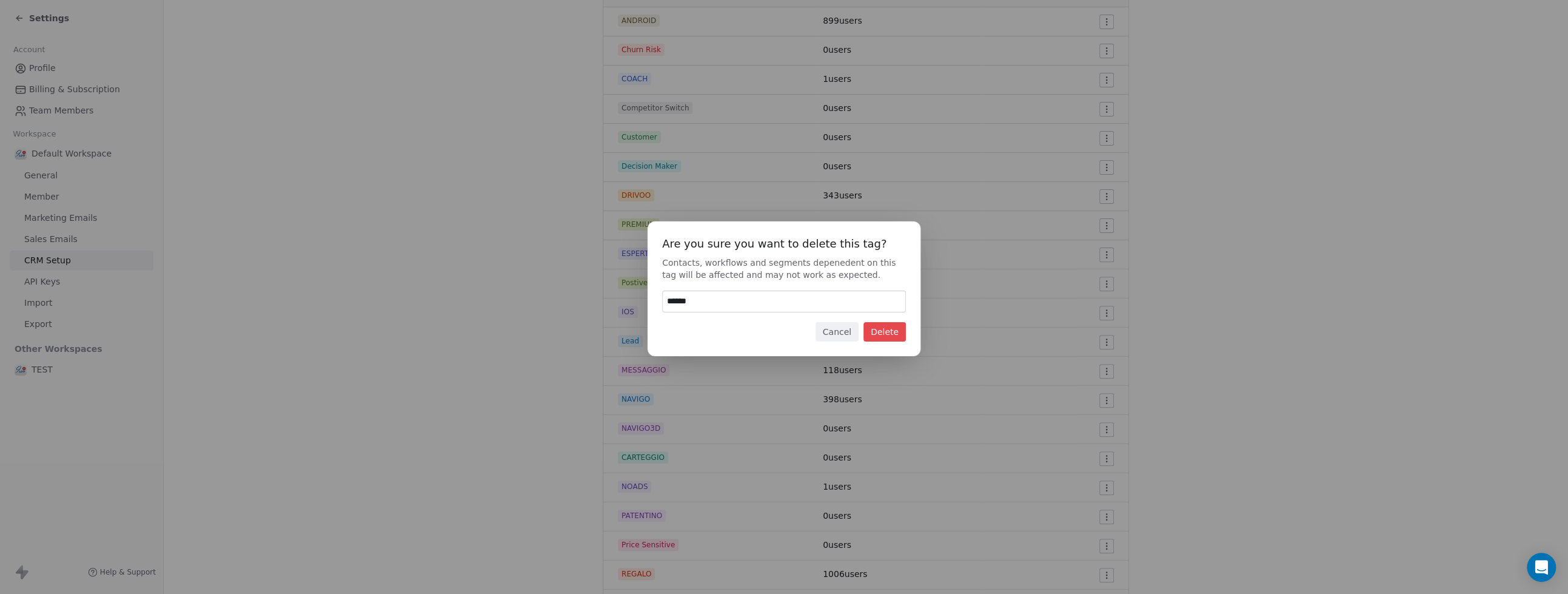
type input "******"
click at [884, 326] on button "Delete" at bounding box center [884, 332] width 43 height 20
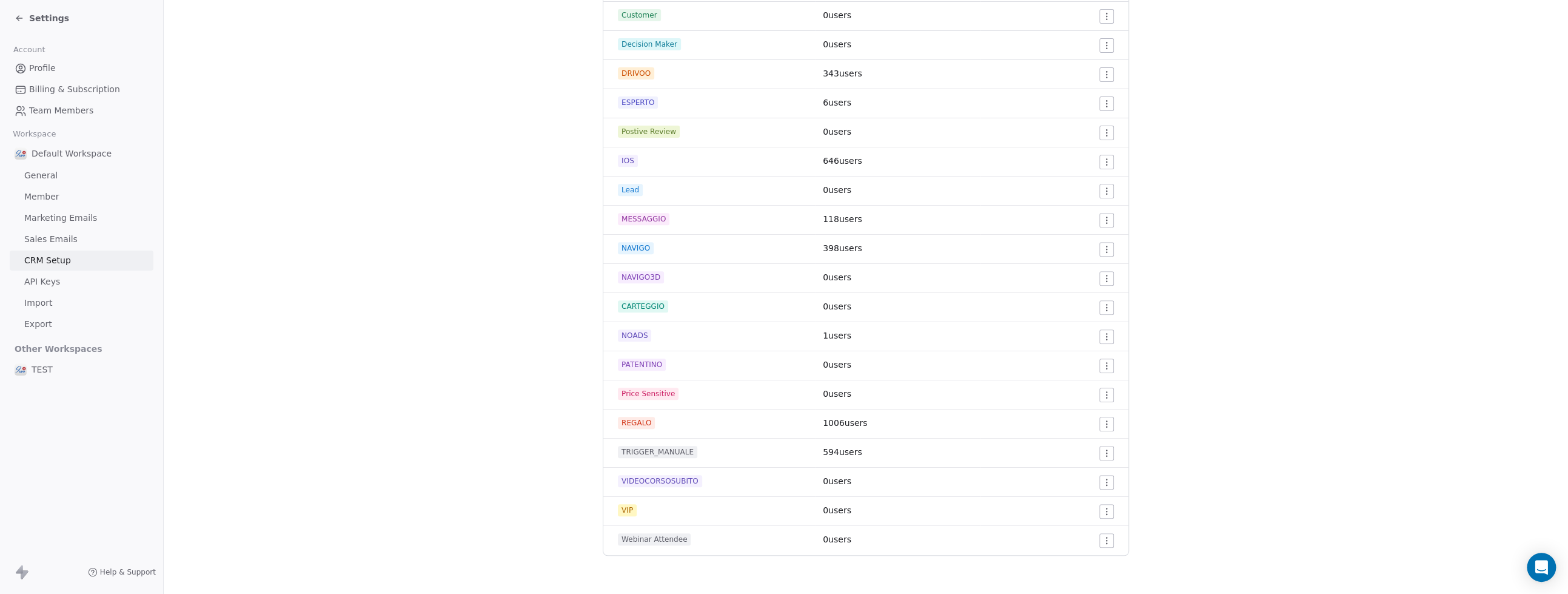
scroll to position [0, 0]
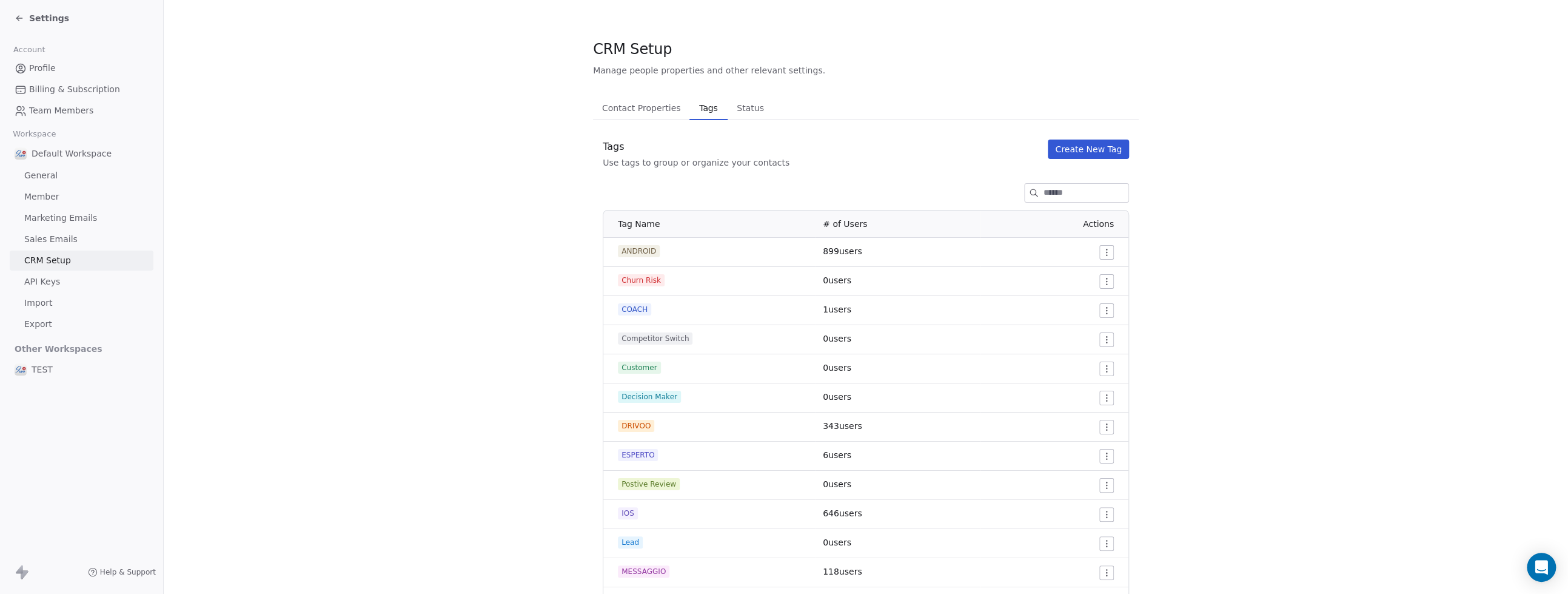
click at [1068, 153] on button "Create New Tag" at bounding box center [1088, 149] width 81 height 20
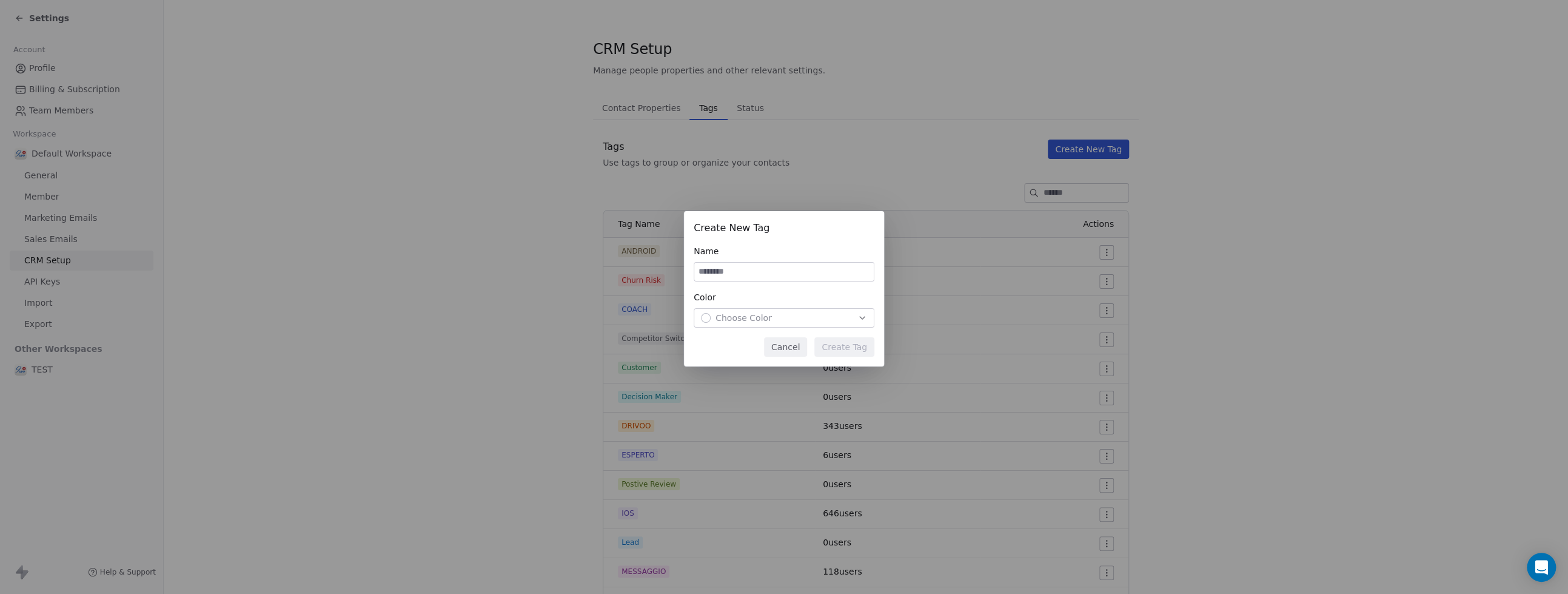
paste input "*******"
type input "*******"
click at [858, 318] on icon "button" at bounding box center [862, 318] width 10 height 10
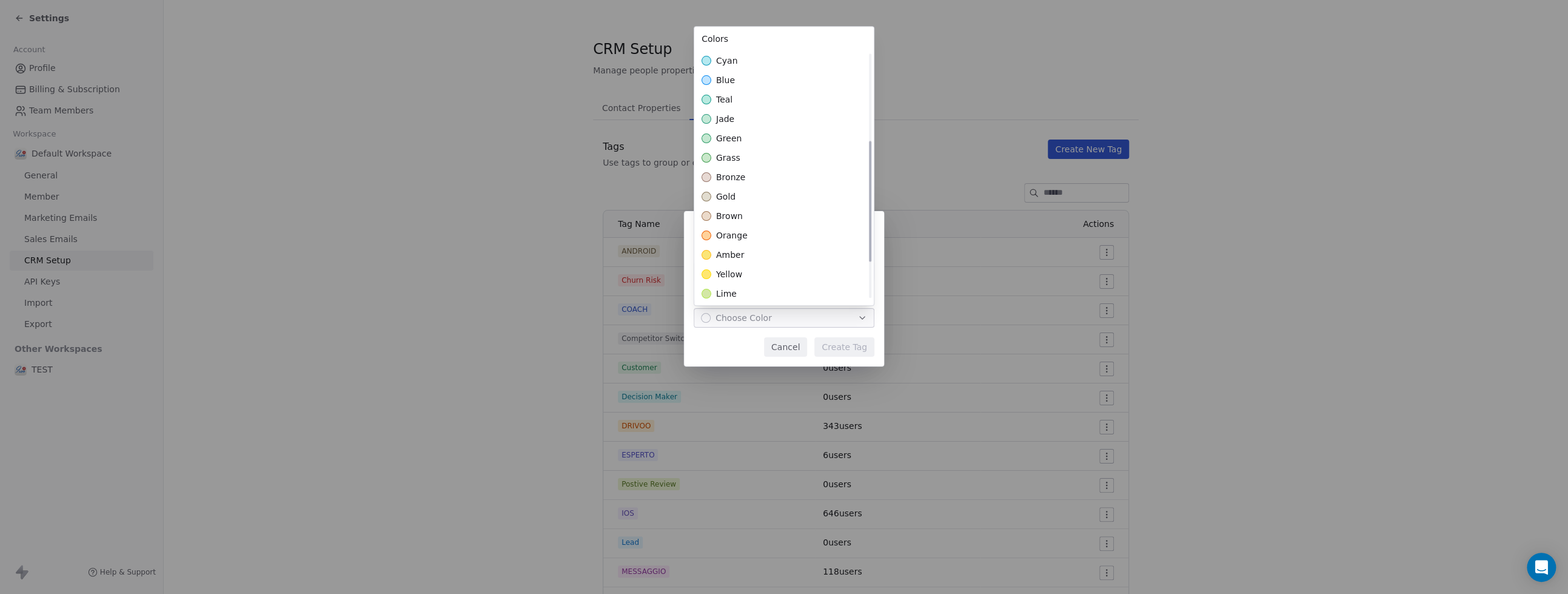
scroll to position [255, 0]
click at [740, 199] on span "orange" at bounding box center [731, 194] width 31 height 12
click at [849, 349] on div "Create New Tag Name ******* Color orange Cancel Create Tag" at bounding box center [784, 297] width 1568 height 211
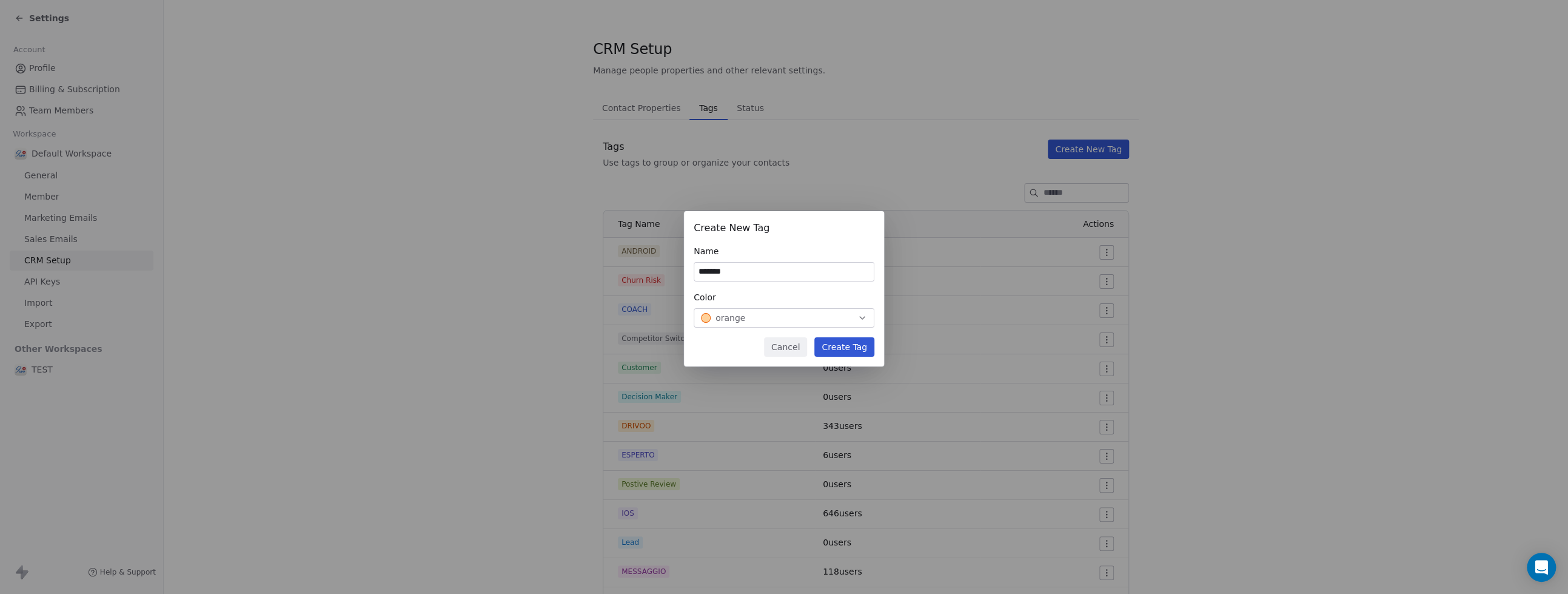
click at [849, 349] on button "Create Tag" at bounding box center [844, 347] width 60 height 20
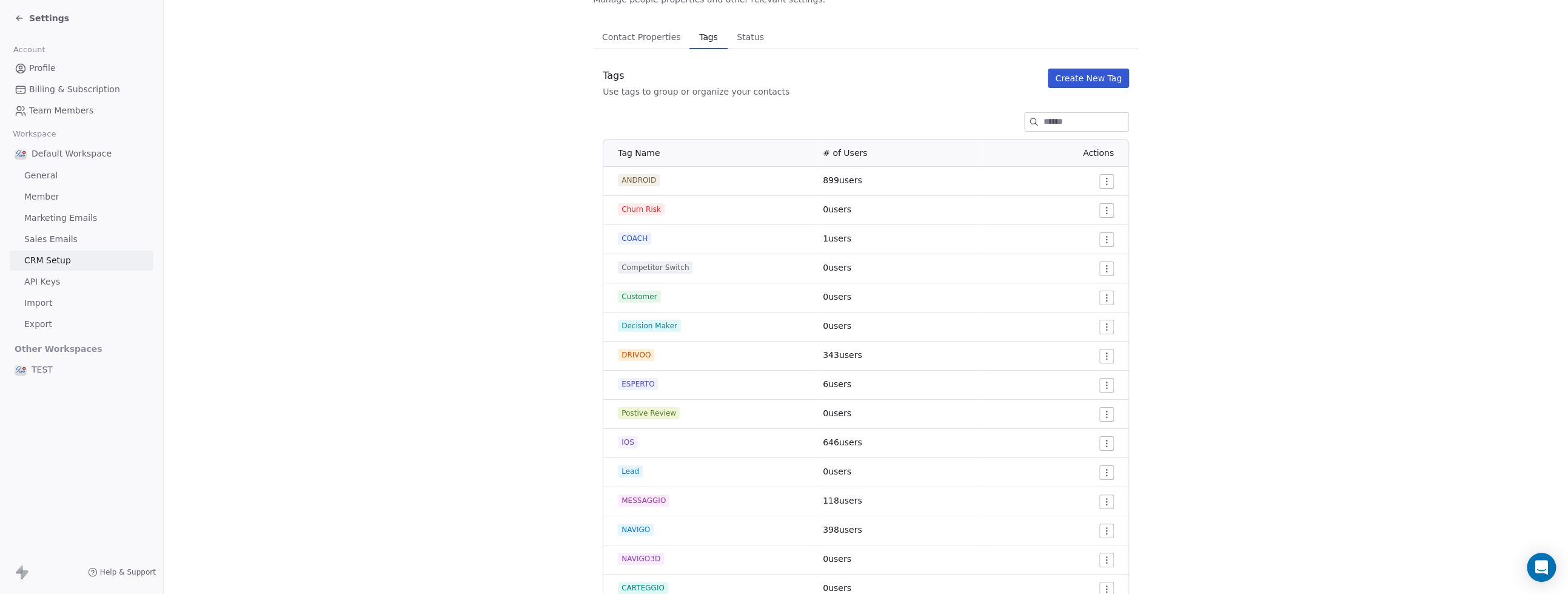
scroll to position [0, 0]
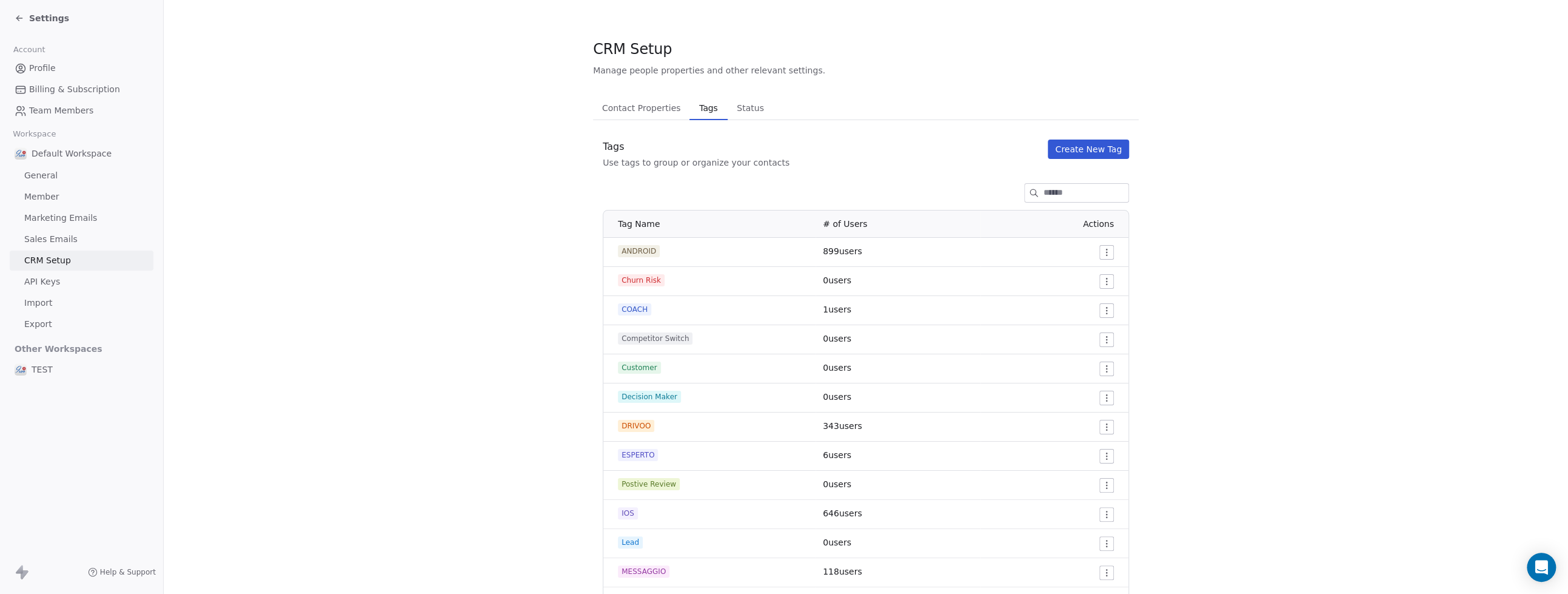
click at [740, 110] on span "Status" at bounding box center [750, 108] width 37 height 17
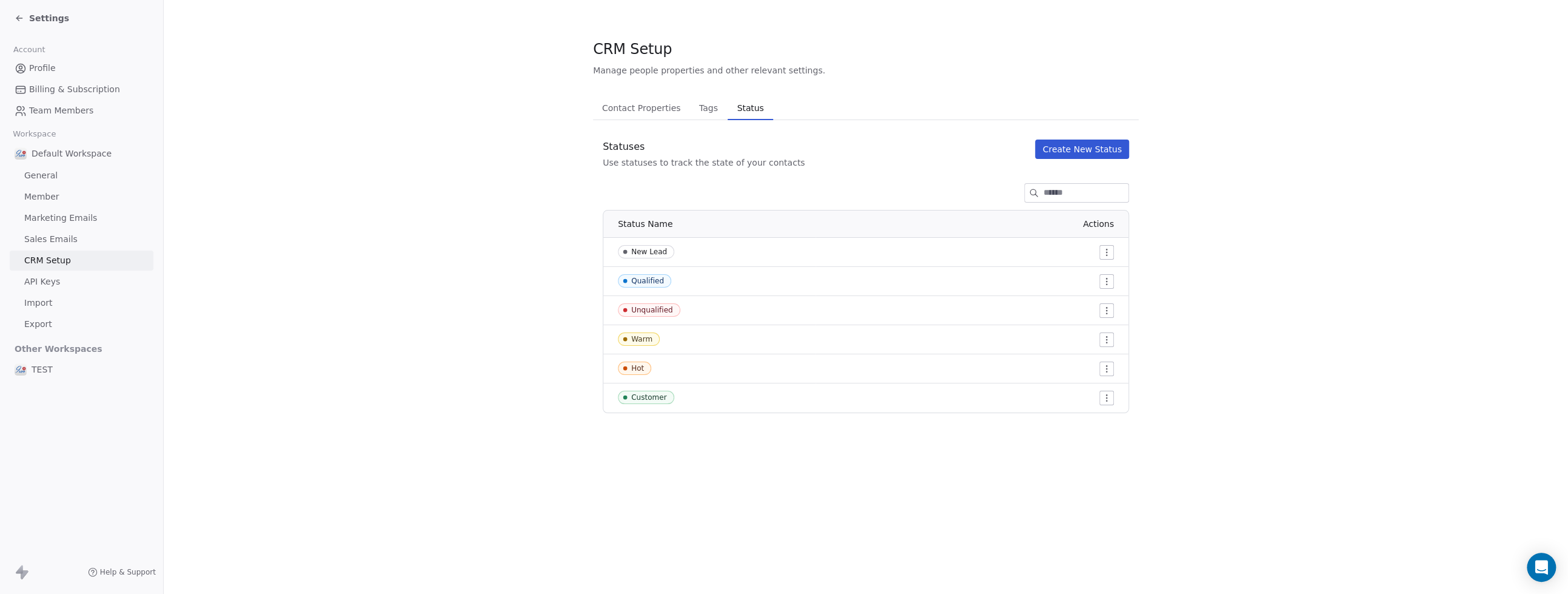
click at [666, 108] on span "Contact Properties" at bounding box center [641, 108] width 89 height 17
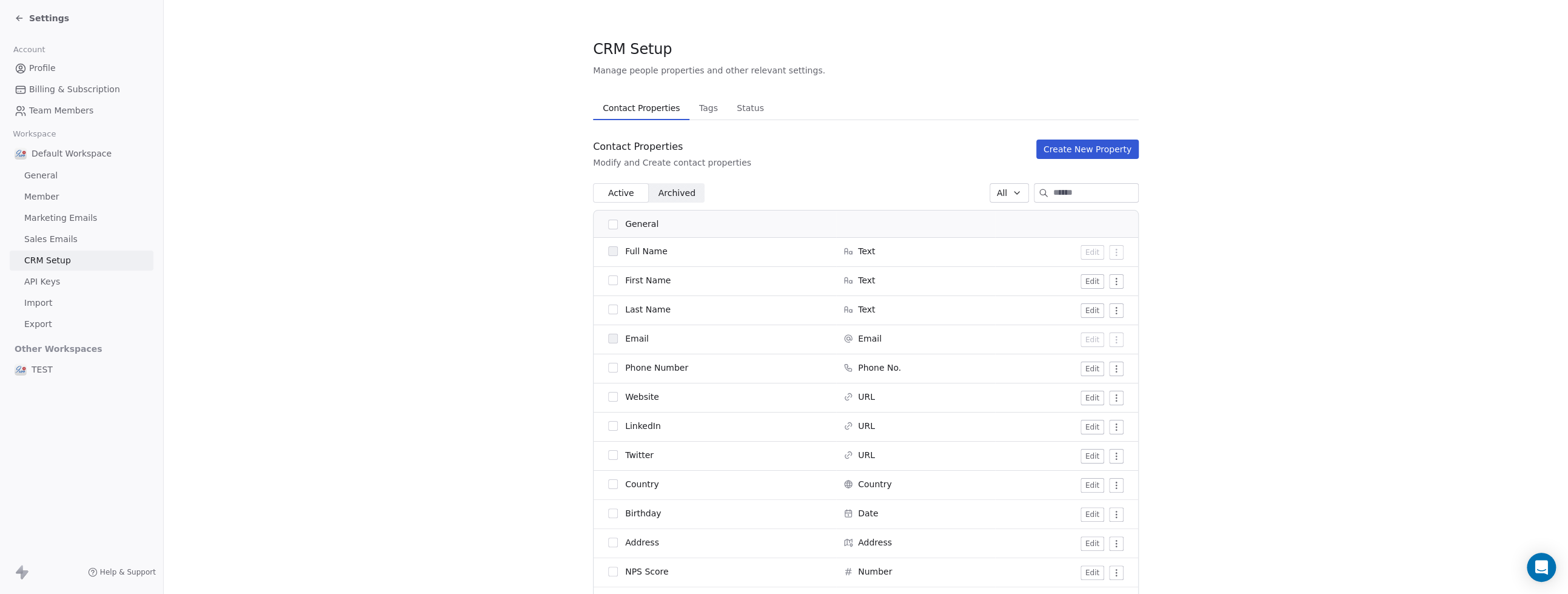
click at [39, 62] on span "Profile" at bounding box center [43, 68] width 27 height 13
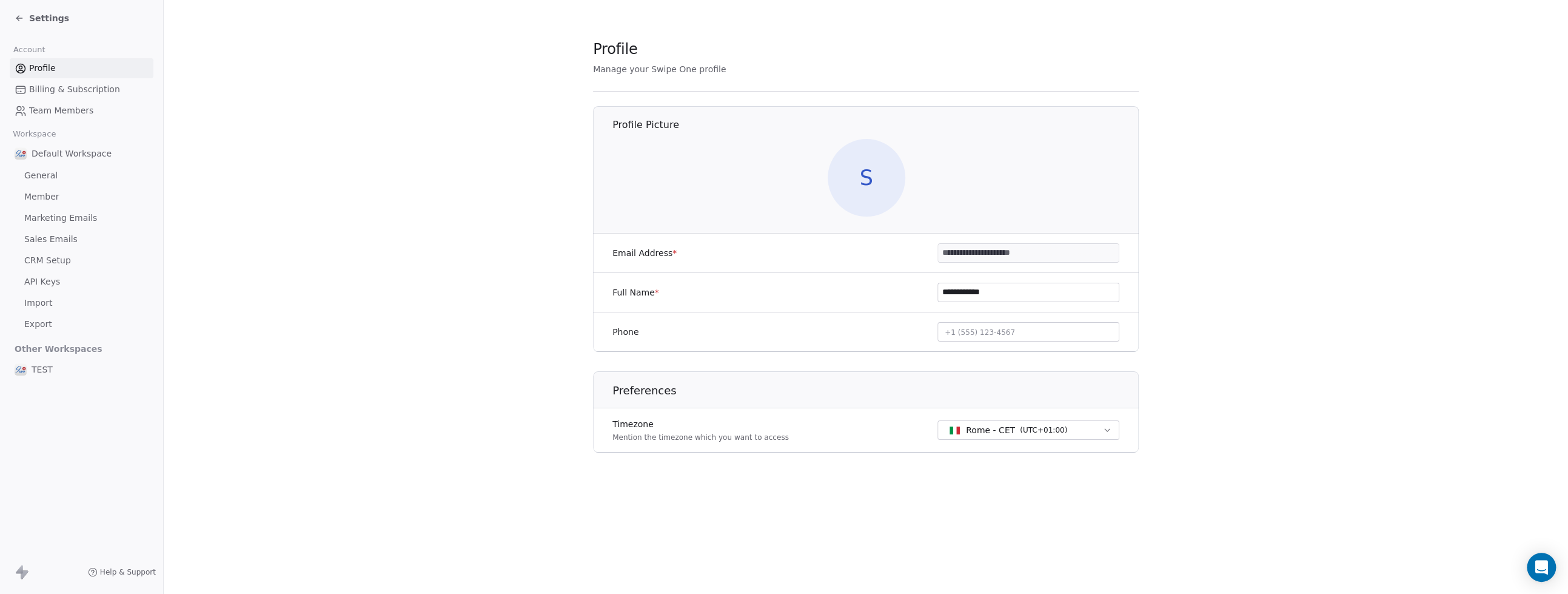
click at [41, 82] on link "Billing & Subscription" at bounding box center [82, 90] width 144 height 20
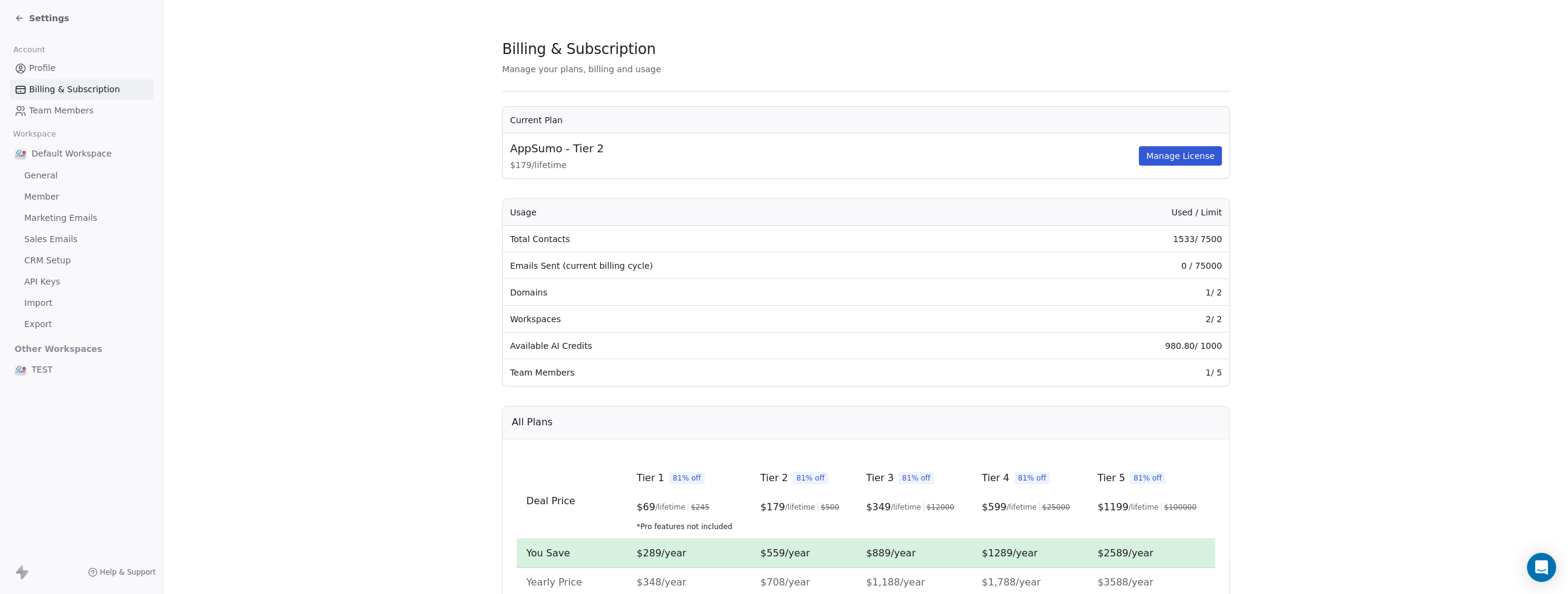
click at [46, 16] on span "Settings" at bounding box center [49, 17] width 40 height 12
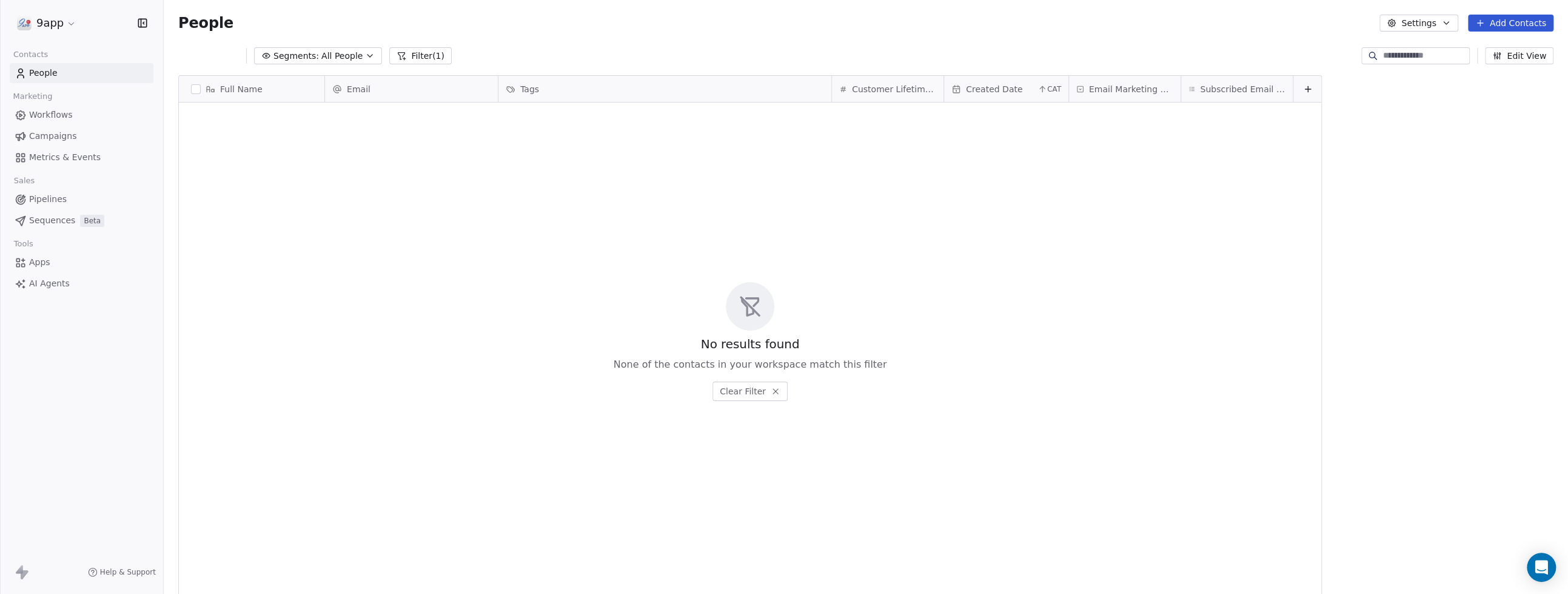
scroll to position [511, 1392]
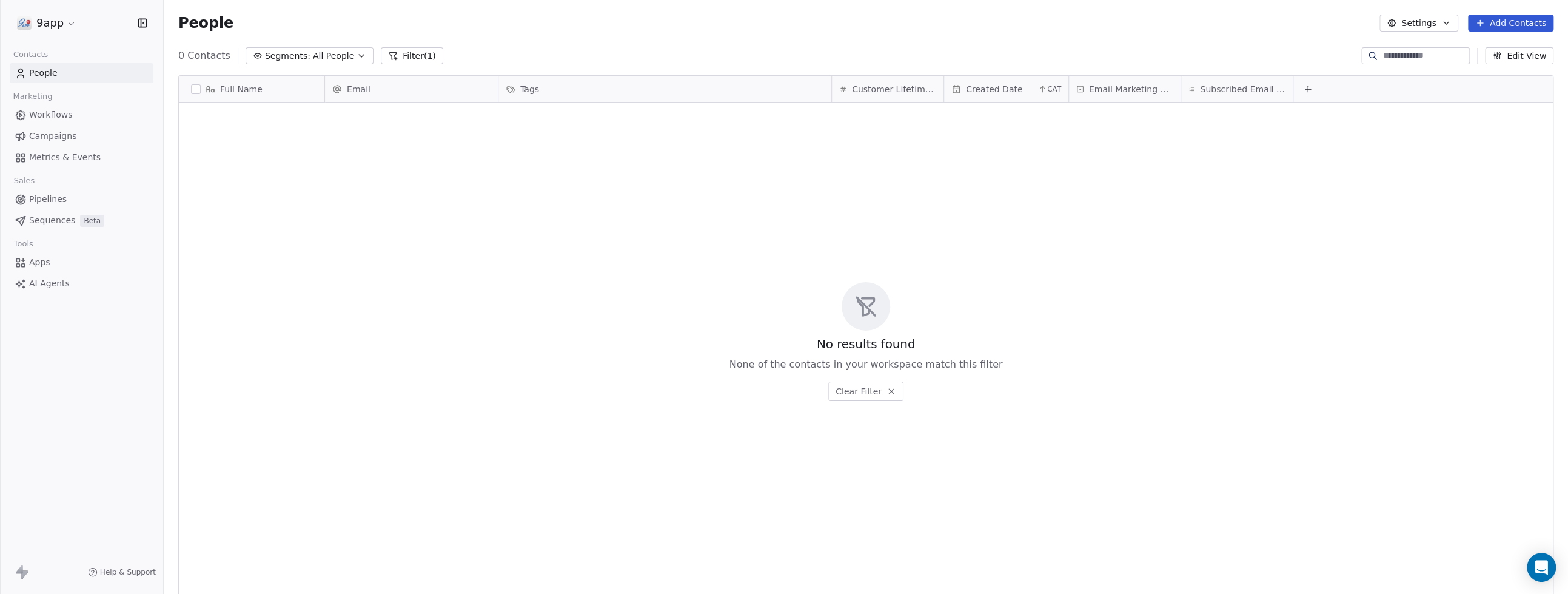
click at [42, 76] on span "People" at bounding box center [43, 73] width 29 height 13
click at [1447, 53] on input at bounding box center [1425, 55] width 85 height 12
type input "**********"
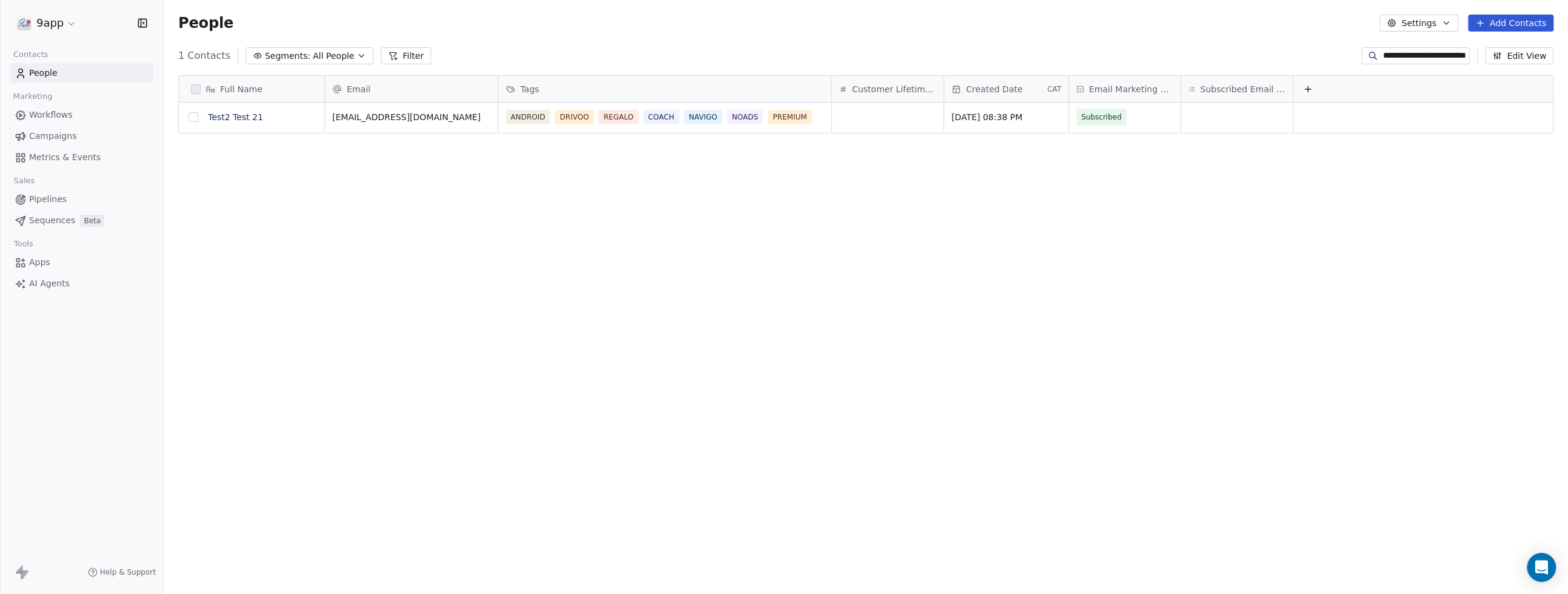
click at [191, 116] on button "grid" at bounding box center [194, 117] width 10 height 10
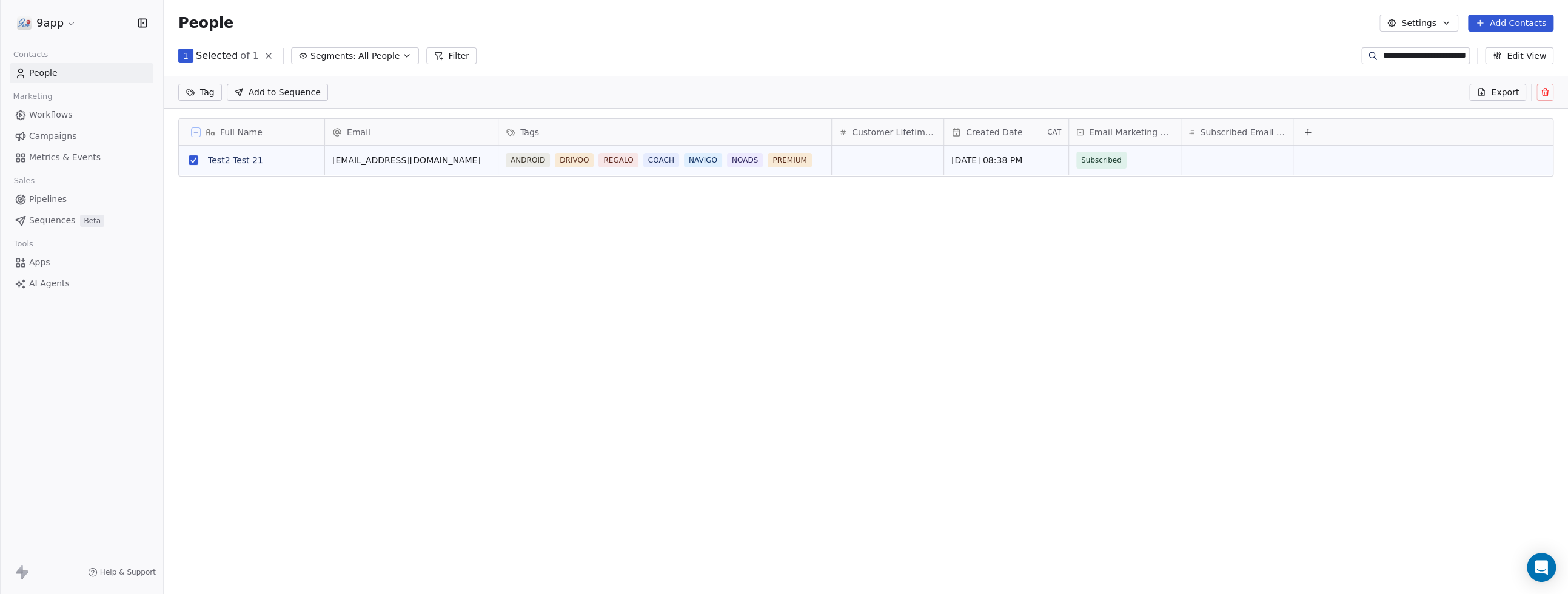
click at [1542, 90] on icon at bounding box center [1545, 93] width 6 height 6
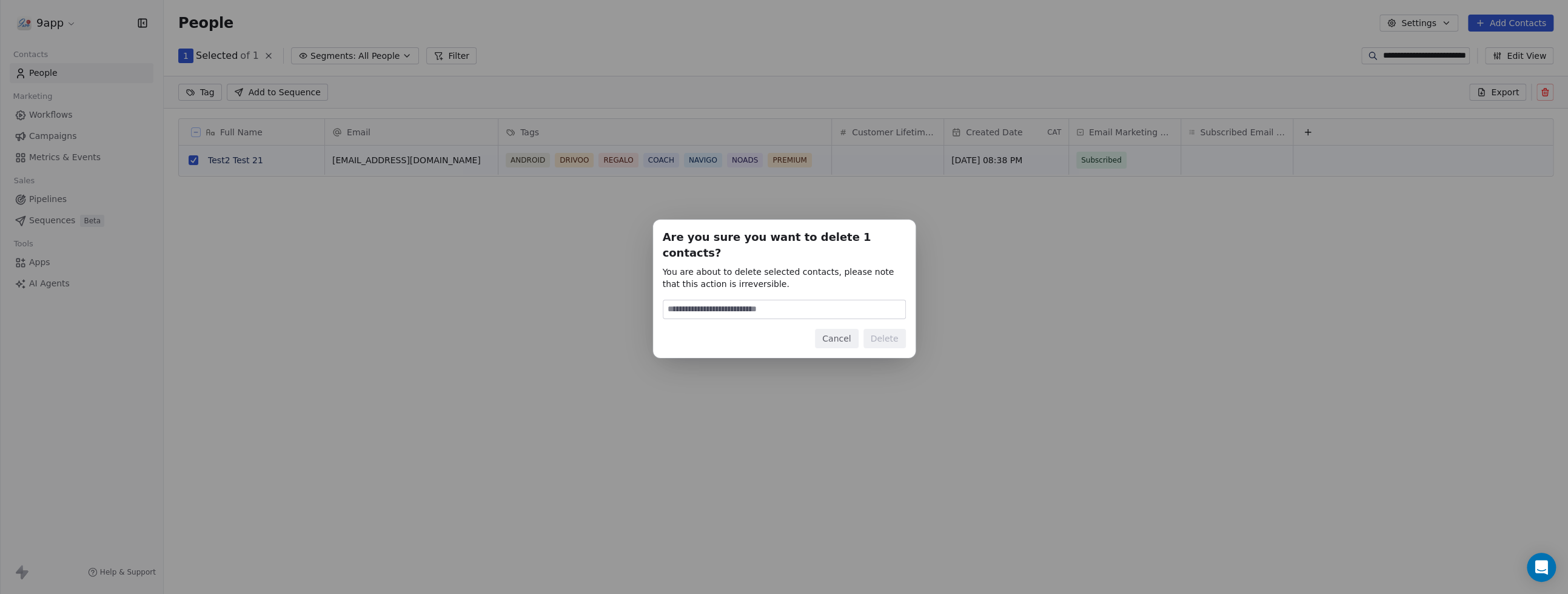
click at [793, 304] on input at bounding box center [784, 309] width 242 height 18
type input "******"
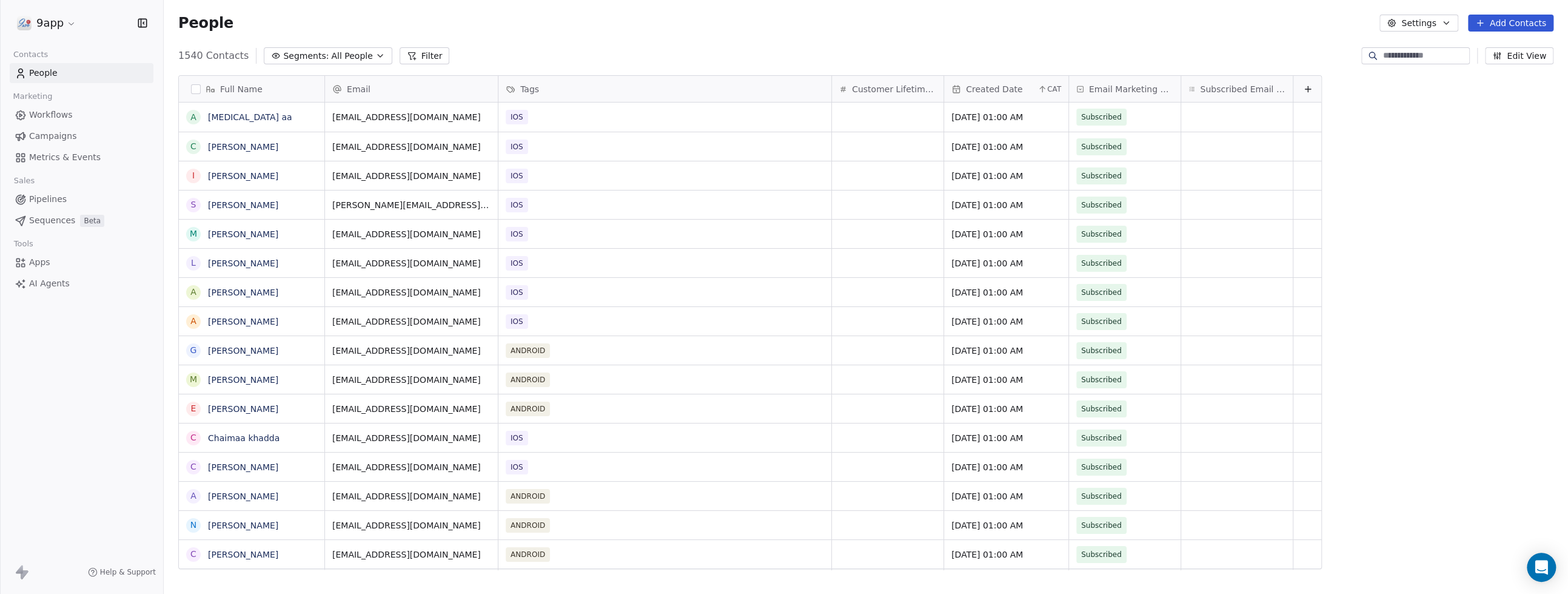
scroll to position [511, 1392]
click at [1409, 50] on input at bounding box center [1425, 55] width 85 height 12
type input "**********"
click at [1420, 62] on input at bounding box center [1425, 55] width 85 height 12
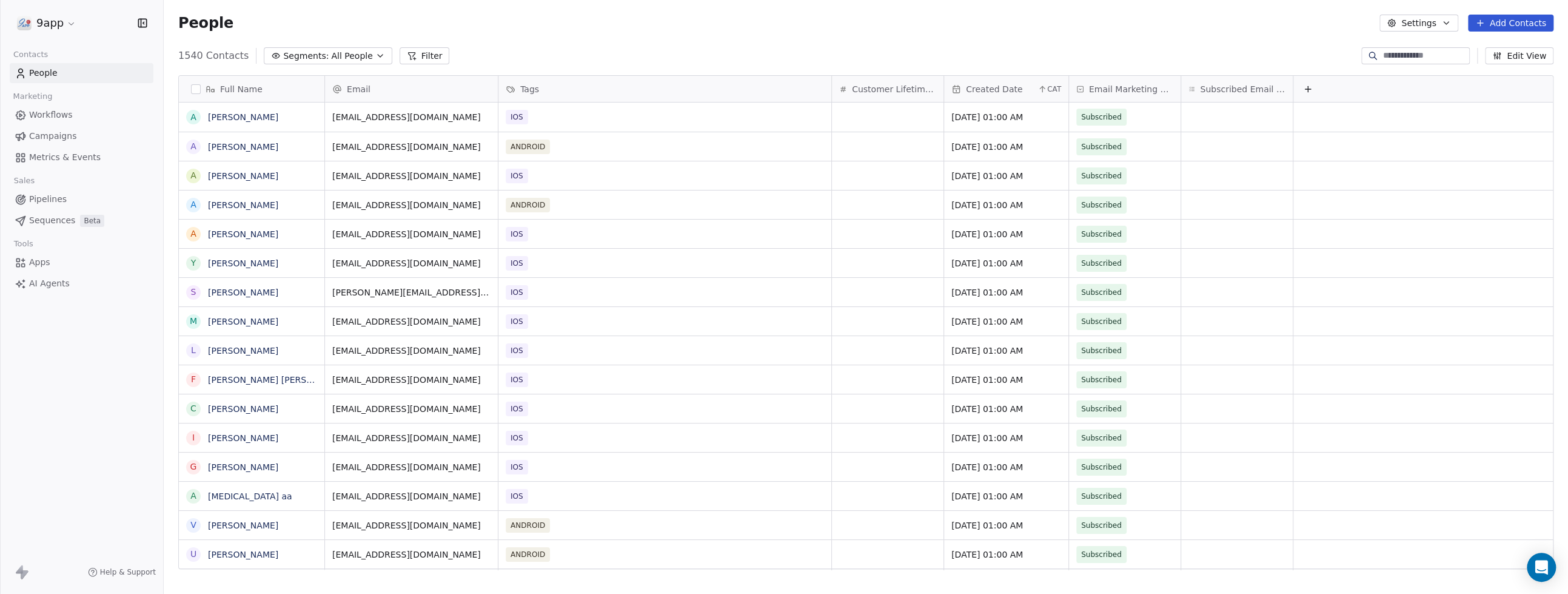
type input "**********"
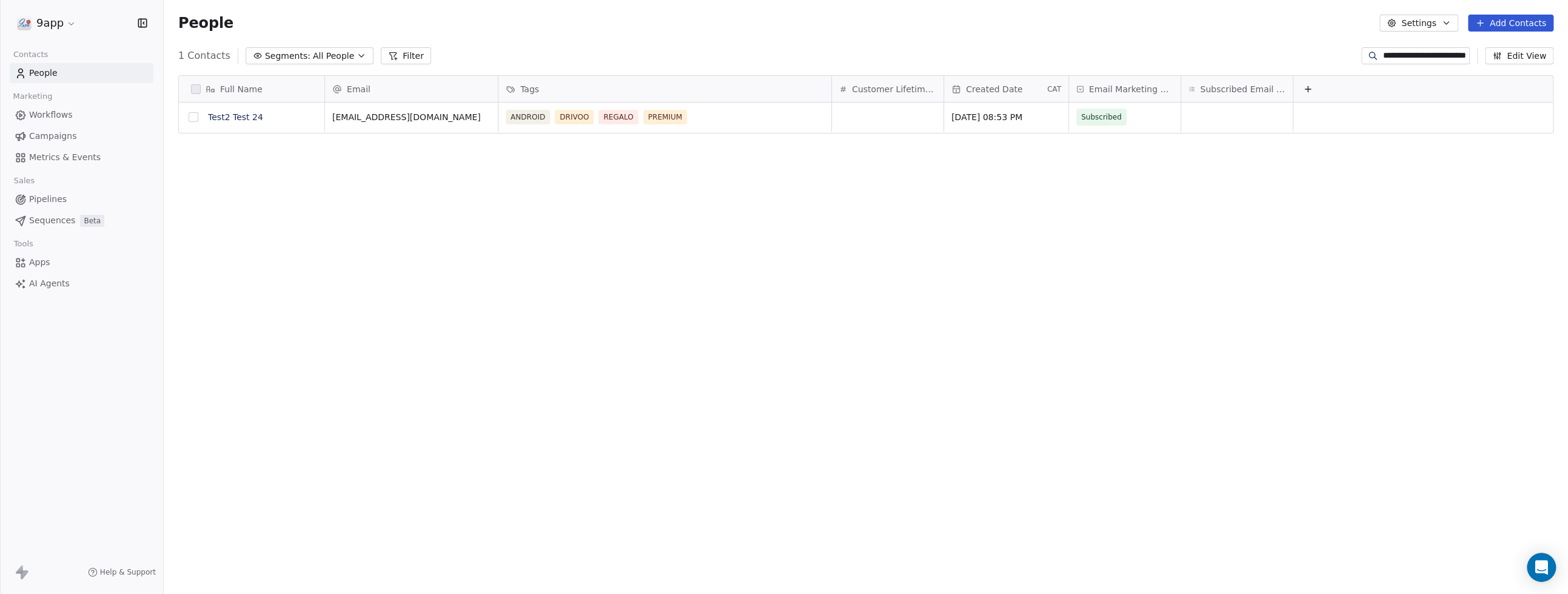
click at [194, 118] on button "grid" at bounding box center [194, 117] width 10 height 10
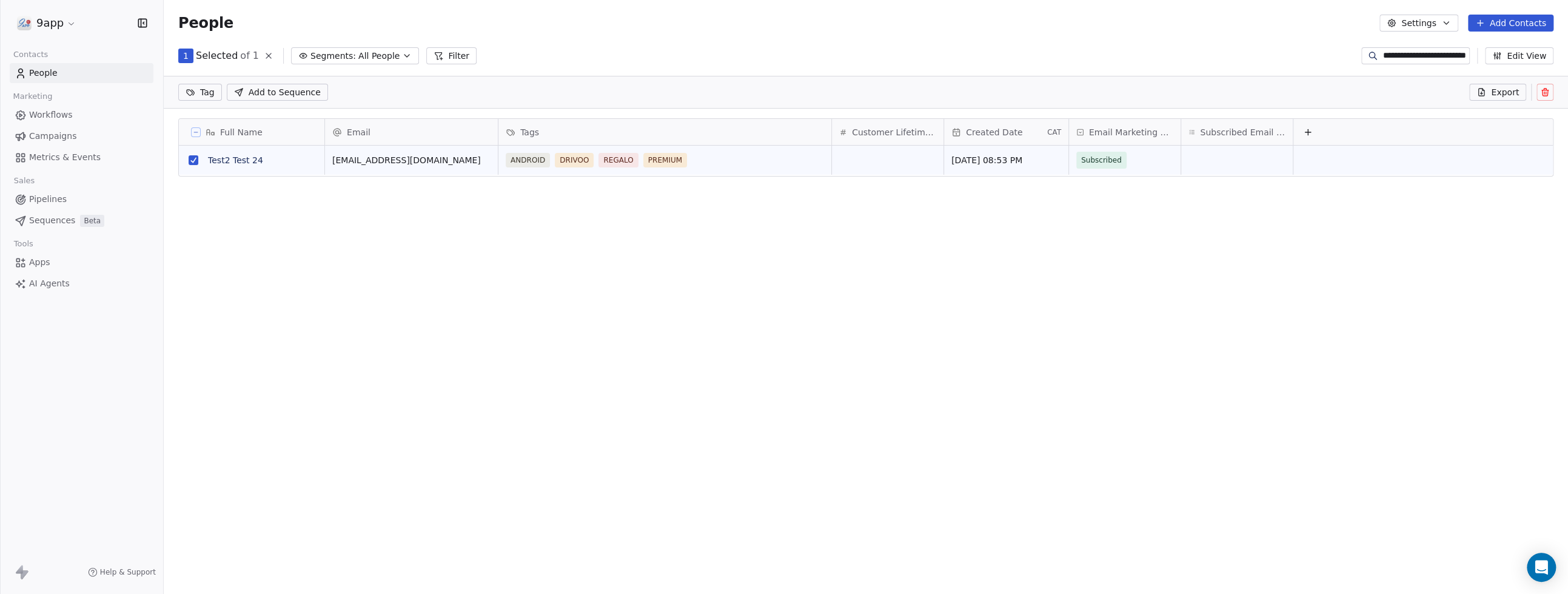
click at [1546, 96] on icon at bounding box center [1545, 93] width 6 height 6
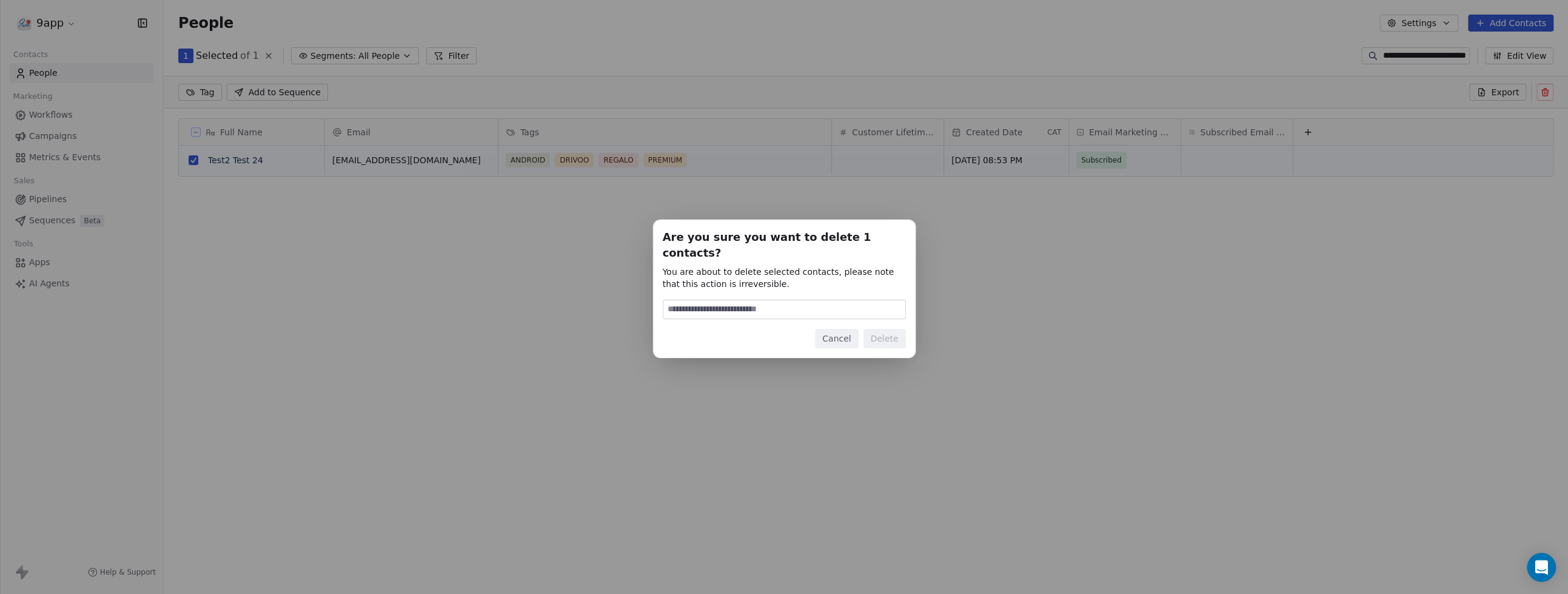
type input "*"
click at [733, 300] on input "****" at bounding box center [784, 309] width 242 height 18
type input "******"
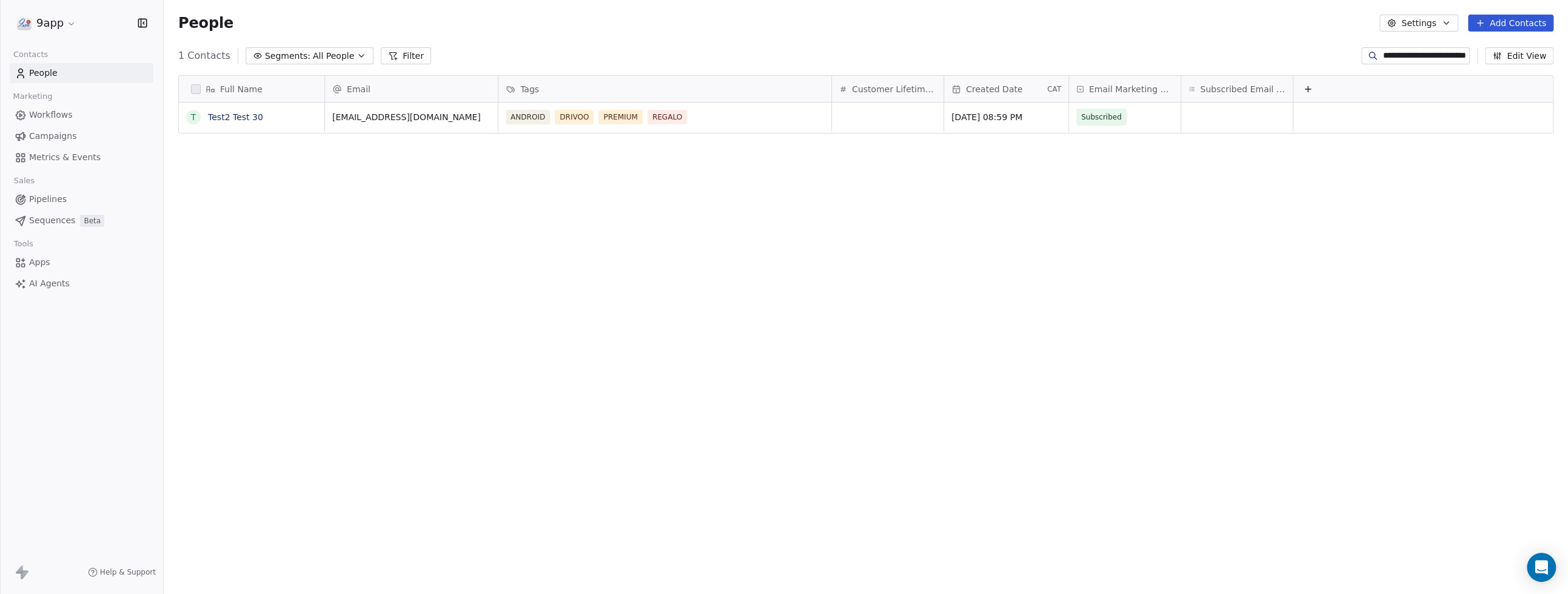
click at [1458, 59] on input "**********" at bounding box center [1425, 55] width 85 height 12
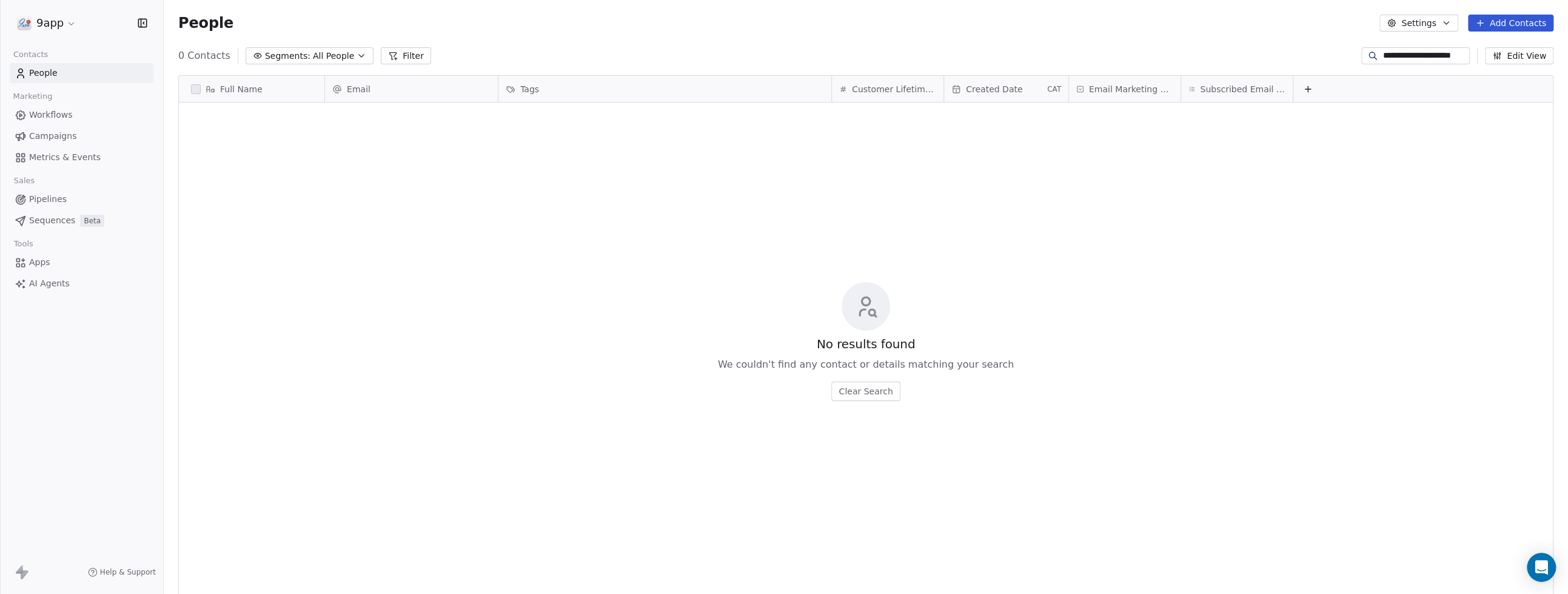
click at [1406, 52] on input "**********" at bounding box center [1425, 55] width 85 height 12
drag, startPoint x: 1372, startPoint y: 55, endPoint x: 1498, endPoint y: 56, distance: 126.0
click at [1498, 56] on div "**********" at bounding box center [1457, 56] width 192 height 17
click at [1419, 56] on input "**********" at bounding box center [1425, 55] width 85 height 12
type input "**********"
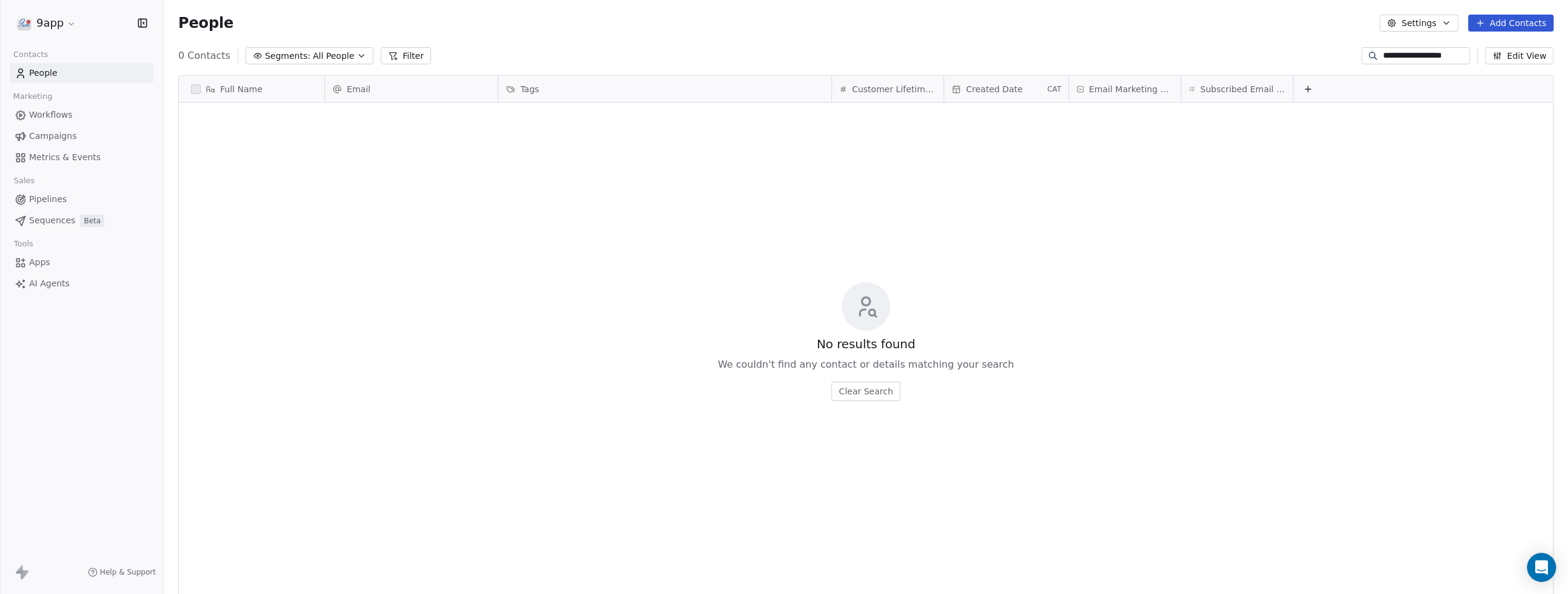
drag, startPoint x: 1455, startPoint y: 57, endPoint x: 1326, endPoint y: 55, distance: 129.0
click at [1326, 55] on div "**********" at bounding box center [865, 56] width 1404 height 20
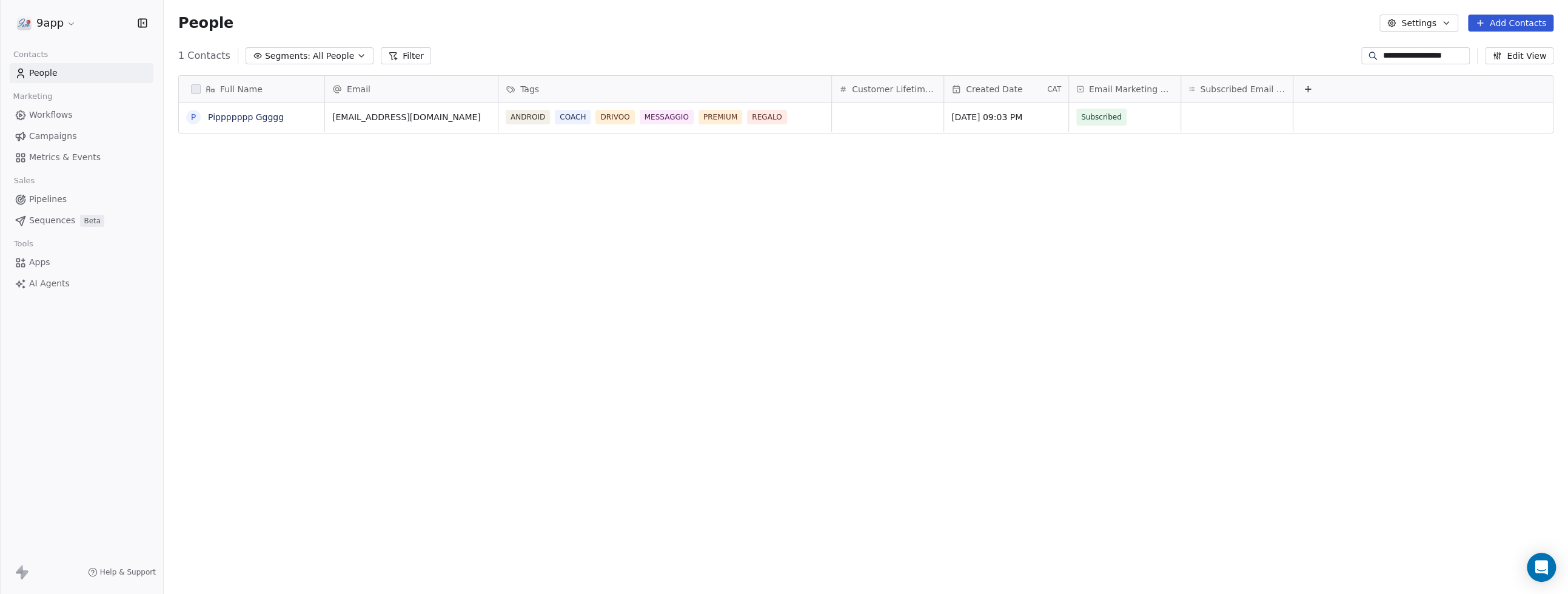
click at [1028, 281] on div "Full Name P Pippppppp Ggggg Email Tags Customer Lifetime Value Created Date CAT…" at bounding box center [865, 327] width 1404 height 523
